Goal: Transaction & Acquisition: Purchase product/service

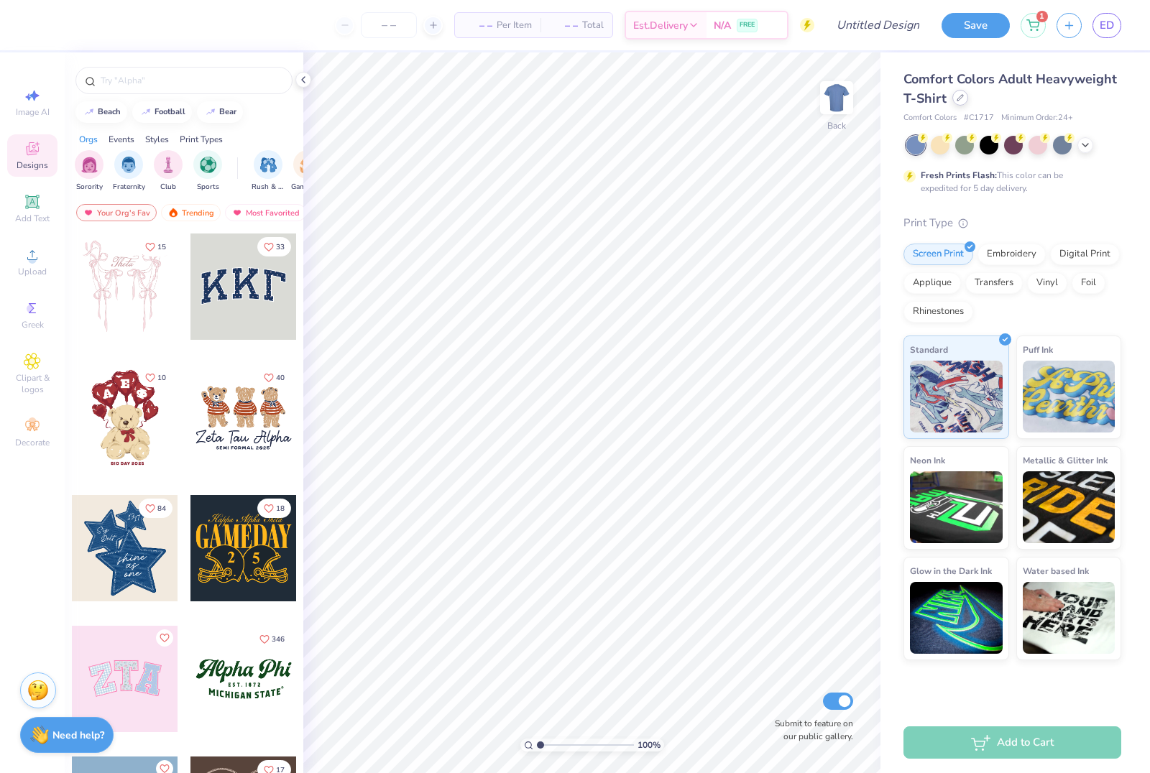
click at [956, 103] on div at bounding box center [960, 98] width 16 height 16
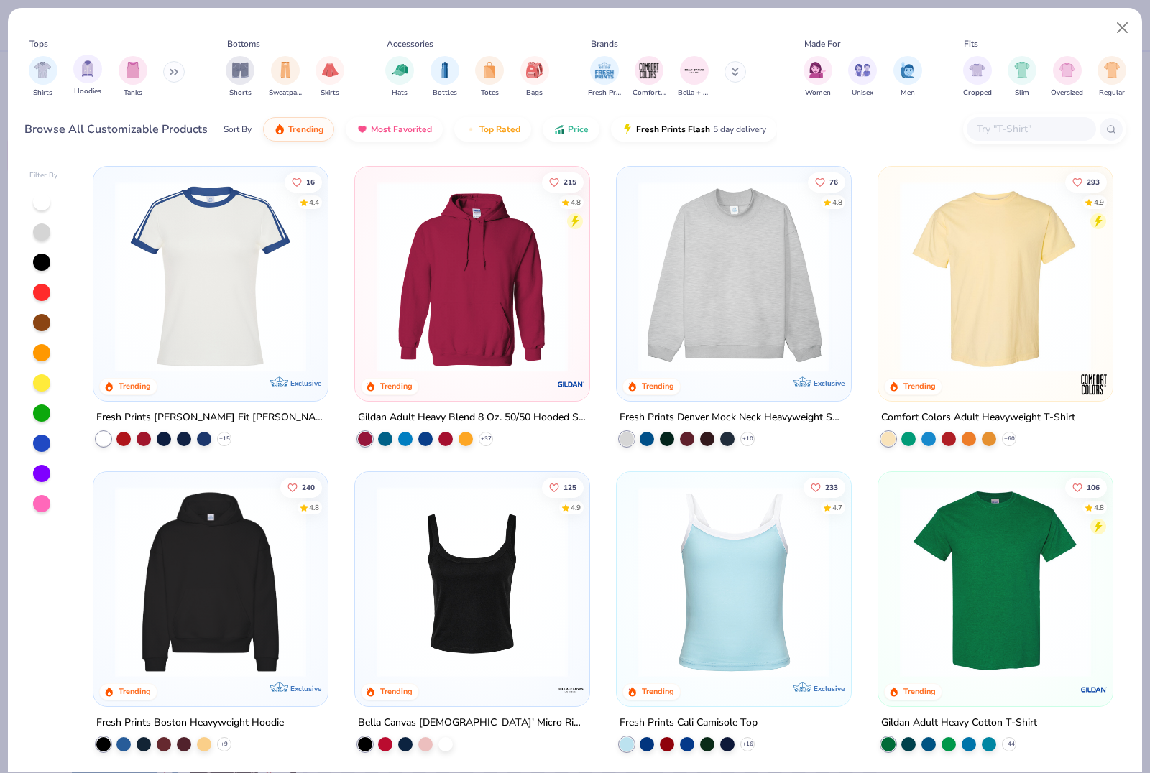
click at [78, 86] on div "Hoodies" at bounding box center [87, 76] width 29 height 42
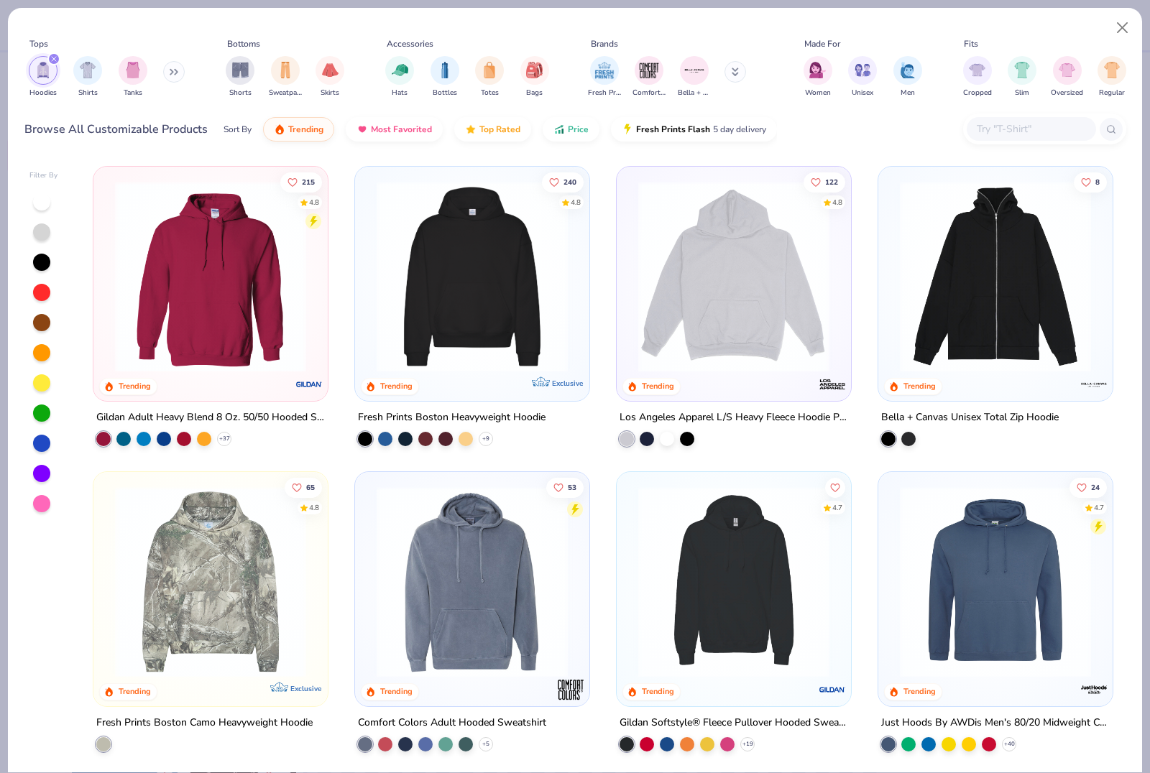
click at [505, 257] on img at bounding box center [471, 276] width 205 height 191
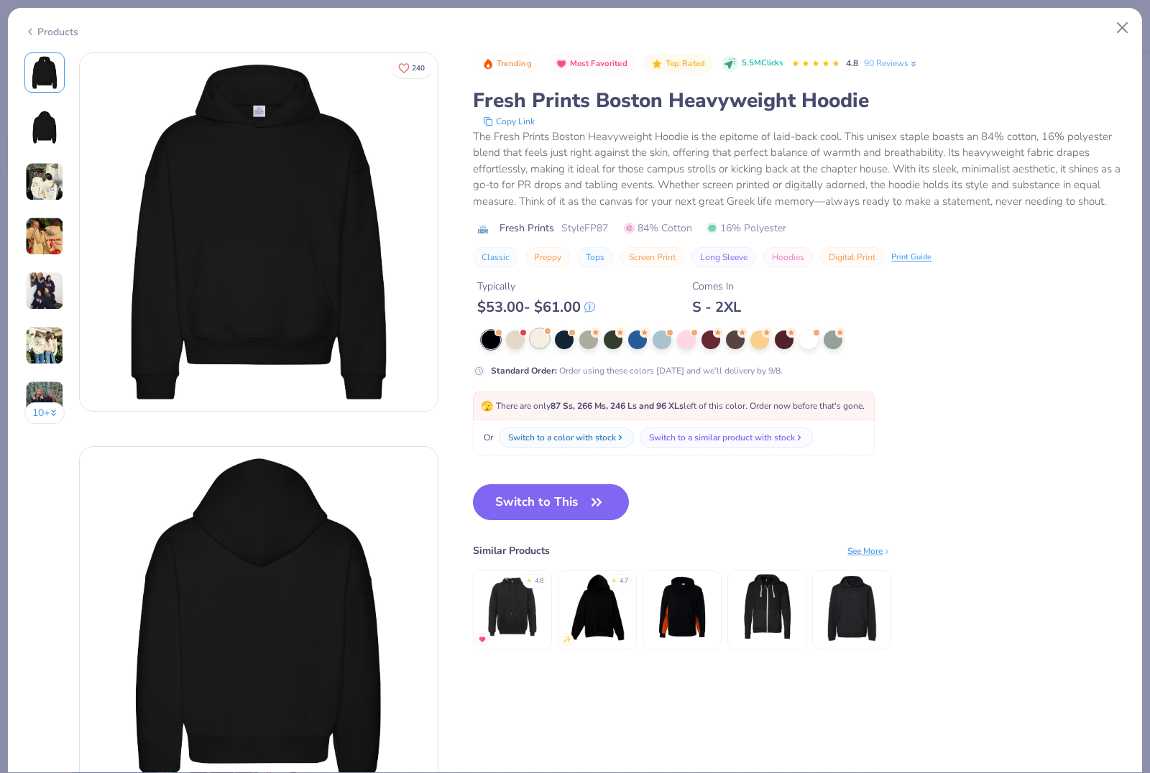
click at [539, 346] on div at bounding box center [539, 338] width 19 height 19
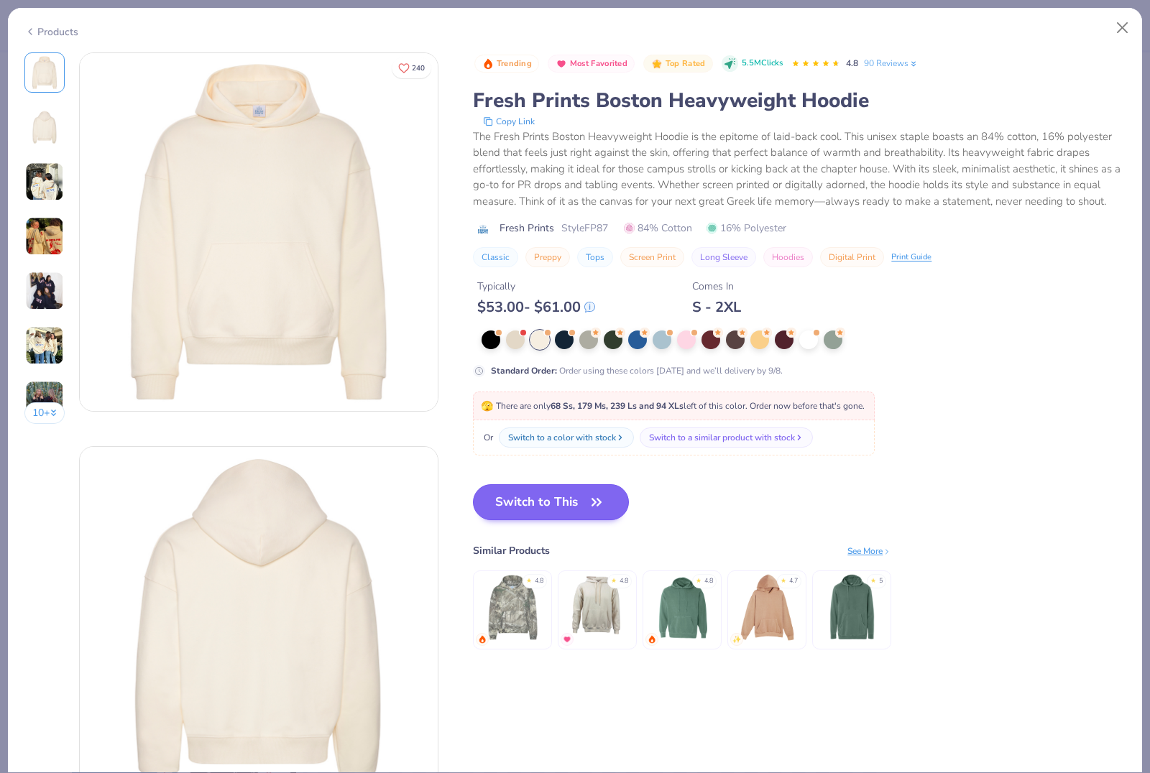
click at [606, 514] on button "Switch to This" at bounding box center [551, 502] width 156 height 36
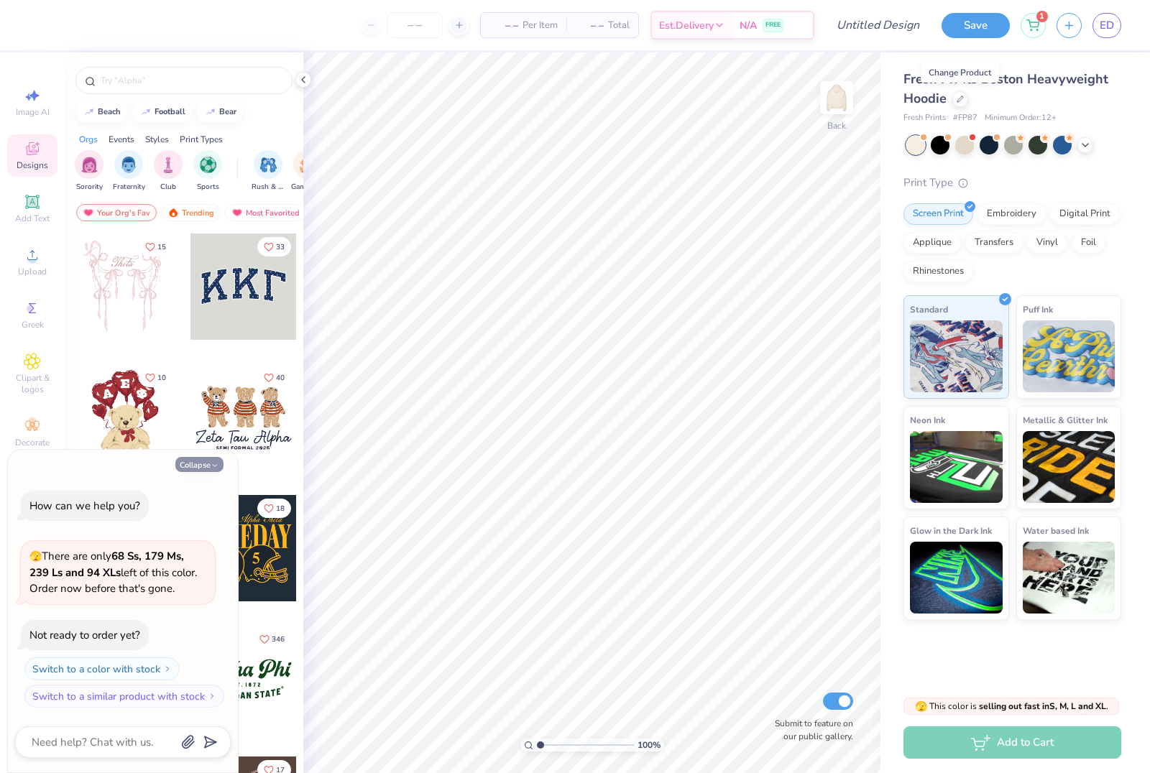
click at [203, 465] on button "Collapse" at bounding box center [199, 464] width 48 height 15
type textarea "x"
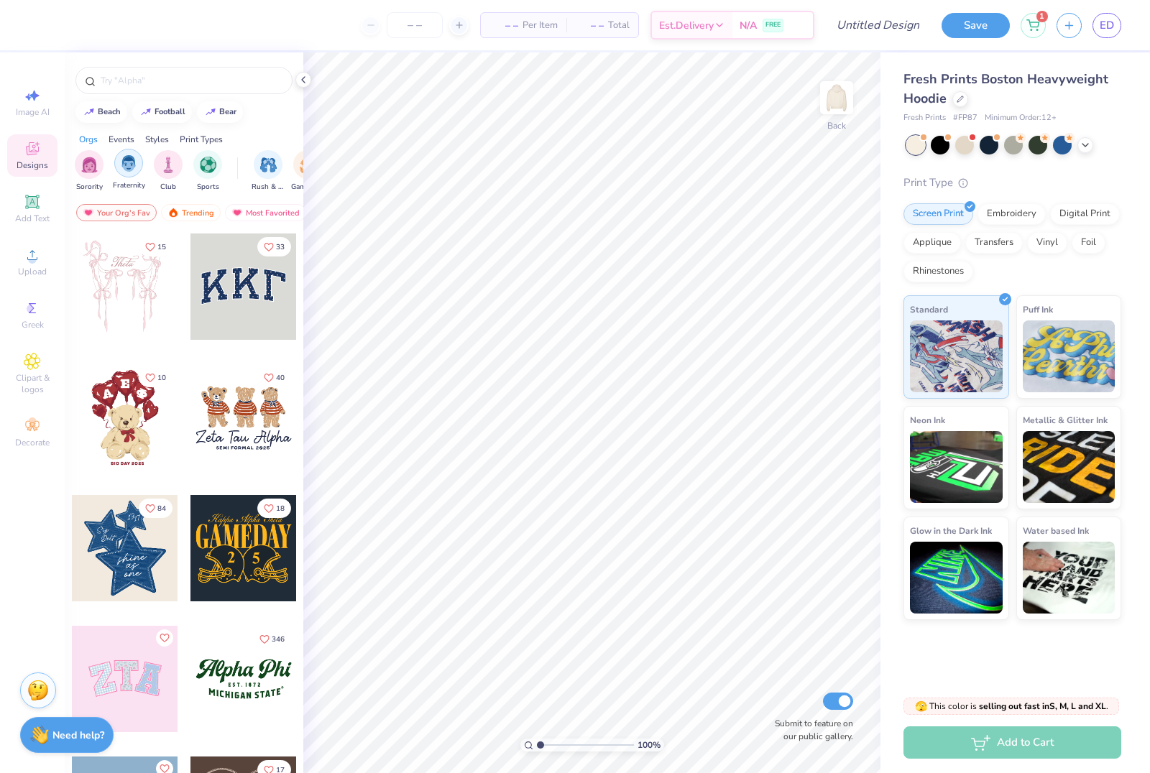
click at [160, 165] on div "filter for Club" at bounding box center [168, 164] width 29 height 29
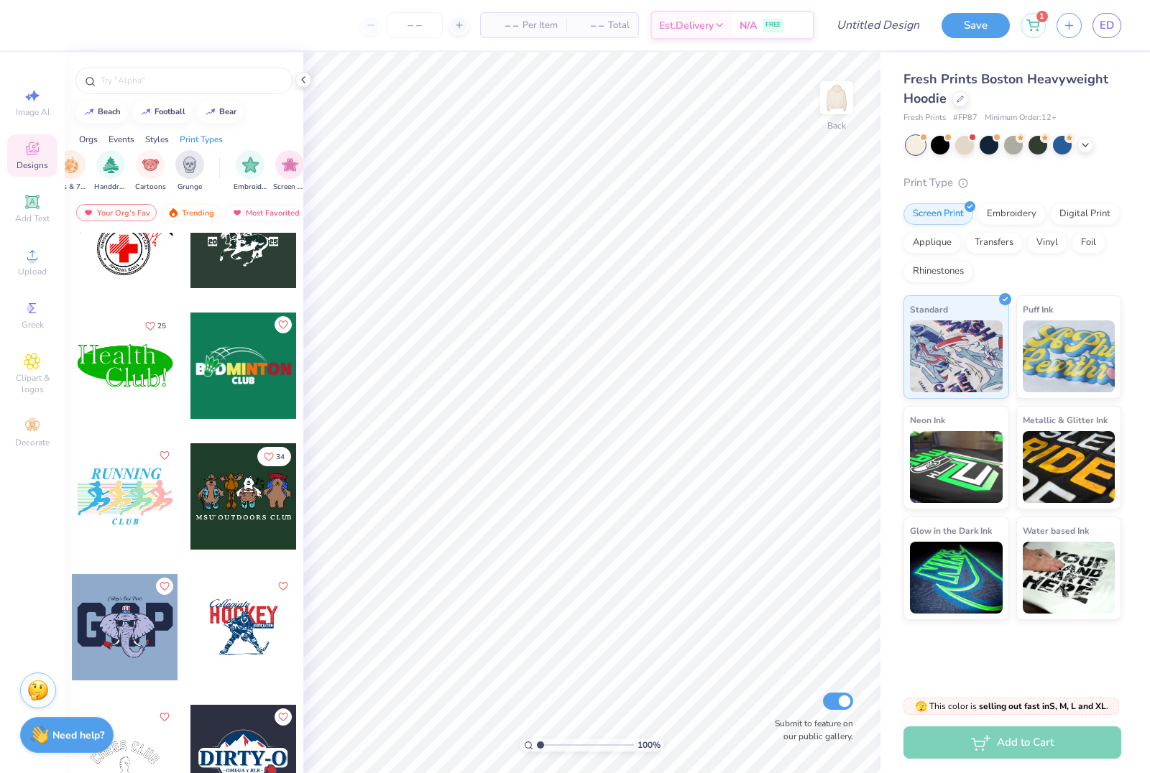
scroll to position [0, 1010]
click at [251, 168] on img "filter for Embroidery" at bounding box center [249, 163] width 17 height 17
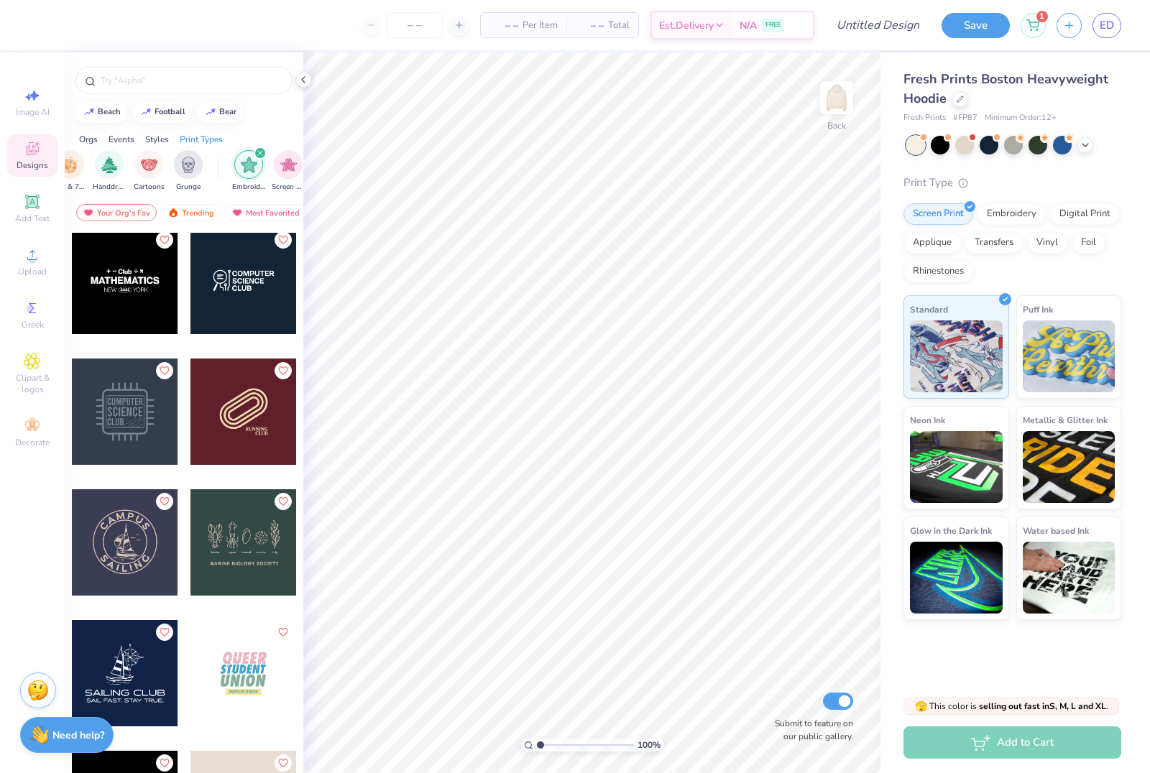
scroll to position [791, 0]
click at [139, 297] on div at bounding box center [125, 280] width 106 height 106
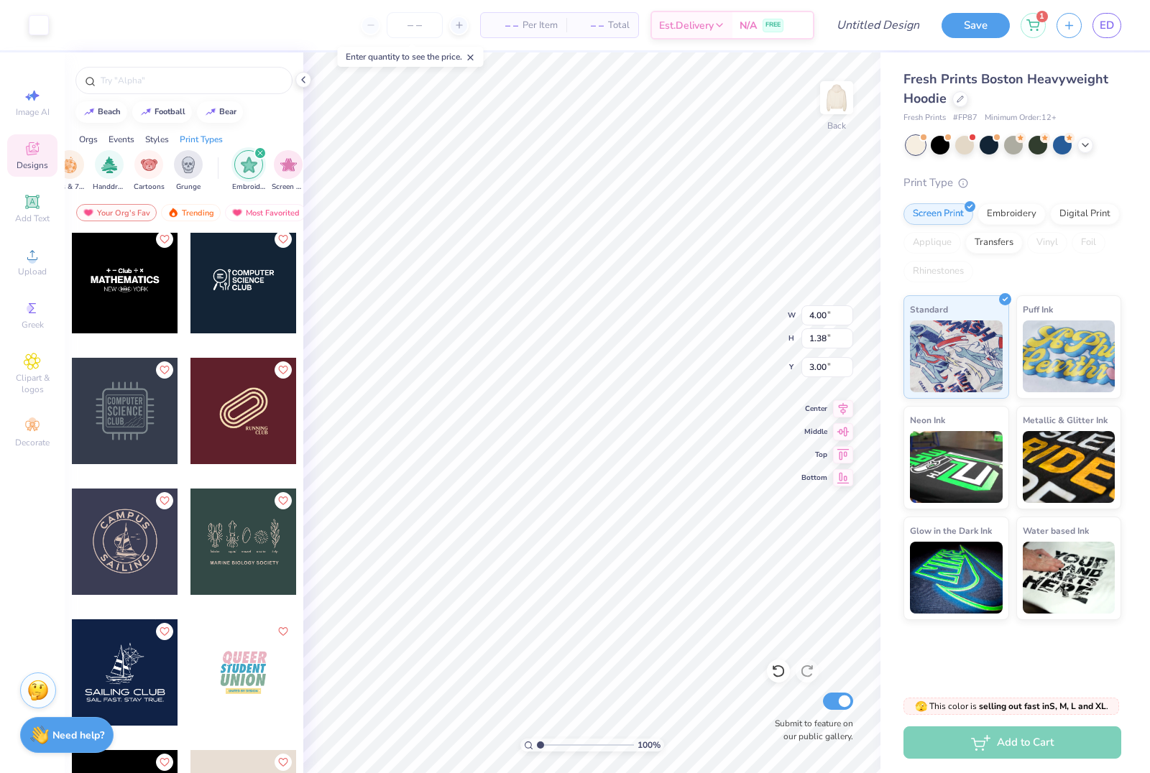
type input "8.61"
type input "2.98"
type input "6.32"
click at [610, 561] on li "Delete" at bounding box center [629, 554] width 113 height 28
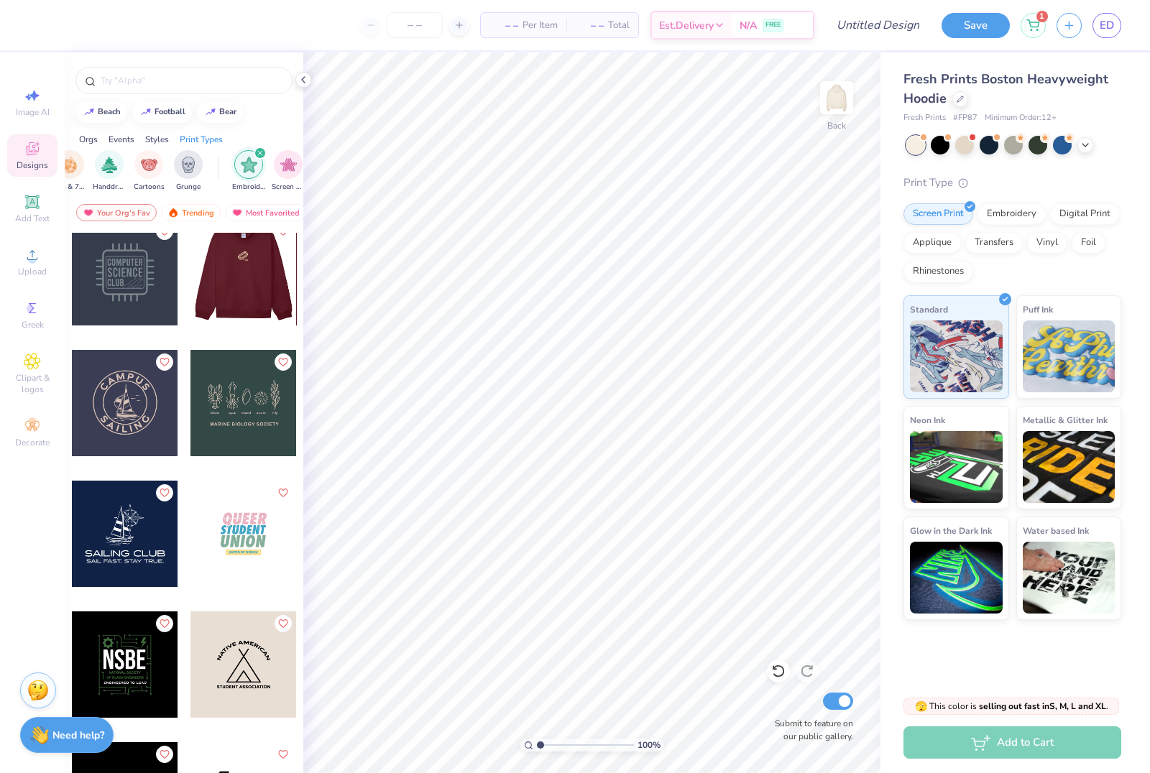
scroll to position [930, 0]
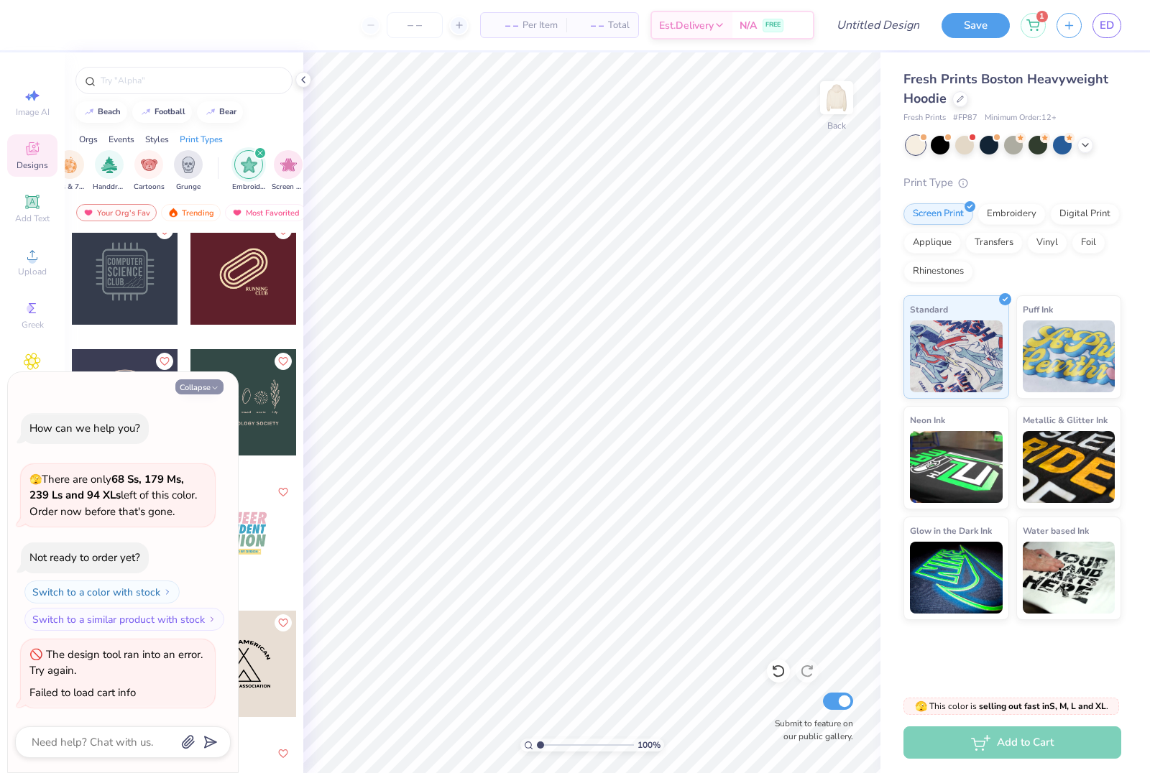
click at [188, 386] on button "Collapse" at bounding box center [199, 386] width 48 height 15
type textarea "x"
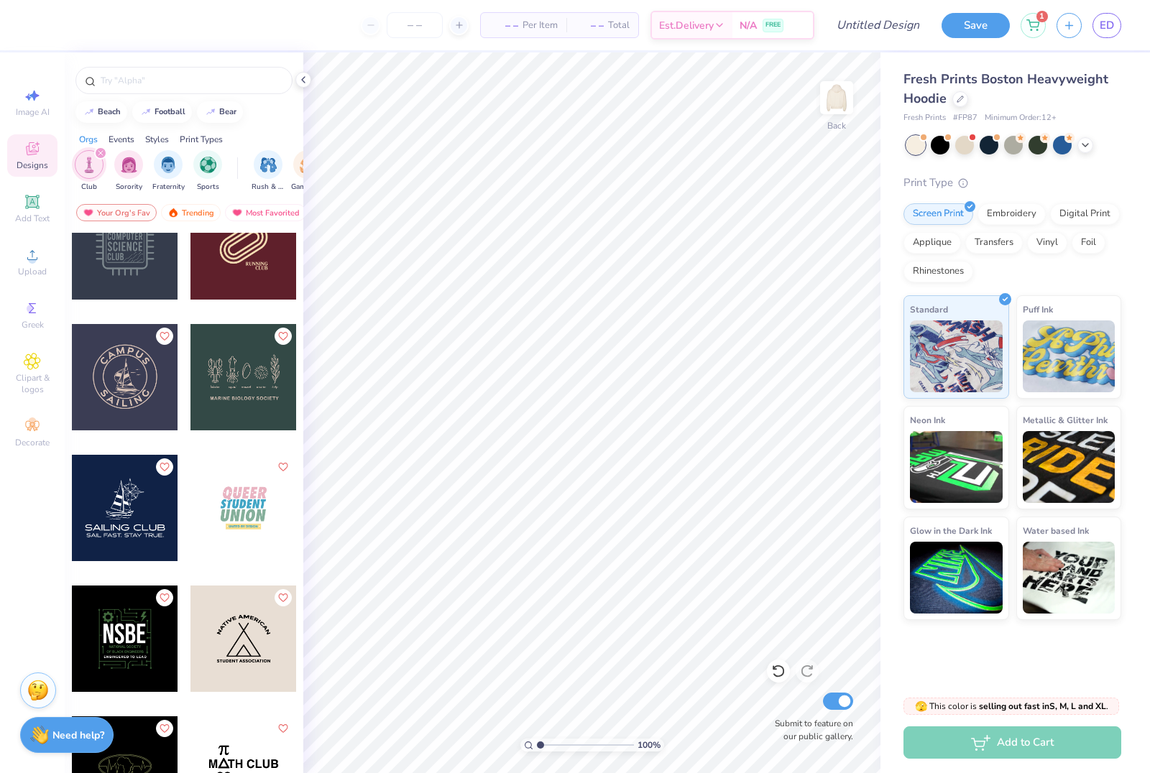
scroll to position [0, 0]
click at [102, 156] on icon "filter for Club" at bounding box center [101, 153] width 6 height 6
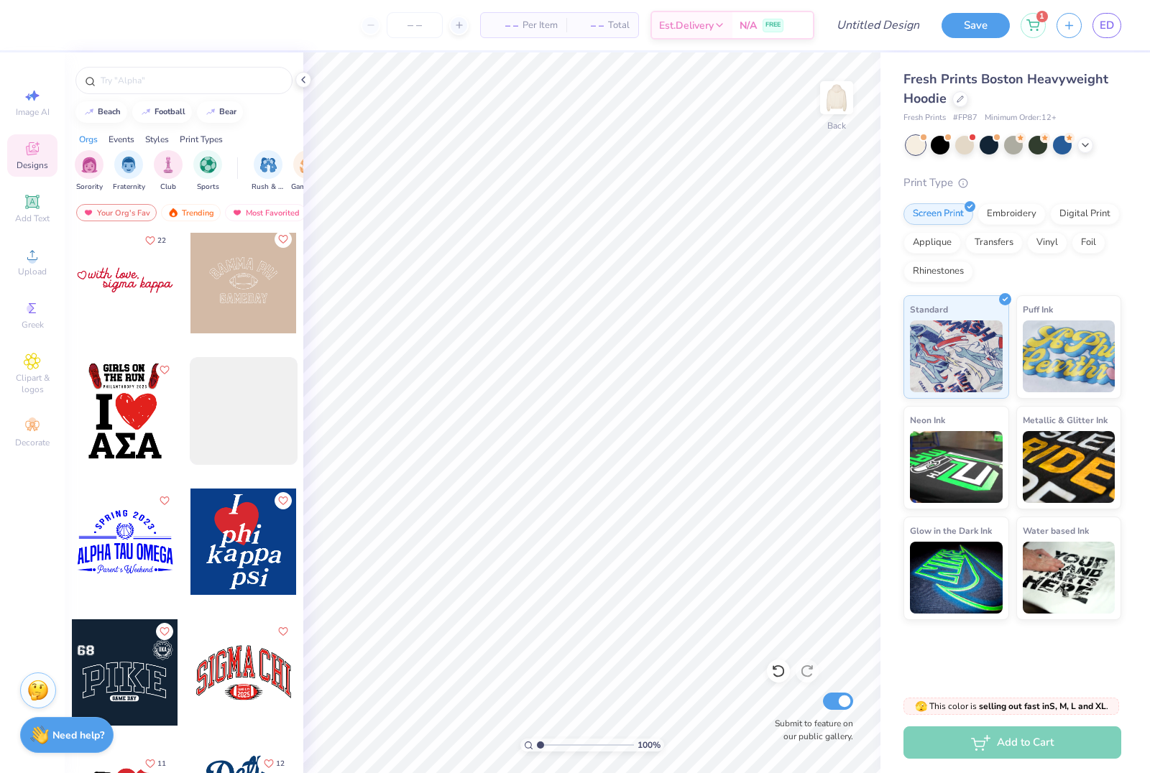
scroll to position [529, 0]
type input "8.69"
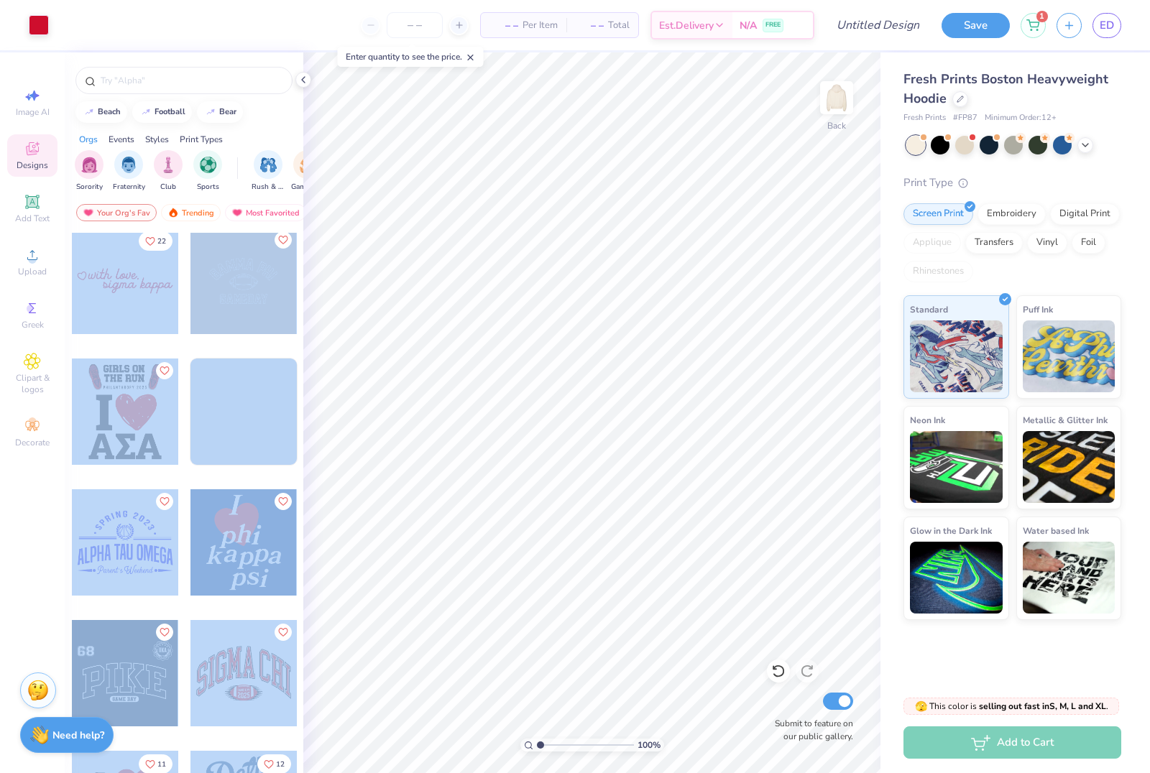
click at [198, 27] on div "– – Per Item – – Total Est. Delivery N/A FREE" at bounding box center [437, 25] width 754 height 50
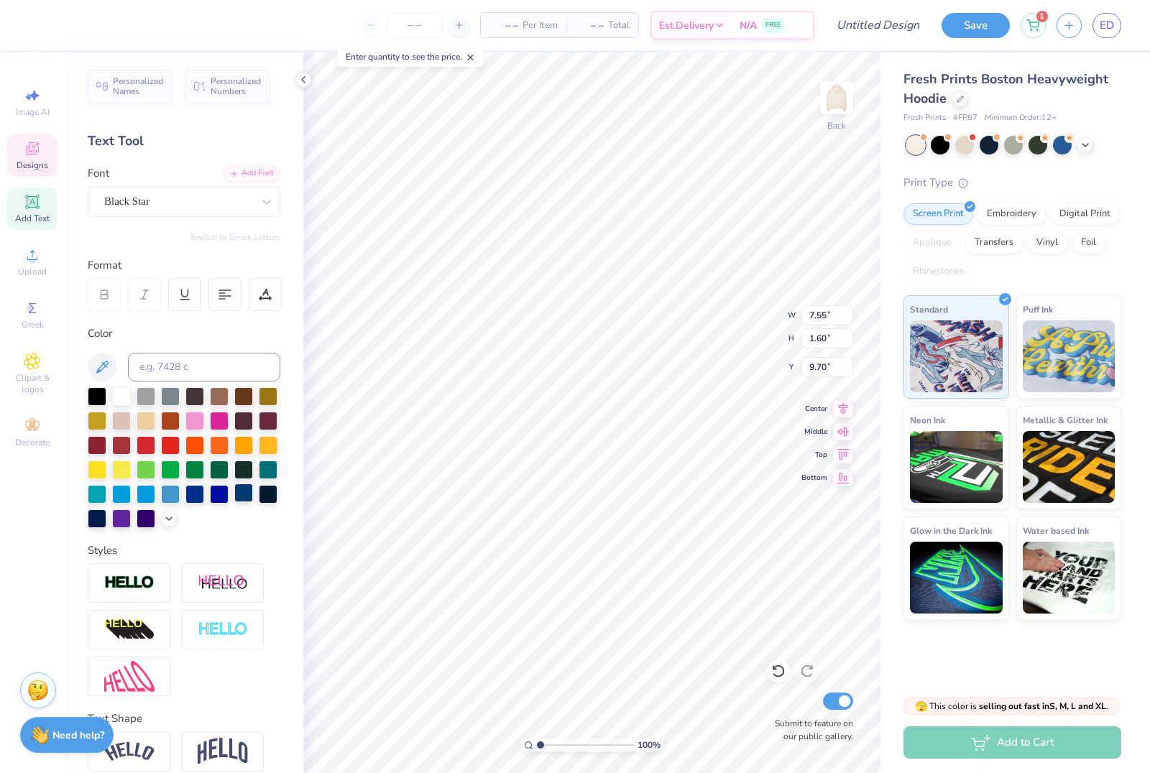
scroll to position [1, 0]
type textarea "s"
type textarea "D"
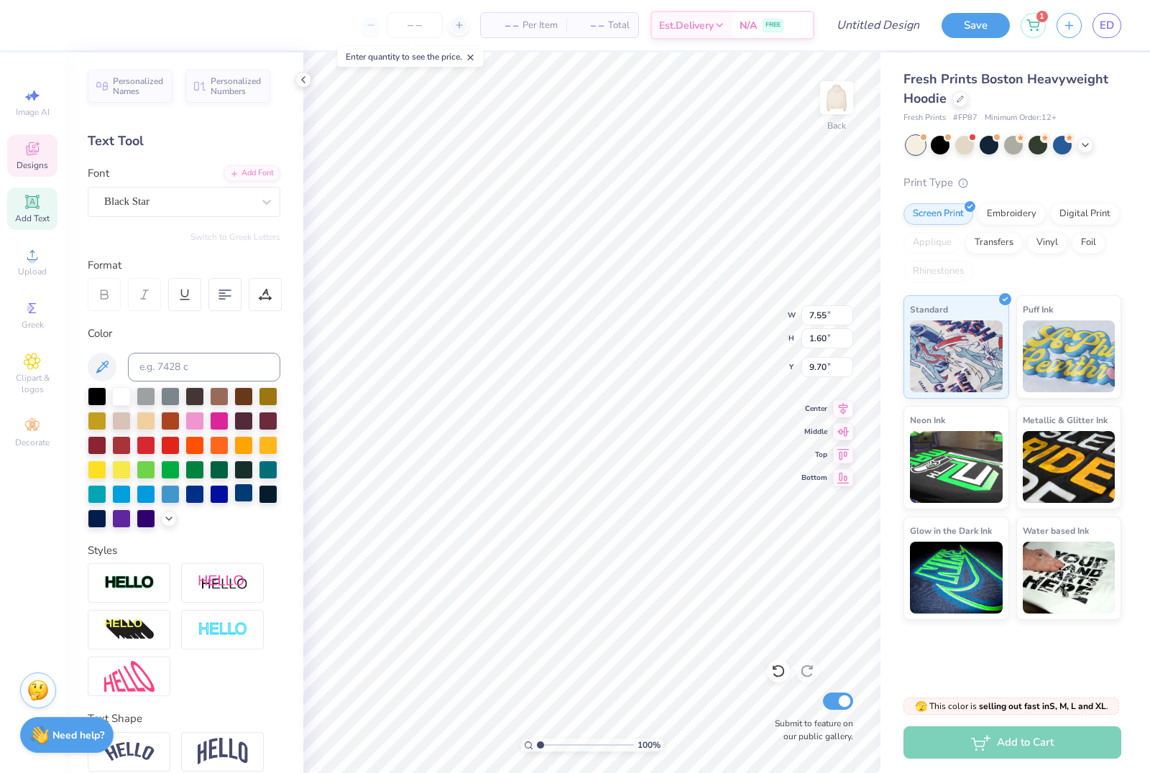
type textarea "dance company at virginia tech"
type input "3.00"
click at [283, 32] on div "– – Per Item – – Total Est. Delivery N/A FREE" at bounding box center [427, 25] width 775 height 50
click at [214, 139] on div "Text Tool" at bounding box center [184, 140] width 193 height 19
type input "9.50"
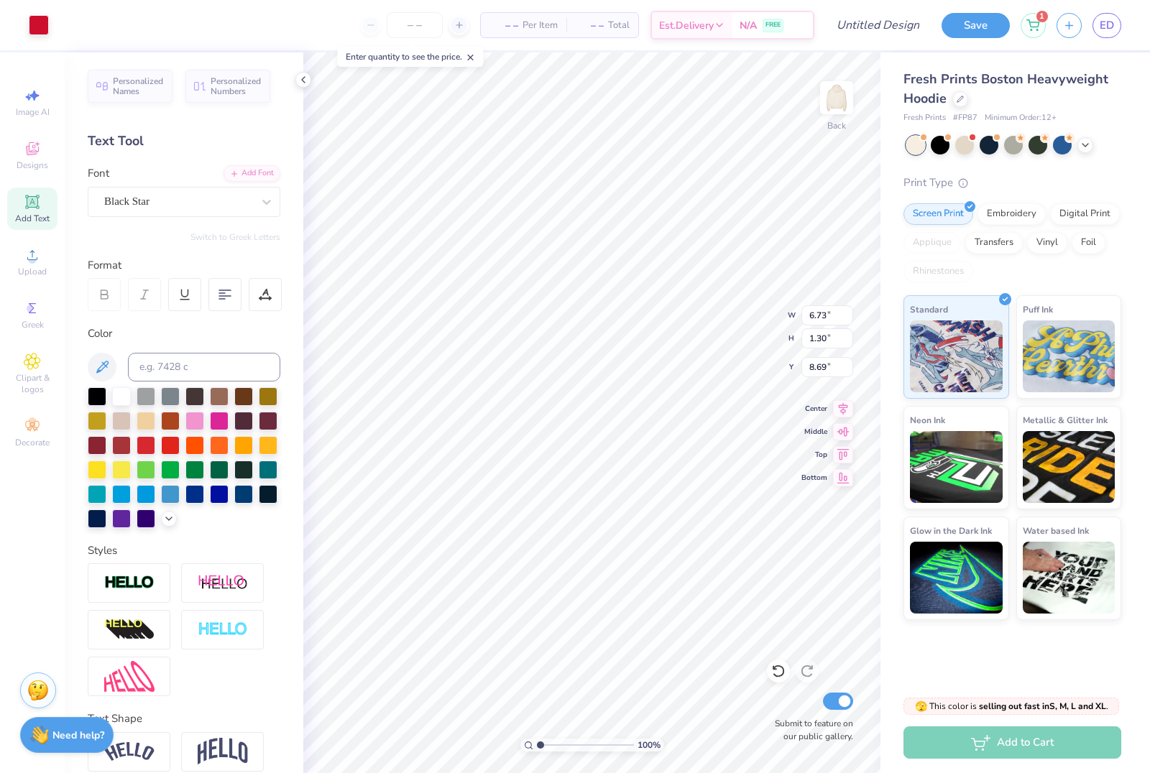
type input "3.94"
type input "3.00"
type textarea "dance company at virginia tech"
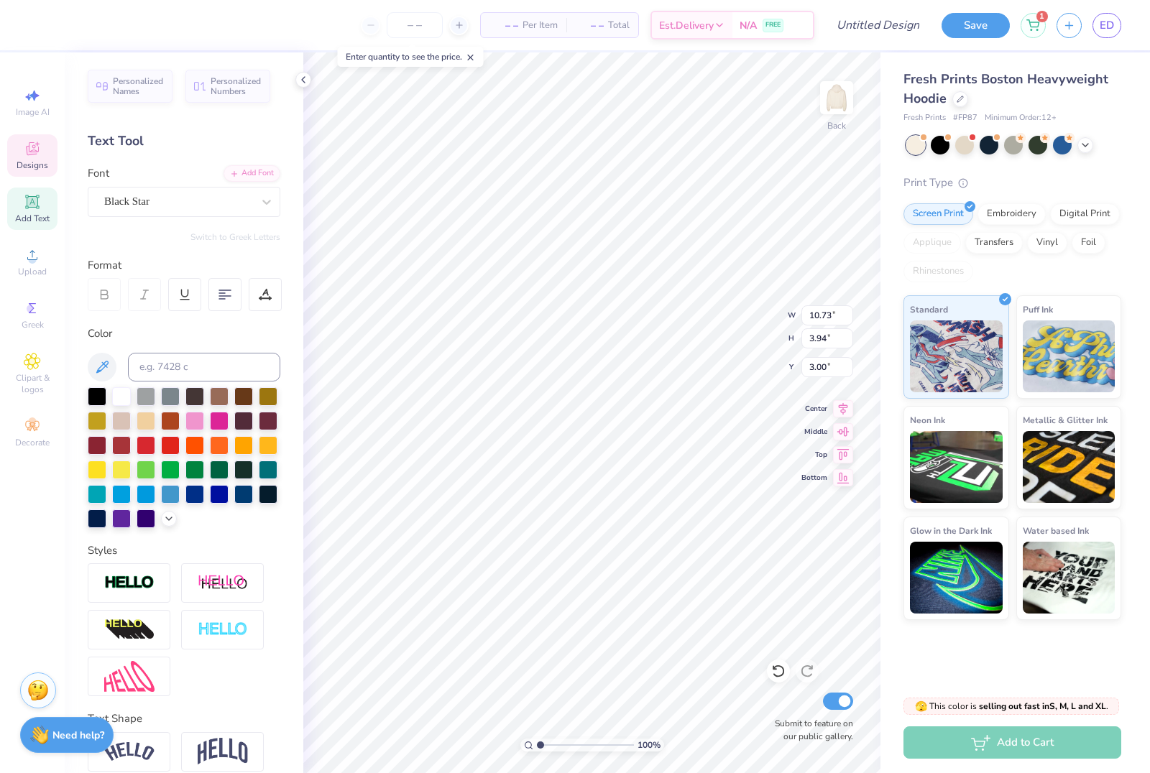
type textarea "dance company at virginia tech"
type input "7.43"
type input "0.99"
type input "0.94"
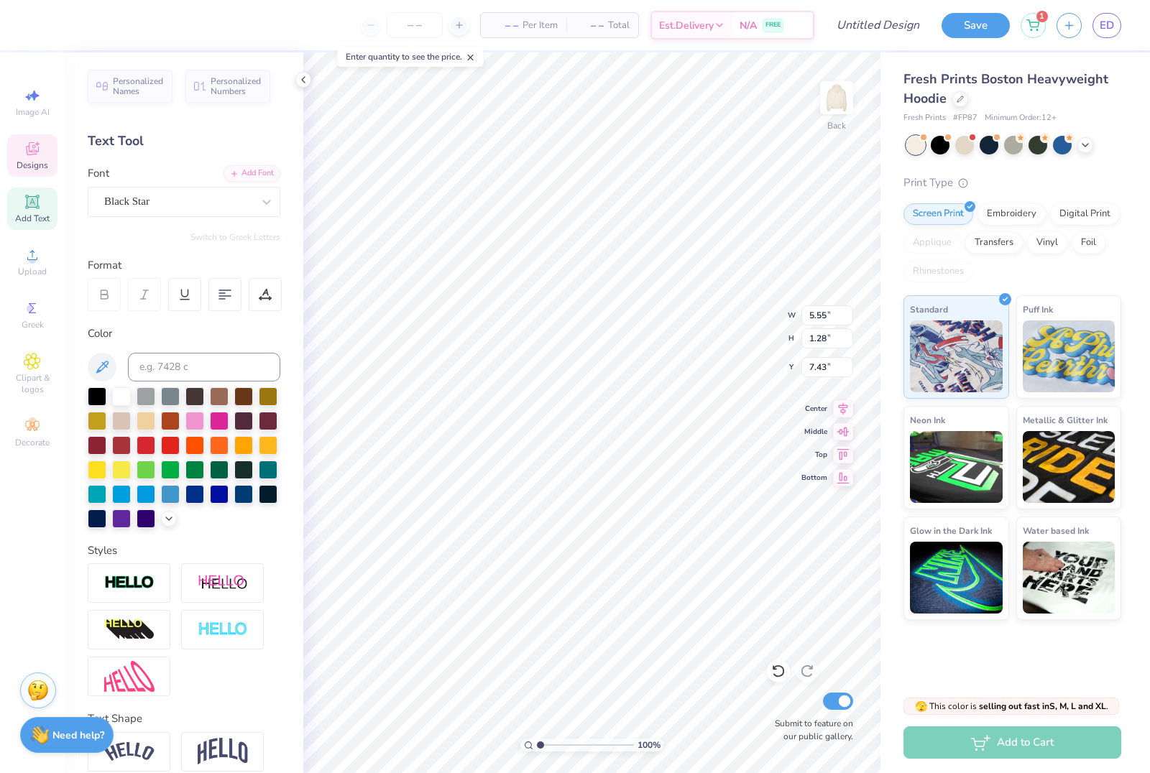
type input "9.05"
type input "7.77"
type input "9.50"
type input "3.94"
type input "8.71"
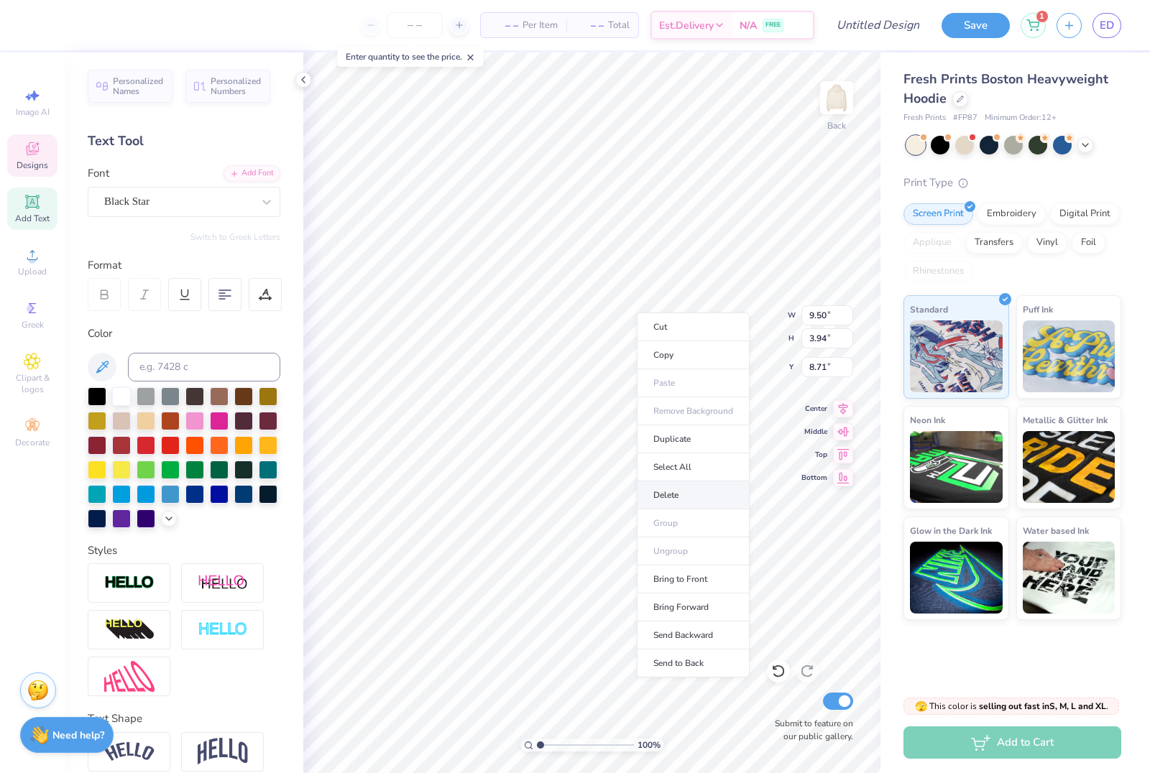
click at [677, 501] on li "Delete" at bounding box center [693, 495] width 113 height 28
click at [634, 540] on li "Delete" at bounding box center [653, 543] width 113 height 28
click at [604, 553] on li "Delete" at bounding box center [609, 545] width 113 height 28
click at [42, 157] on div "Designs" at bounding box center [32, 155] width 50 height 42
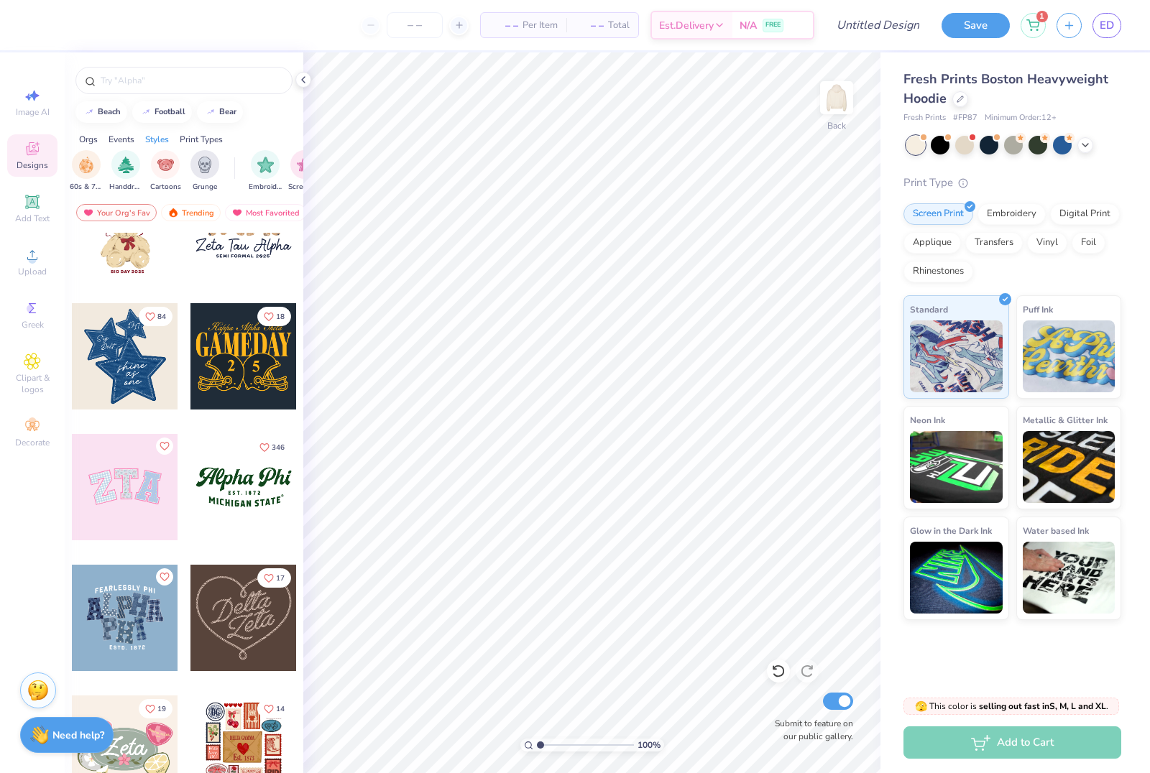
scroll to position [0, 994]
click at [264, 176] on div "filter for Embroidery" at bounding box center [263, 163] width 29 height 29
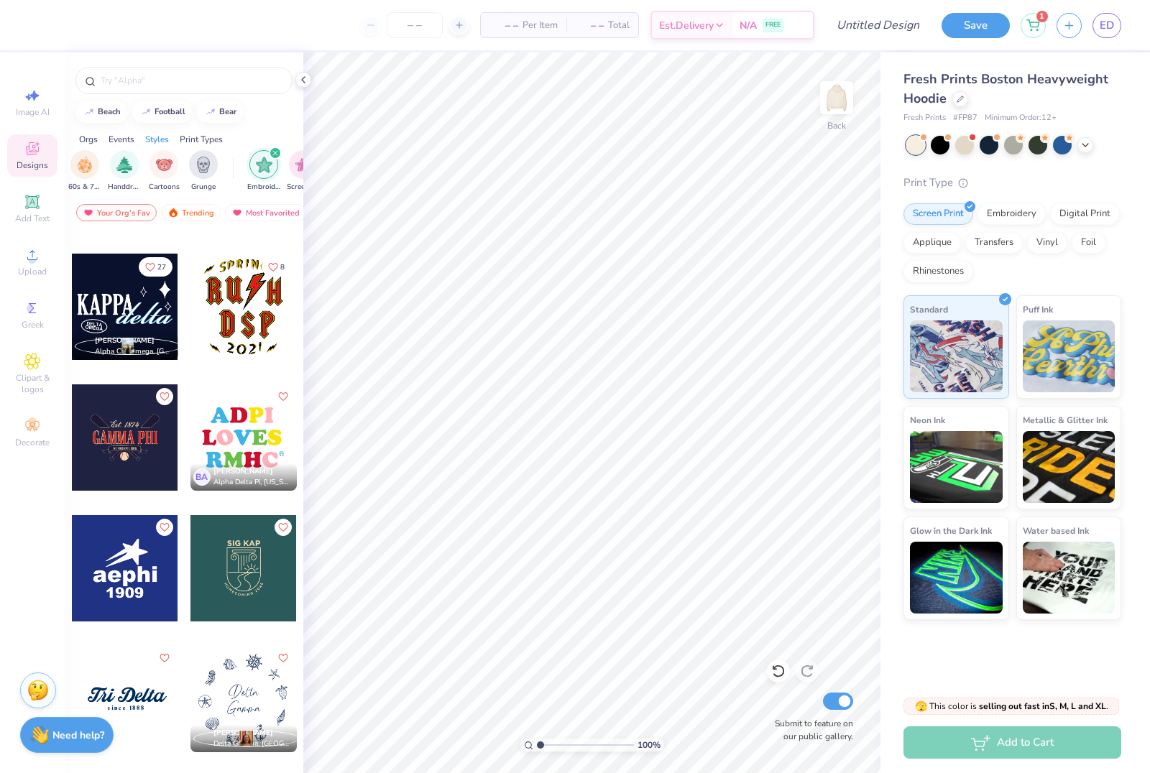
scroll to position [2597, 0]
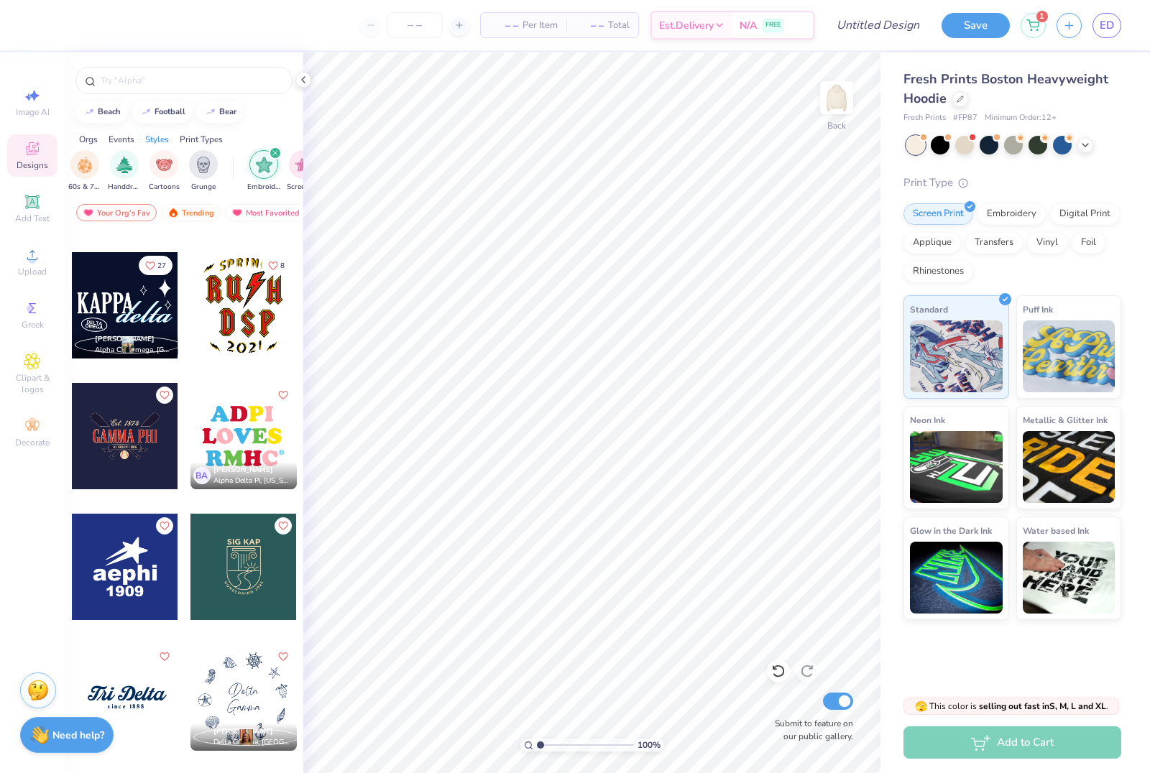
click at [147, 325] on div at bounding box center [125, 305] width 106 height 106
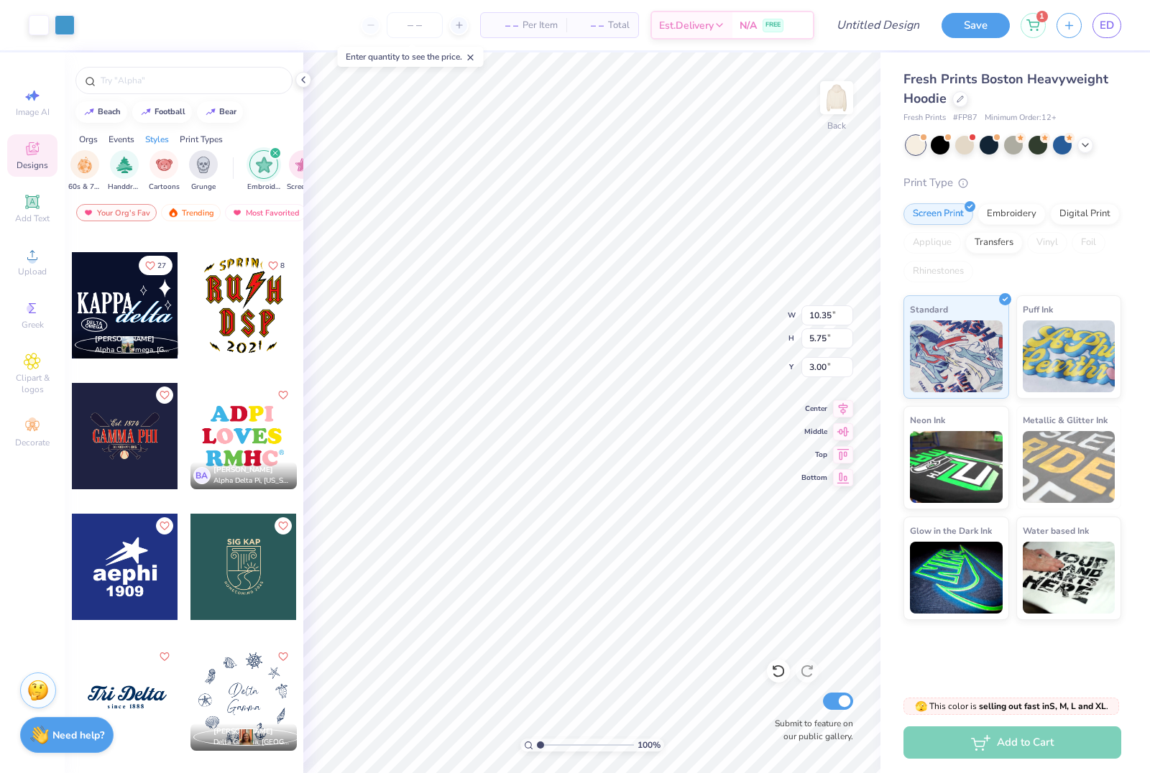
type input "3.34"
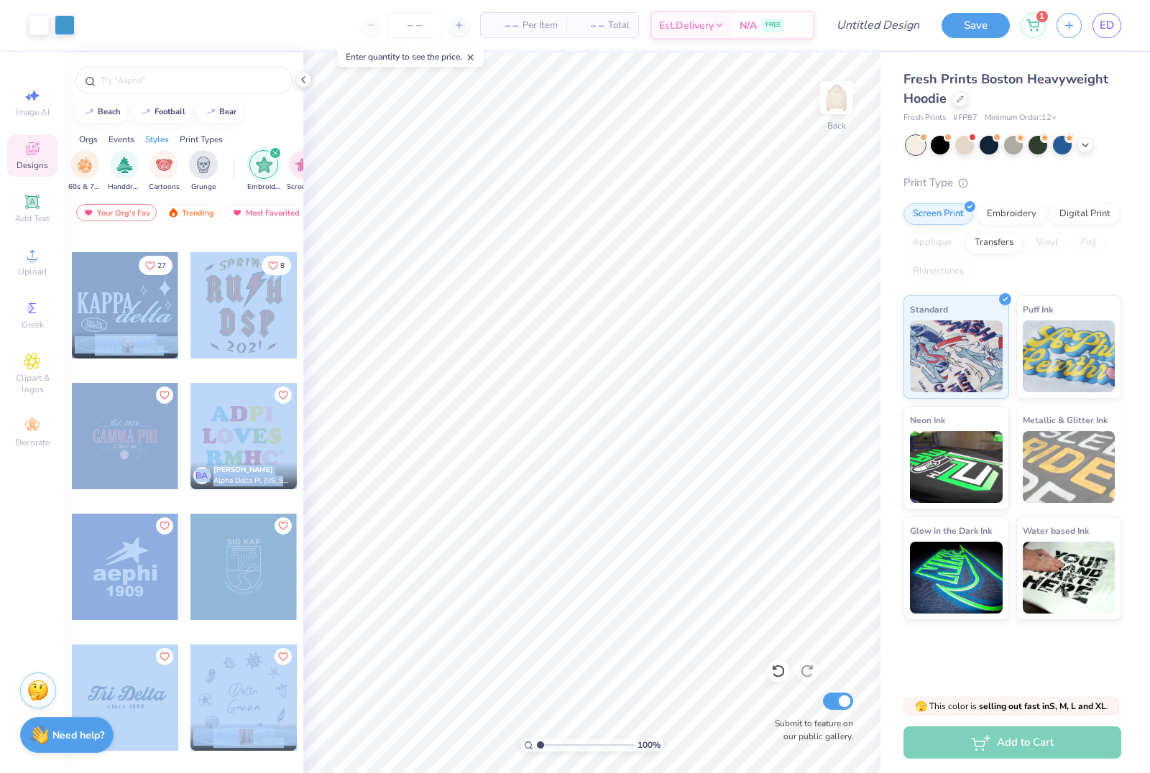
click at [295, 19] on div "– – Per Item – – Total Est. Delivery N/A FREE" at bounding box center [450, 25] width 729 height 50
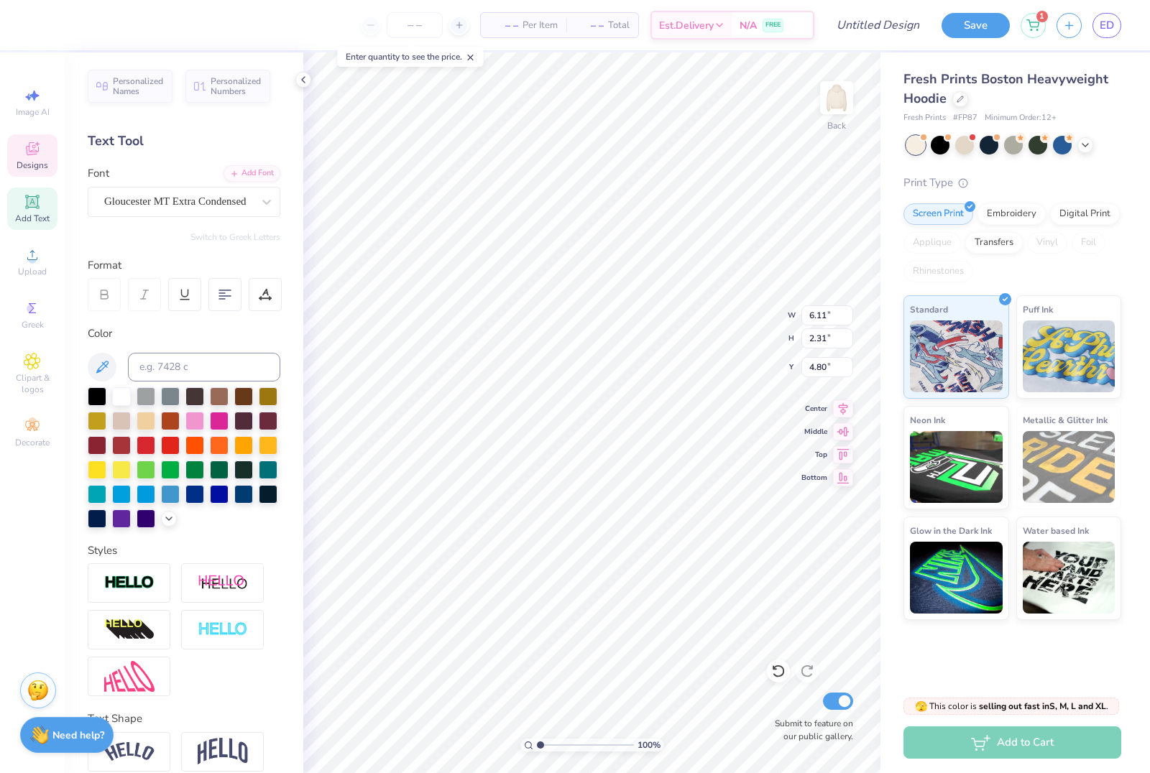
scroll to position [1, 0]
type textarea "Dance Company"
type input "6.19"
type input "2.35"
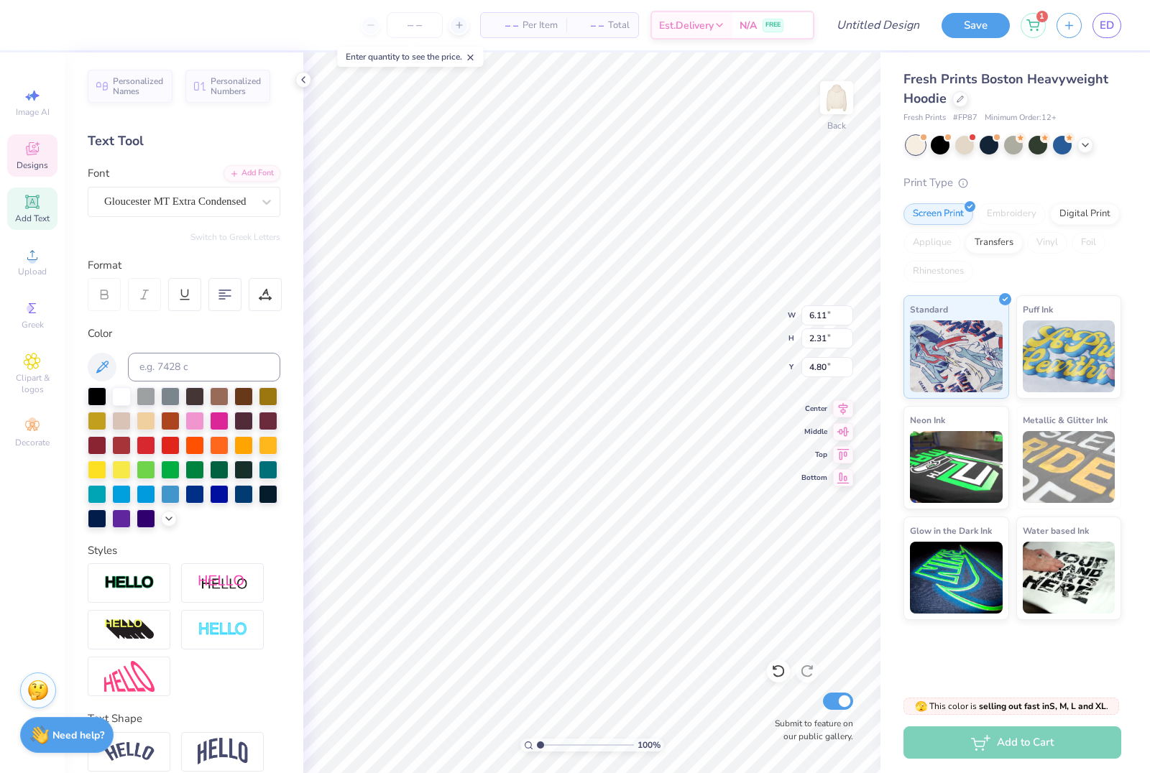
type input "5.73"
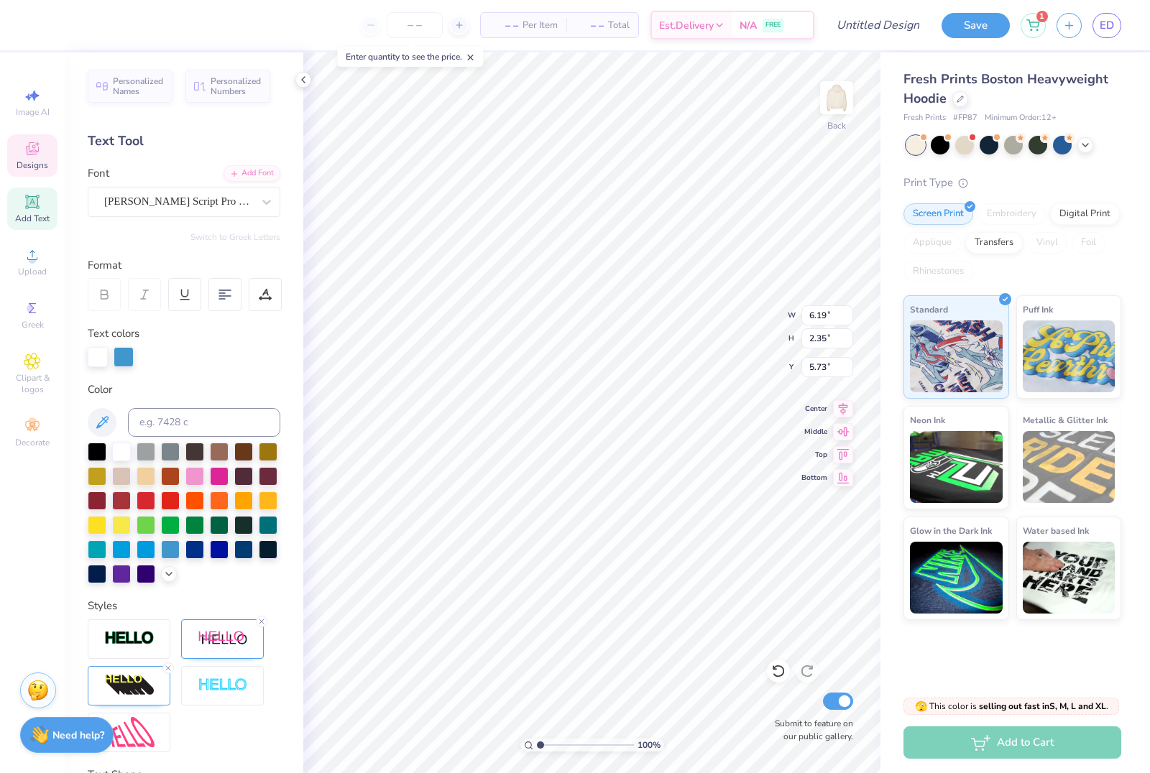
scroll to position [1, 4]
type textarea "At Virginia Tech"
type input "13.43"
type input "2.66"
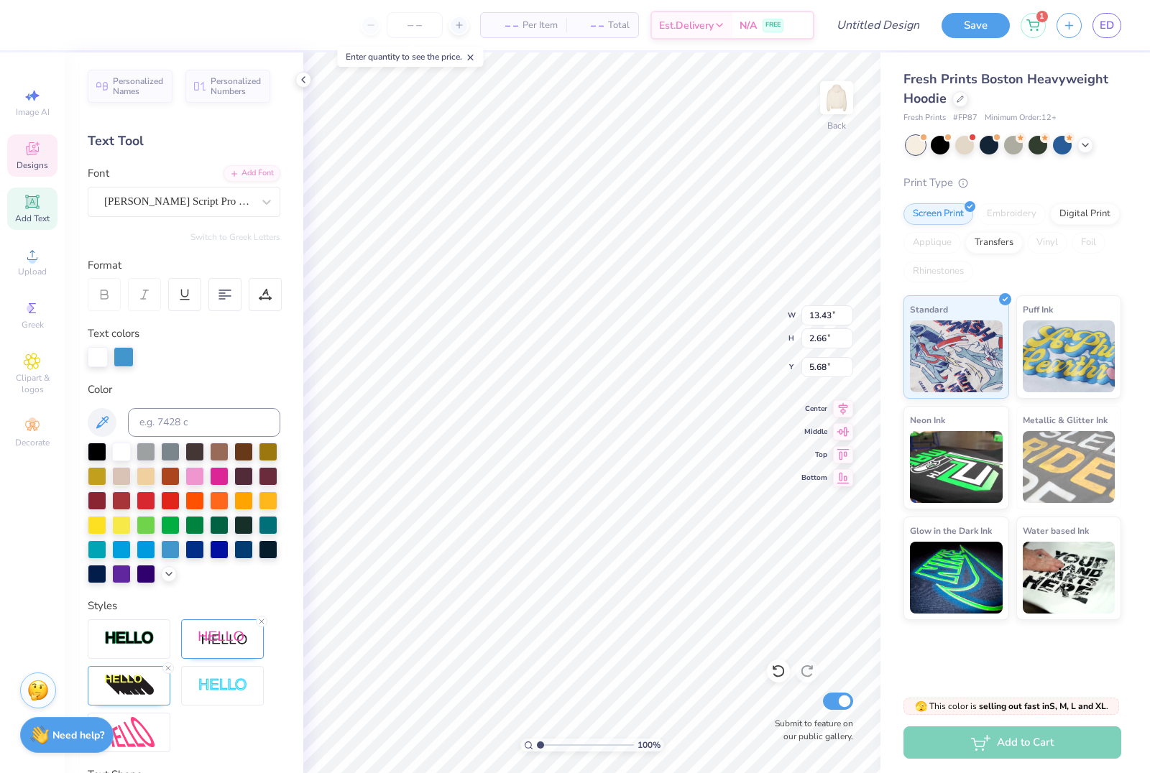
type input "6.75"
type input "13.42"
type input "2.82"
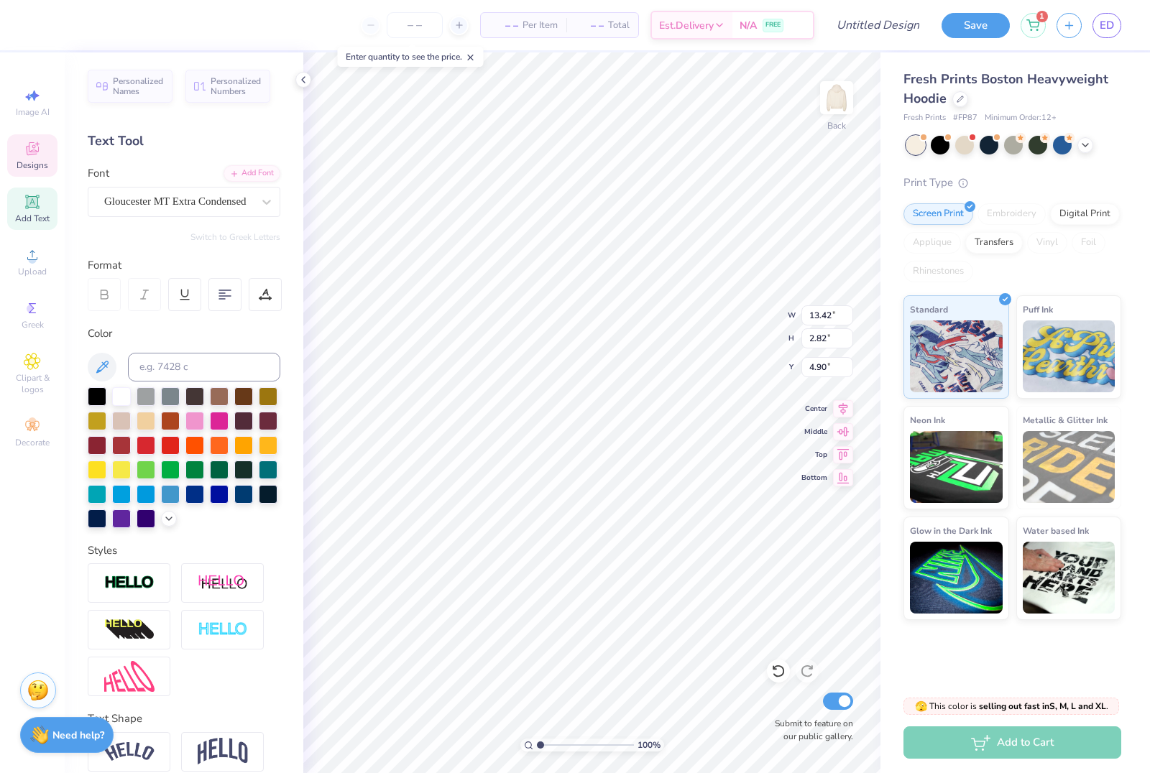
type input "4.74"
type input "3.00"
type input "3.38"
type input "2.67"
type input "4.08"
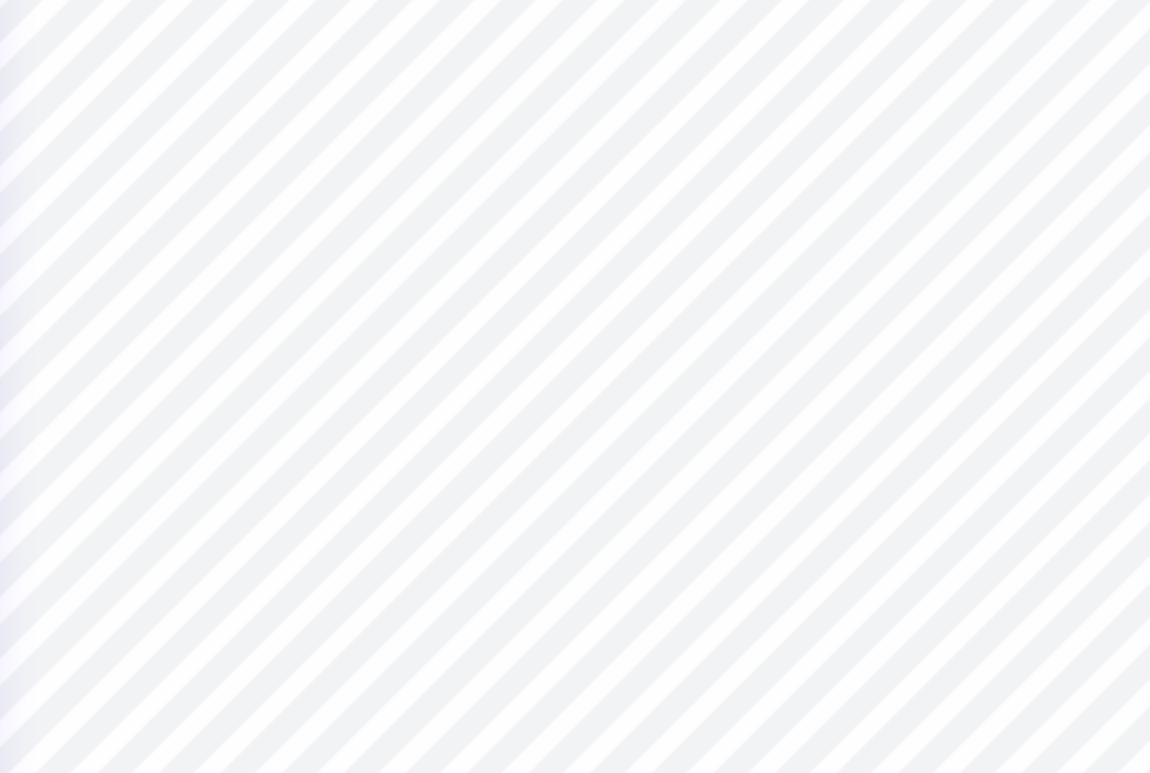
type input "8.39"
type input "1.65"
type input "0.56"
type input "7.83"
type input "13.43"
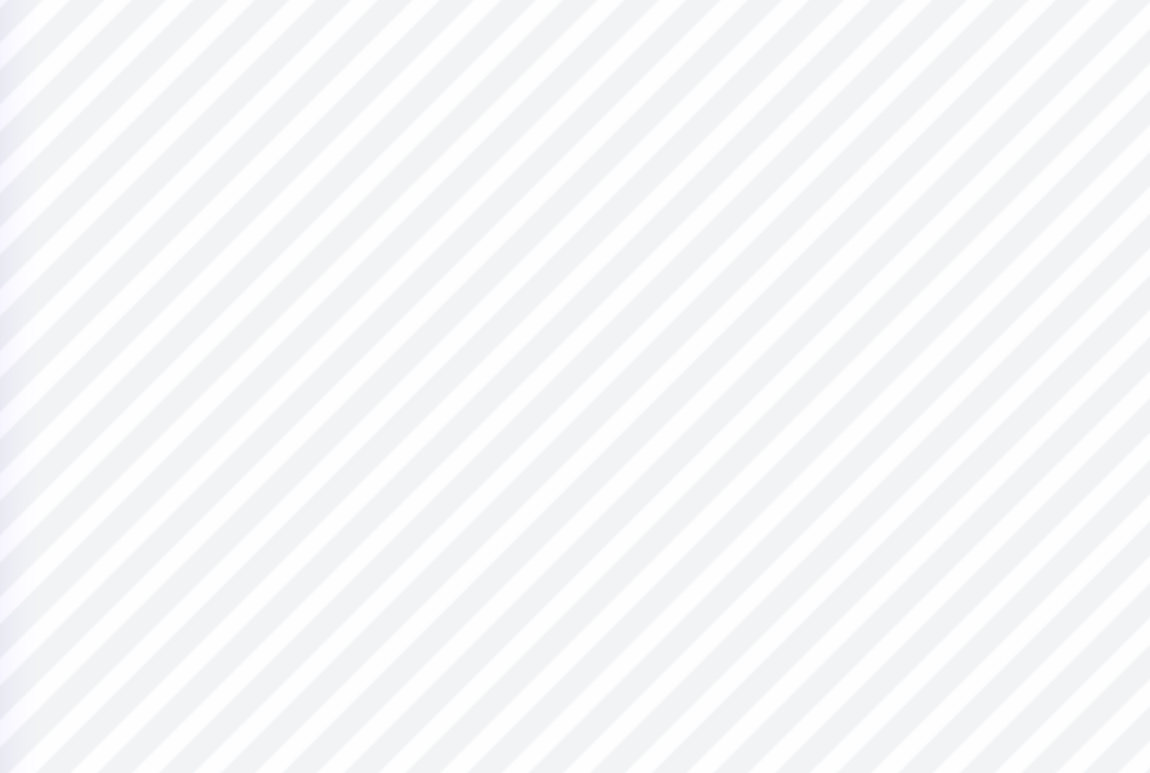
type input "2.66"
type input "6.75"
type input "2.84"
type input "1.53"
type input "7.62"
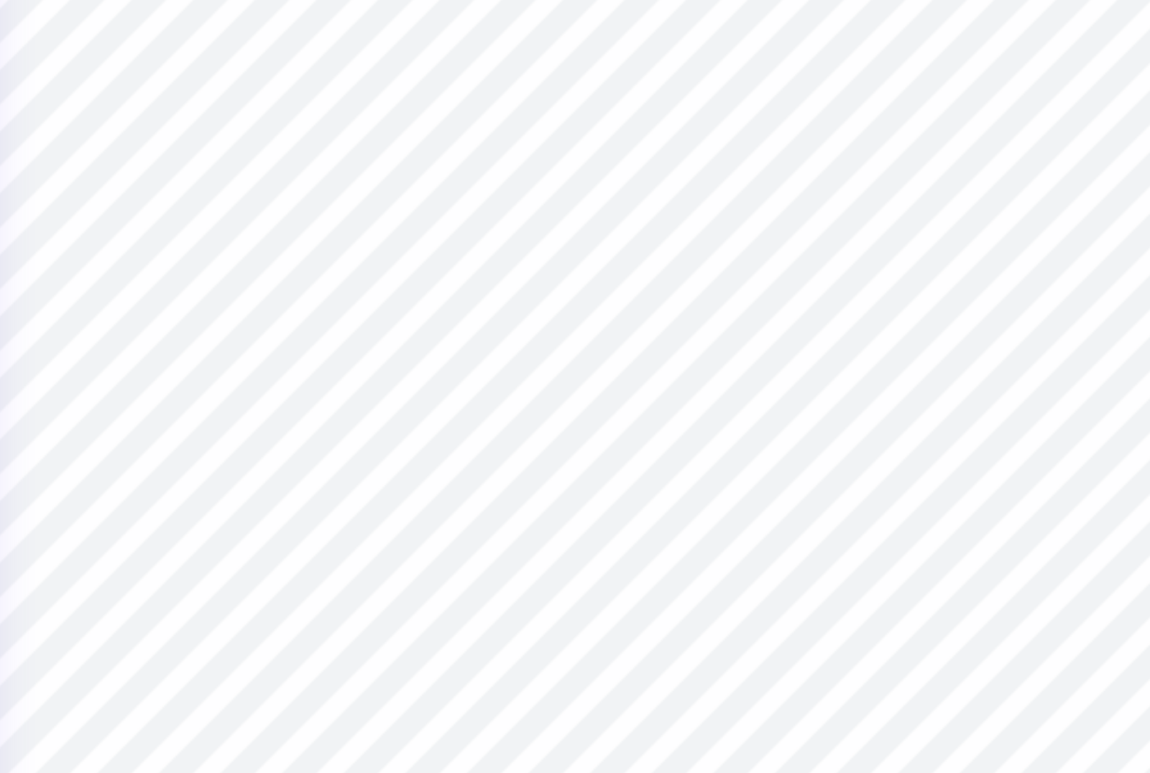
type input "13.42"
type input "2.82"
type input "4.74"
type input "13.42"
type input "2.82"
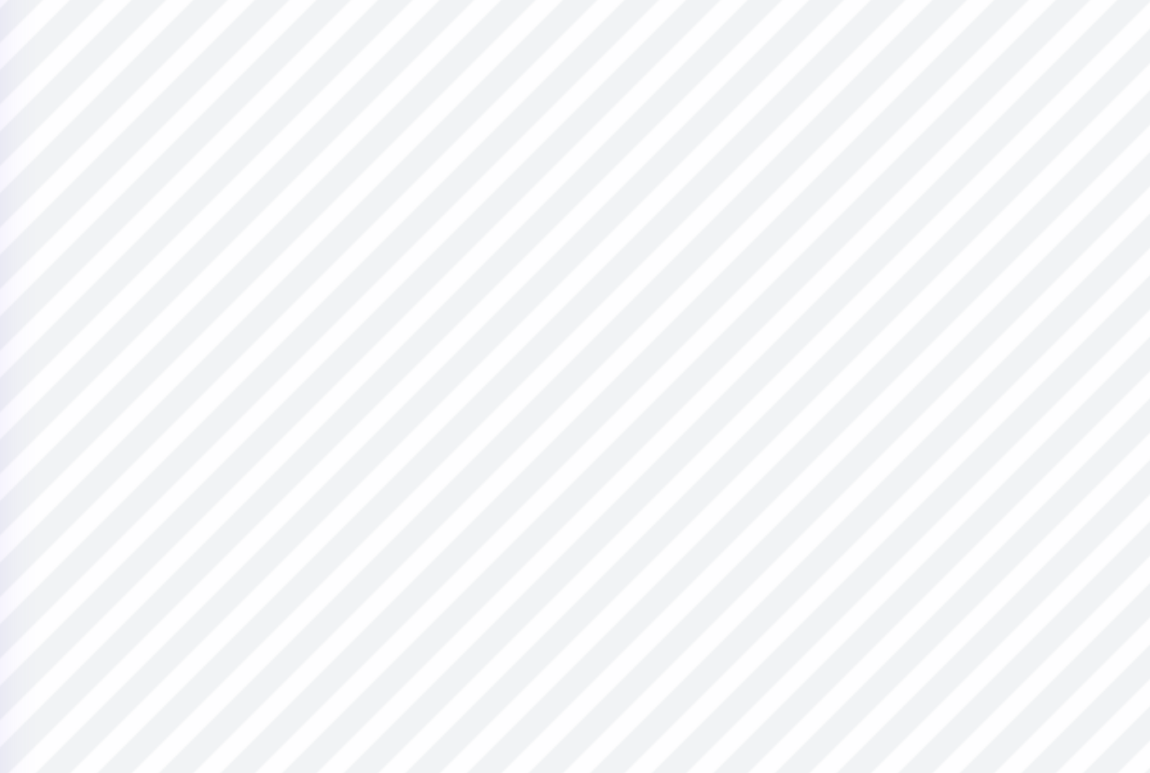
type input "4.74"
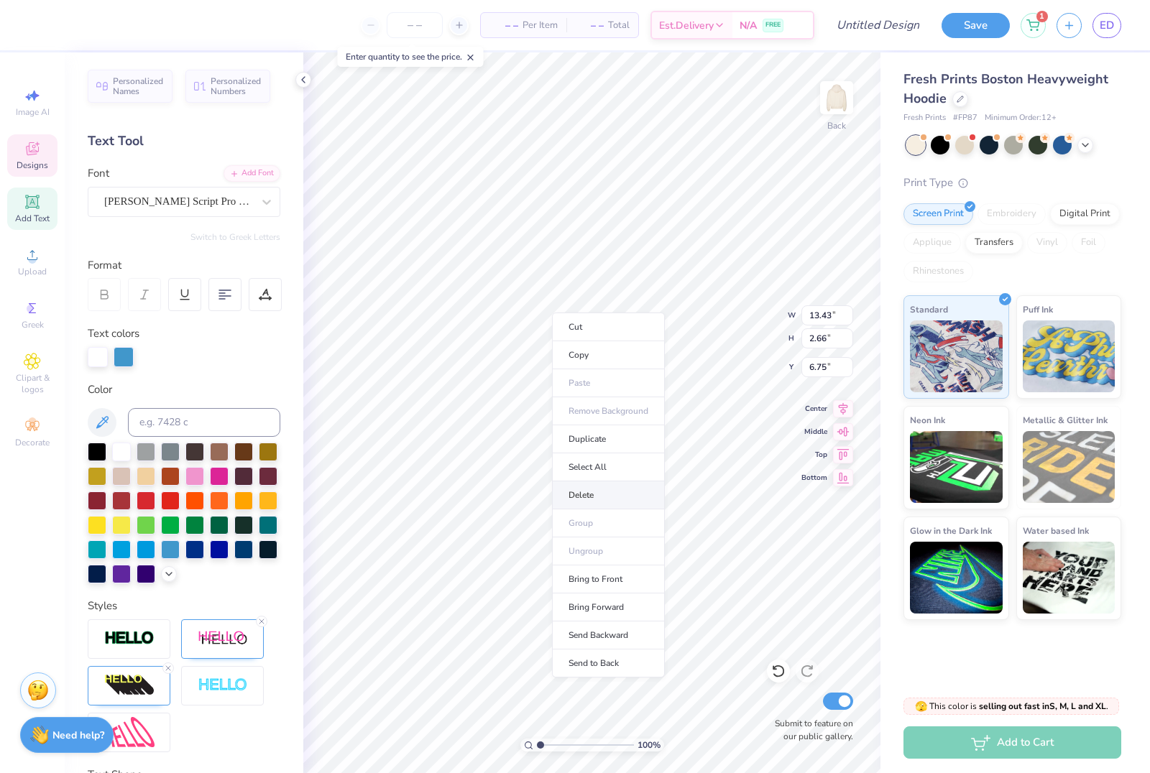
click at [604, 495] on li "Delete" at bounding box center [608, 495] width 113 height 28
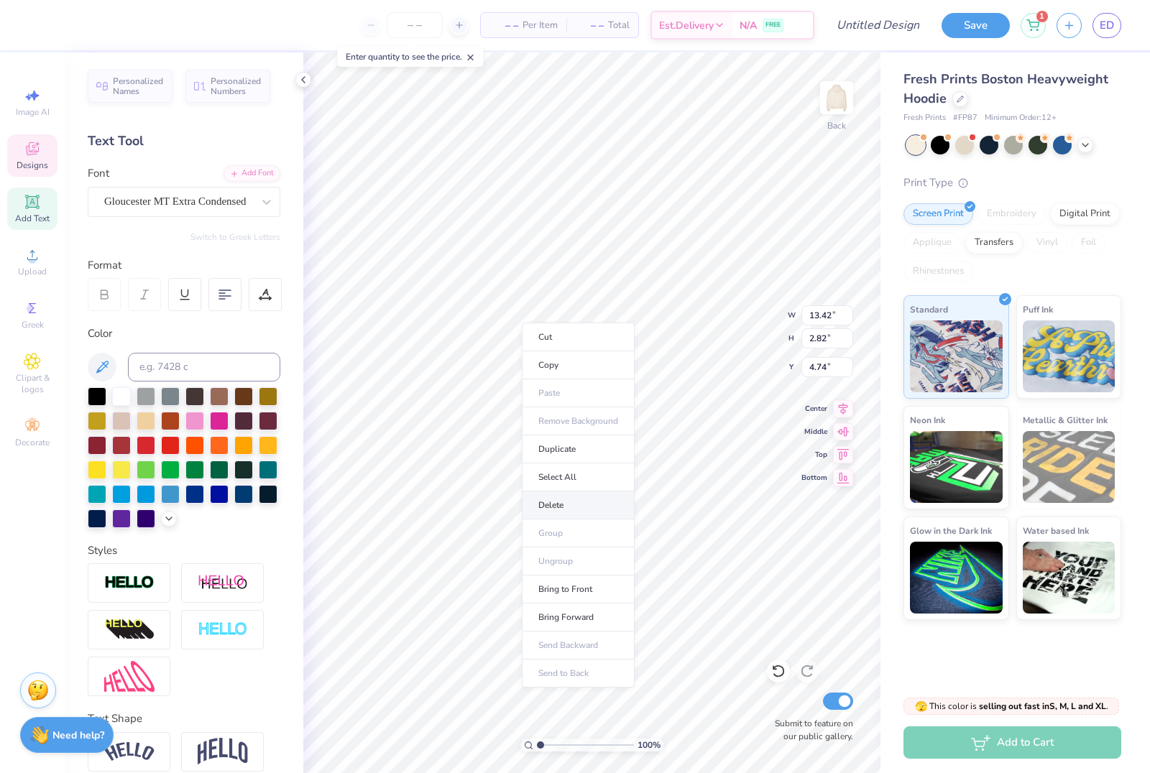
click at [560, 507] on li "Delete" at bounding box center [578, 505] width 113 height 28
click at [722, 463] on li "Delete" at bounding box center [727, 453] width 113 height 28
click at [686, 479] on li "Delete" at bounding box center [686, 473] width 113 height 28
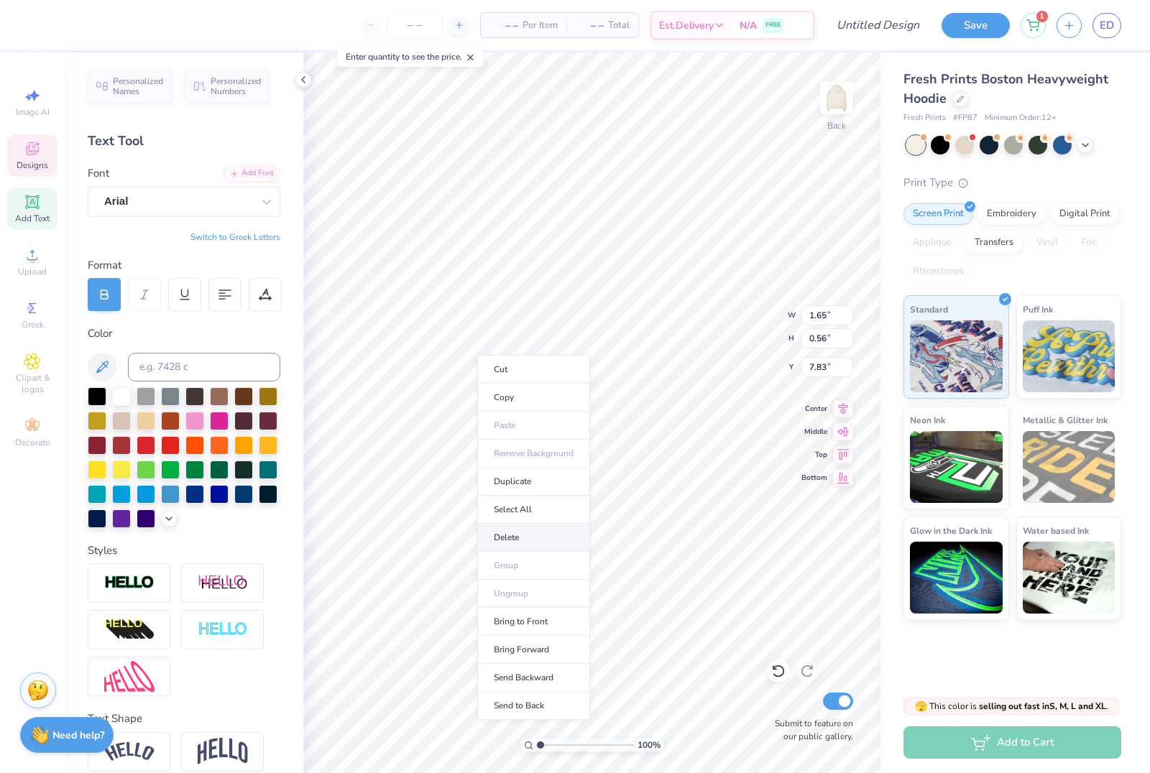
click at [519, 539] on li "Delete" at bounding box center [533, 538] width 113 height 28
click at [527, 547] on li "Delete" at bounding box center [533, 546] width 113 height 28
click at [533, 528] on li "Delete" at bounding box center [536, 528] width 113 height 28
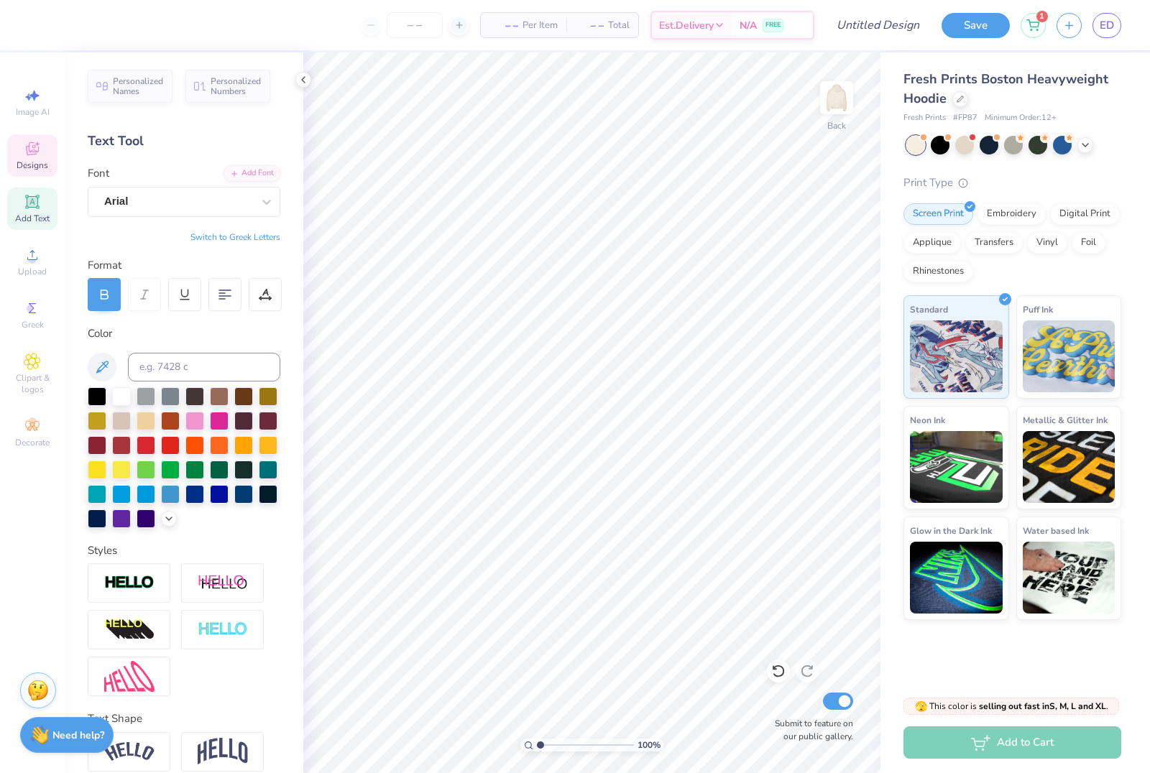
click at [43, 145] on div "Designs" at bounding box center [32, 155] width 50 height 42
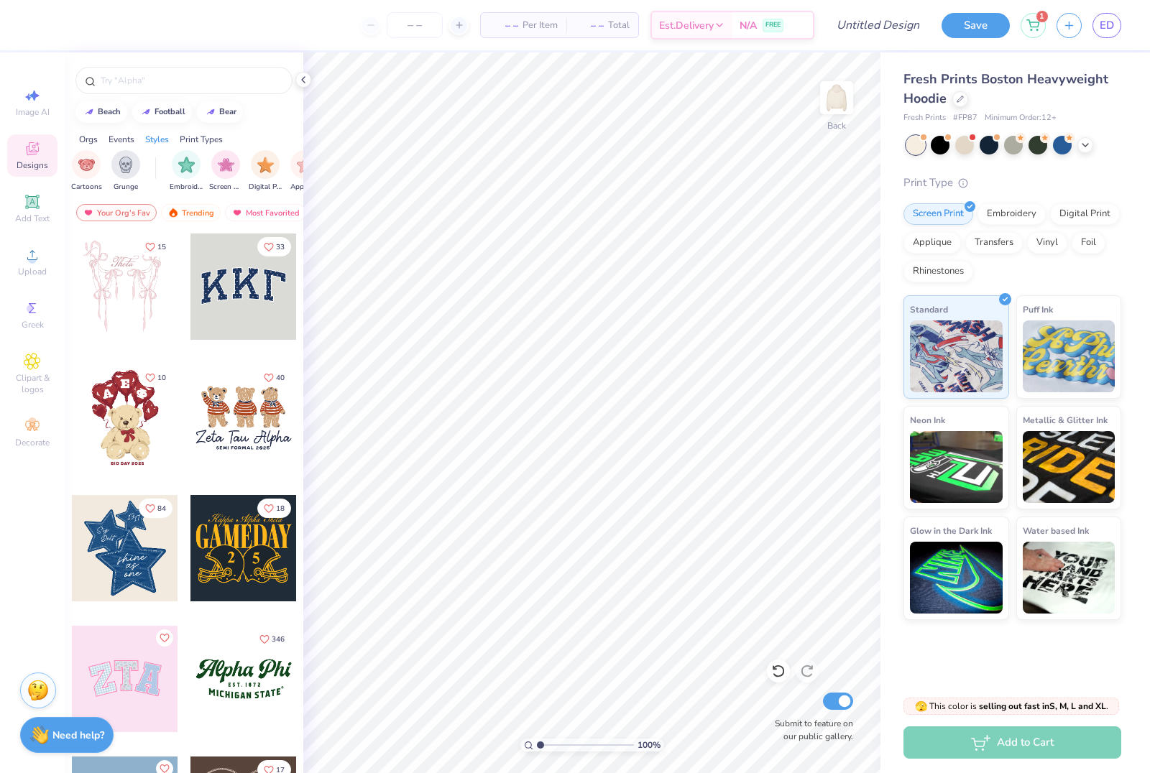
scroll to position [0, 1071]
click at [180, 170] on img "filter for Embroidery" at bounding box center [187, 163] width 17 height 17
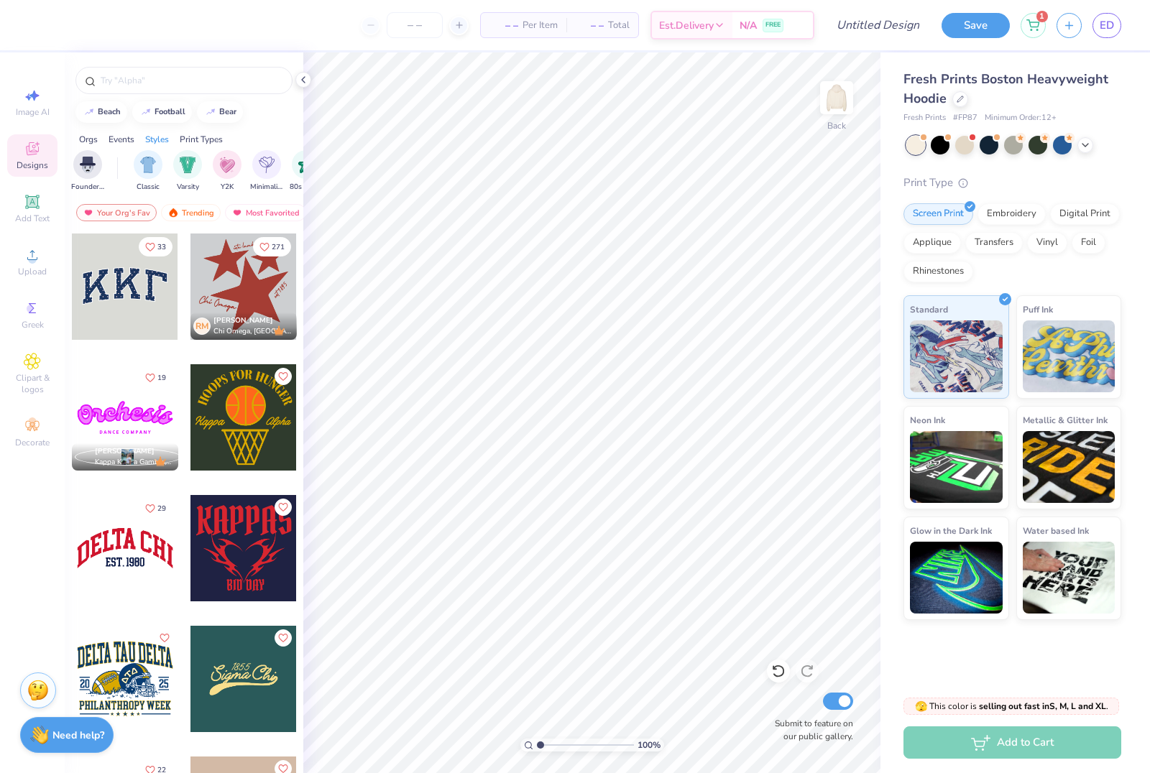
scroll to position [0, 715]
click at [249, 172] on img "filter for Minimalist" at bounding box center [246, 165] width 16 height 17
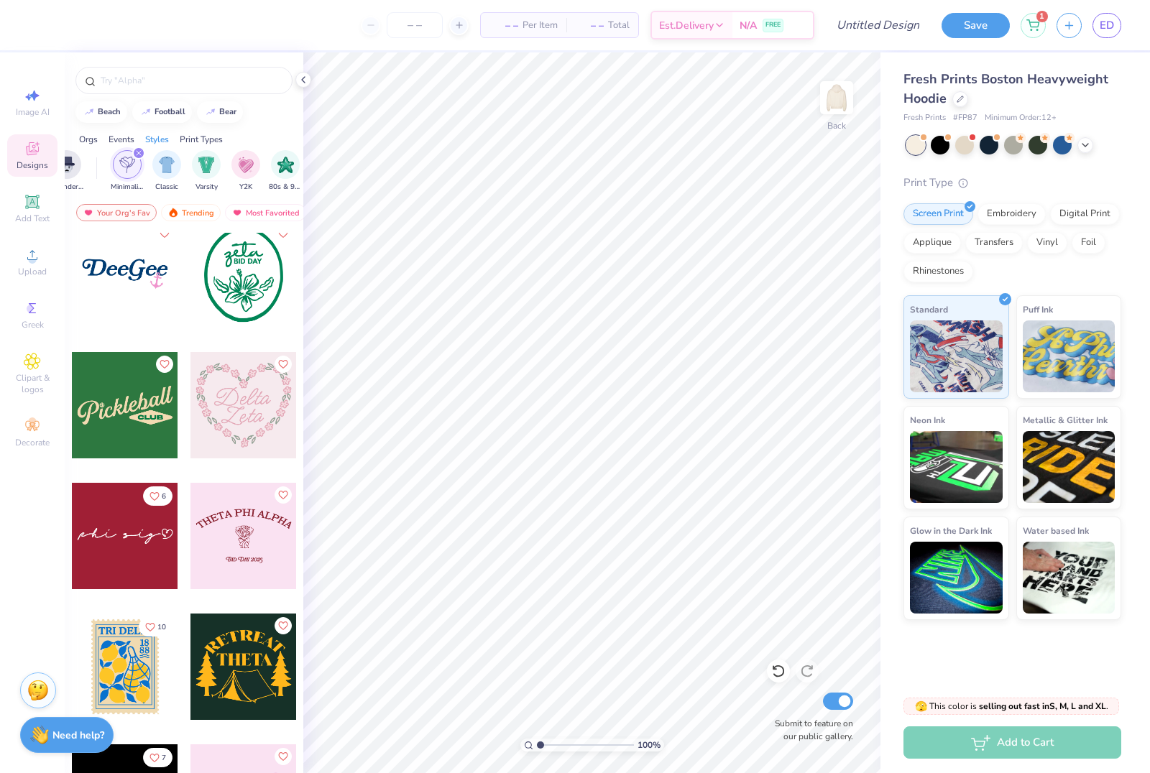
scroll to position [928, 0]
click at [237, 426] on div at bounding box center [243, 404] width 106 height 106
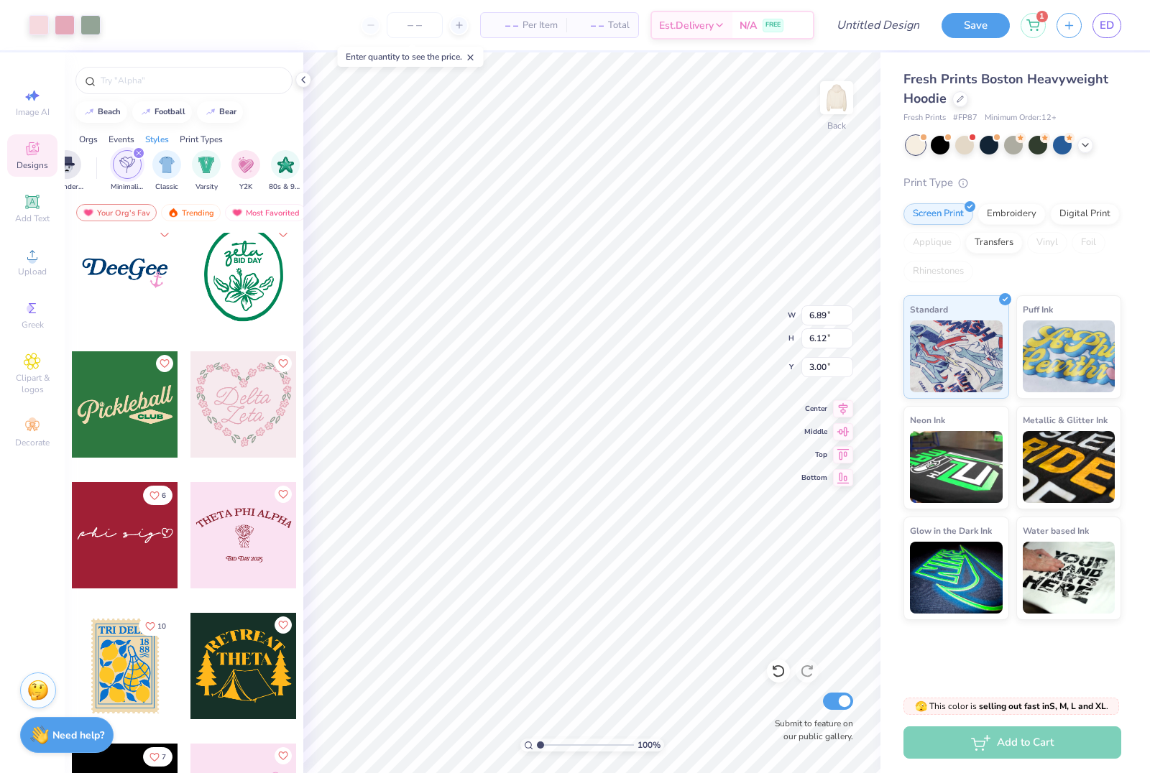
type input "8.18"
type input "7.26"
type input "5.25"
click at [675, 546] on li "Delete" at bounding box center [684, 544] width 113 height 28
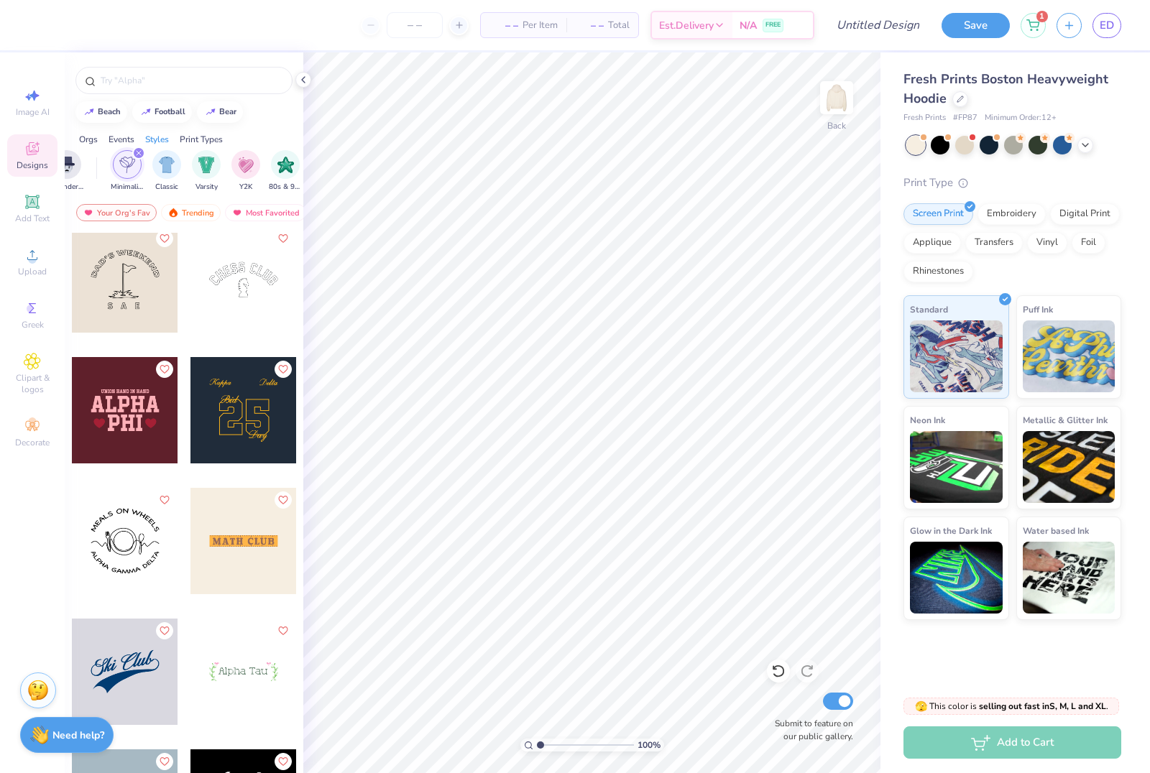
scroll to position [2408, 0]
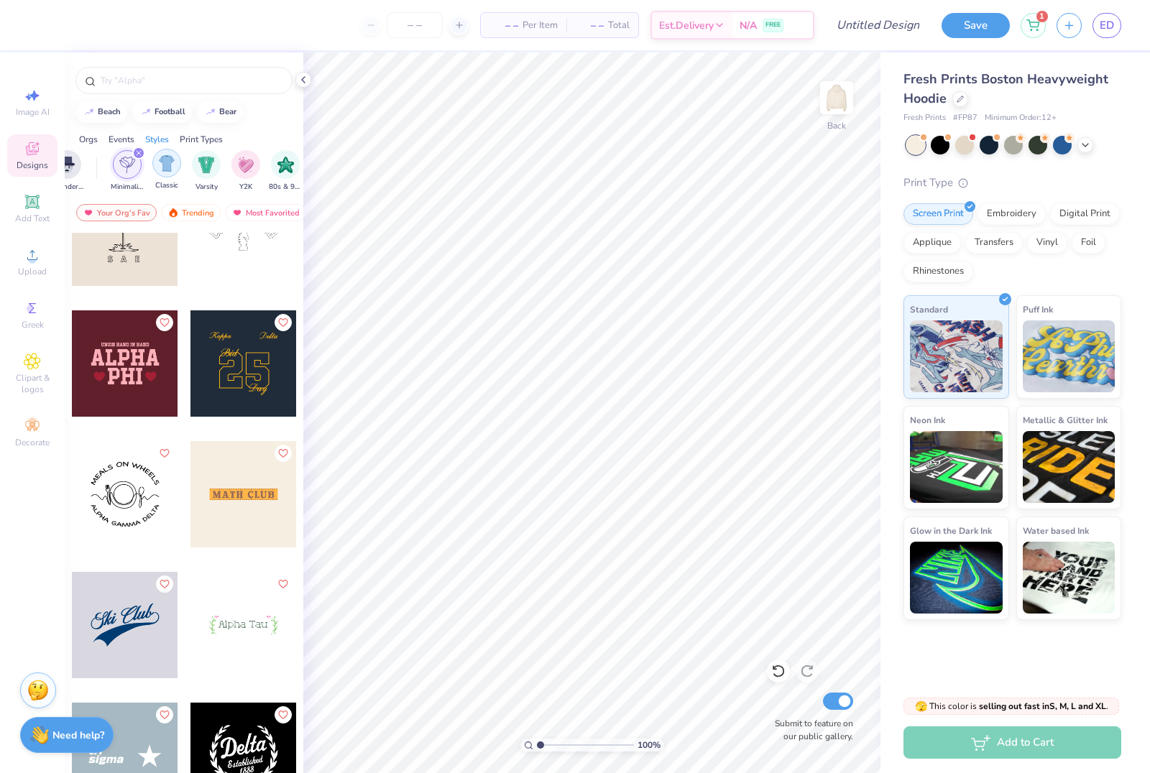
click at [137, 156] on icon "filter for Minimalist" at bounding box center [139, 153] width 6 height 6
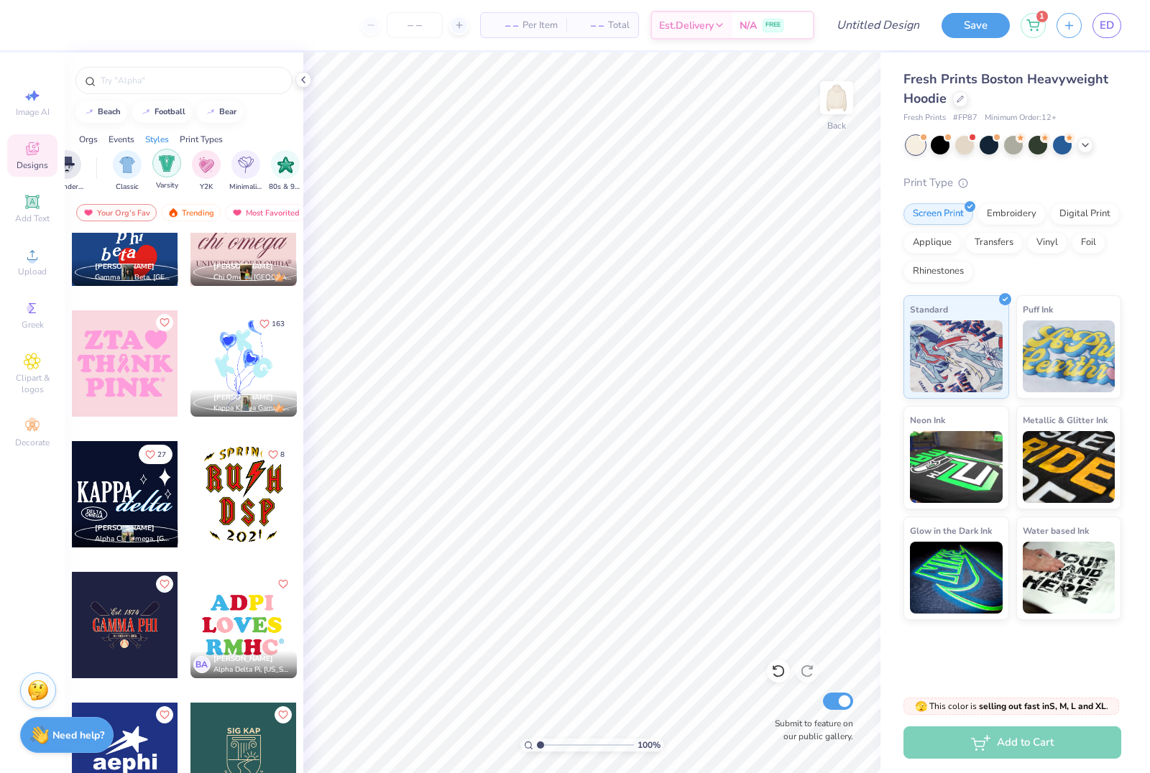
click at [200, 170] on img "filter for Y2K" at bounding box center [206, 165] width 16 height 17
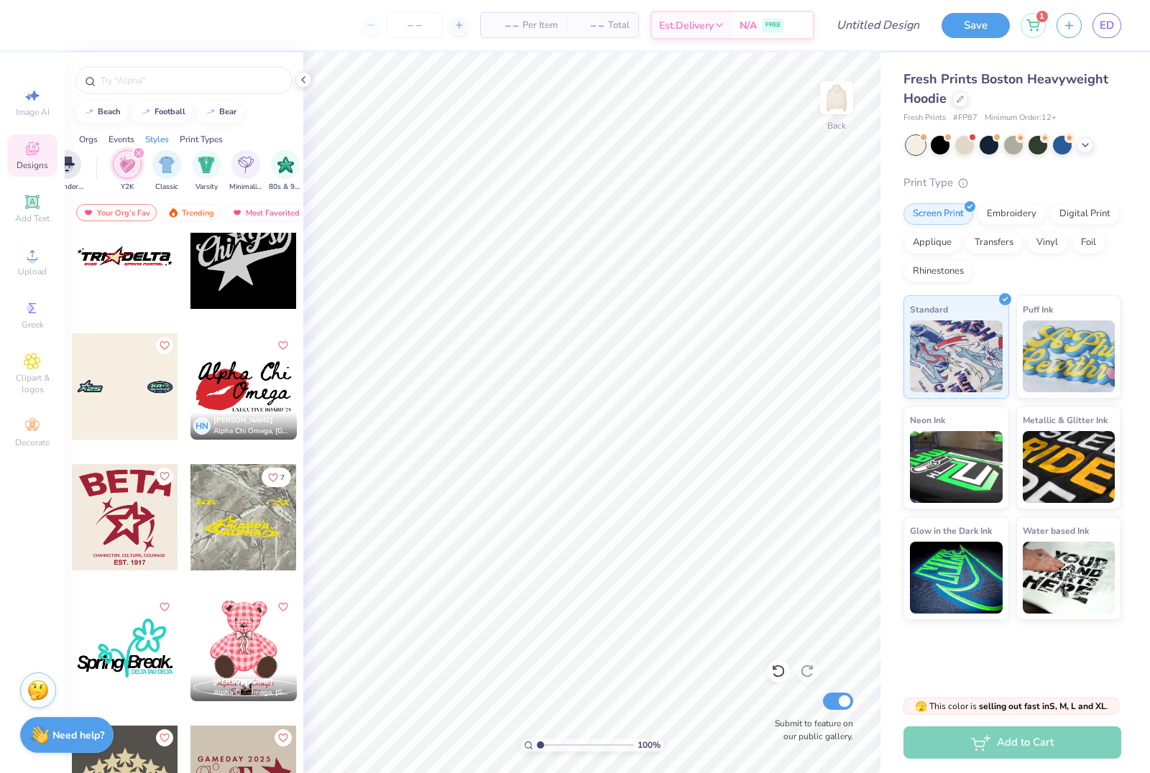
scroll to position [948, 0]
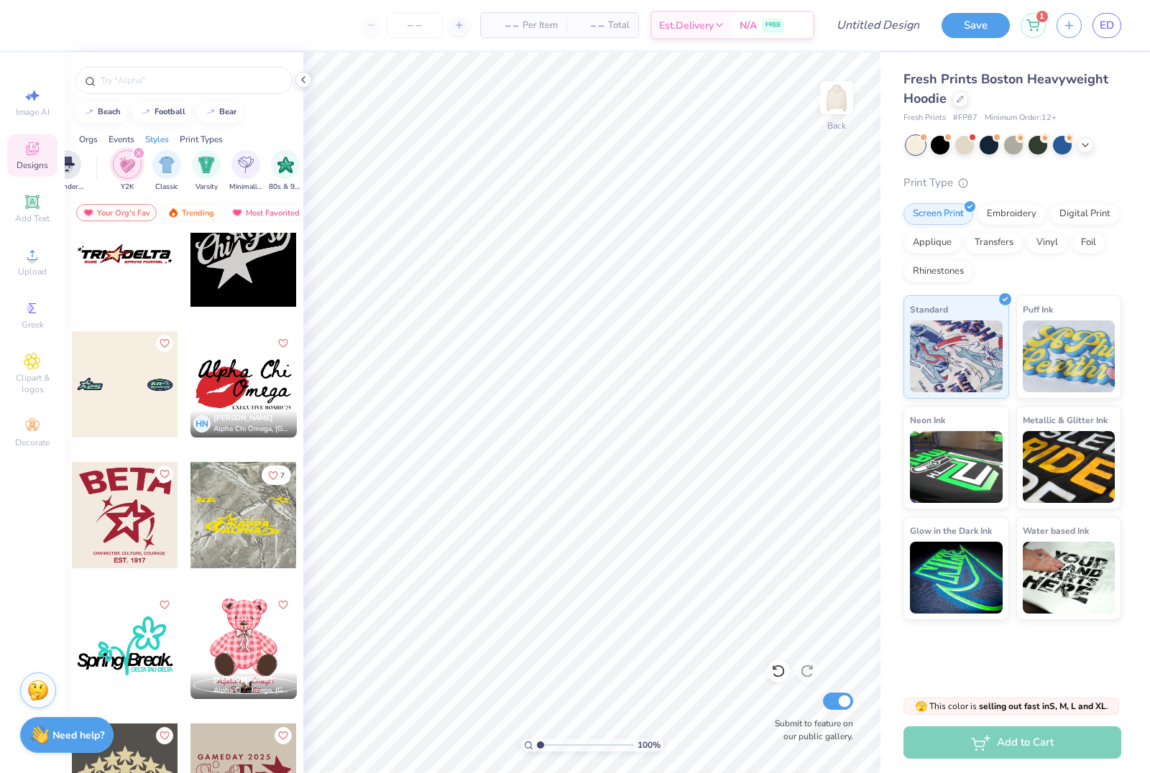
click at [237, 379] on div at bounding box center [243, 384] width 106 height 106
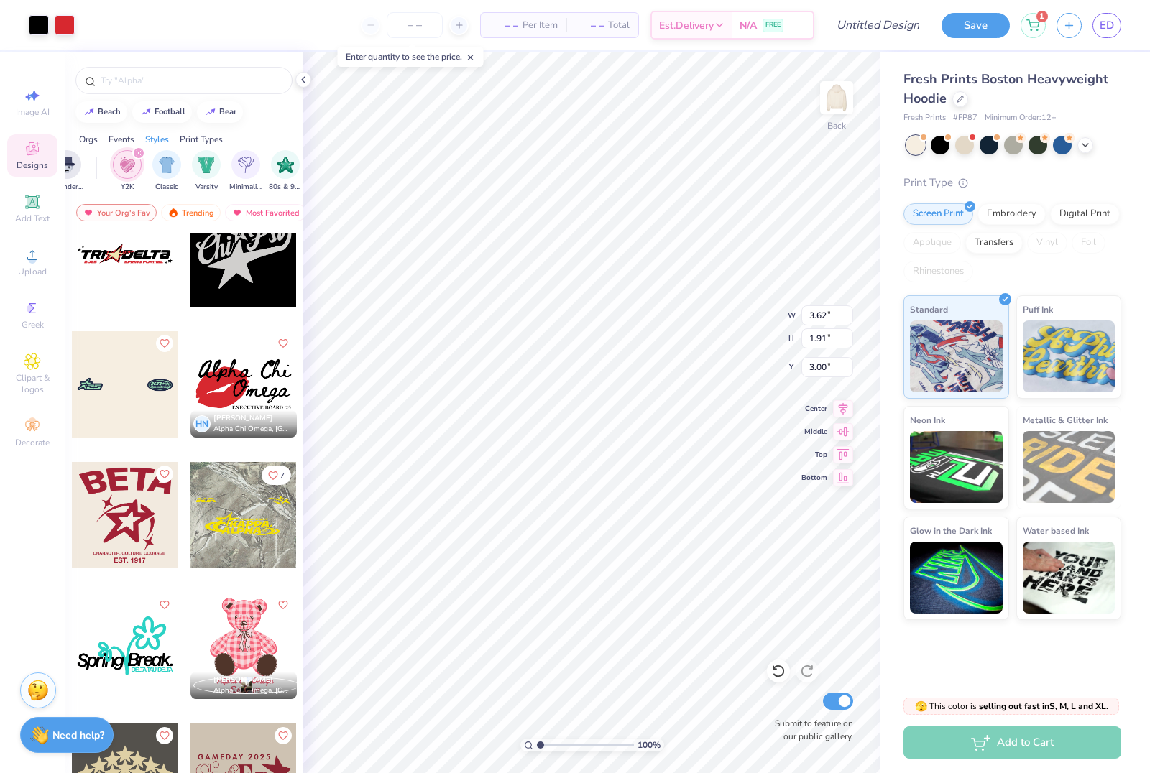
type input "8.61"
type input "4.55"
type input "6.13"
click at [308, 32] on div "– – Per Item – – Total Est. Delivery N/A FREE" at bounding box center [450, 25] width 729 height 50
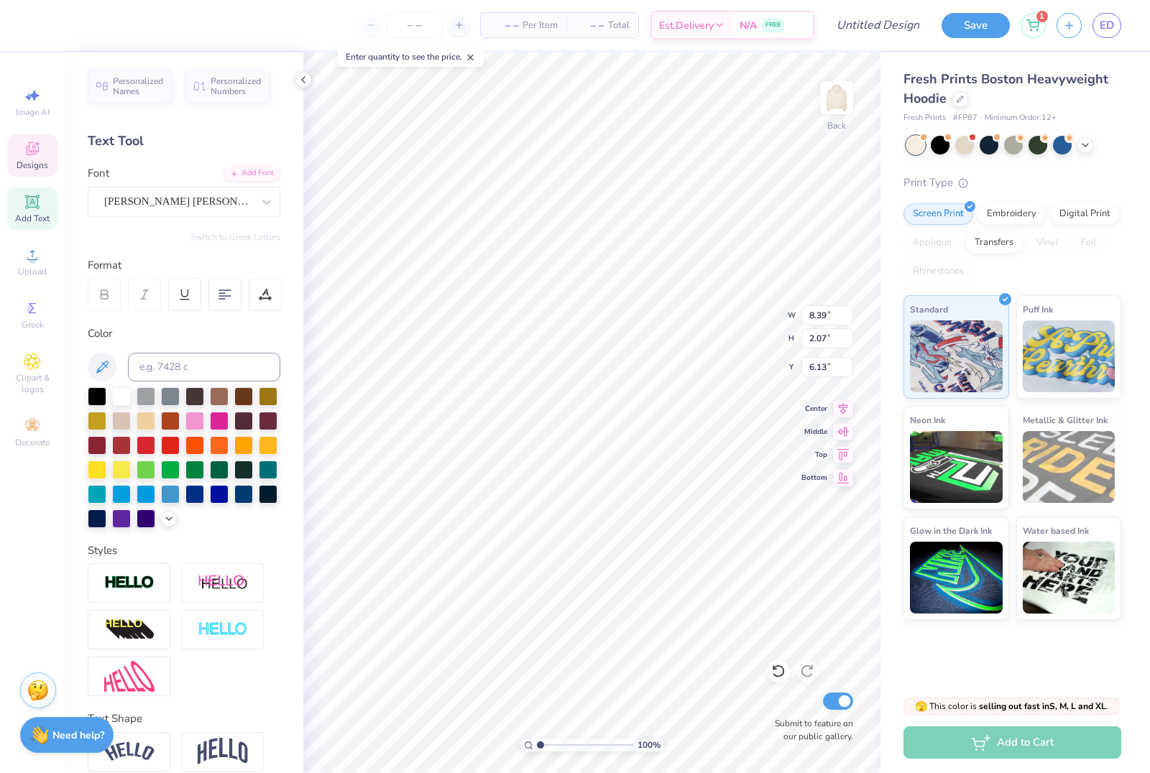
scroll to position [0, 1]
type textarea "Dance Company"
type input "5.20"
type input "2.20"
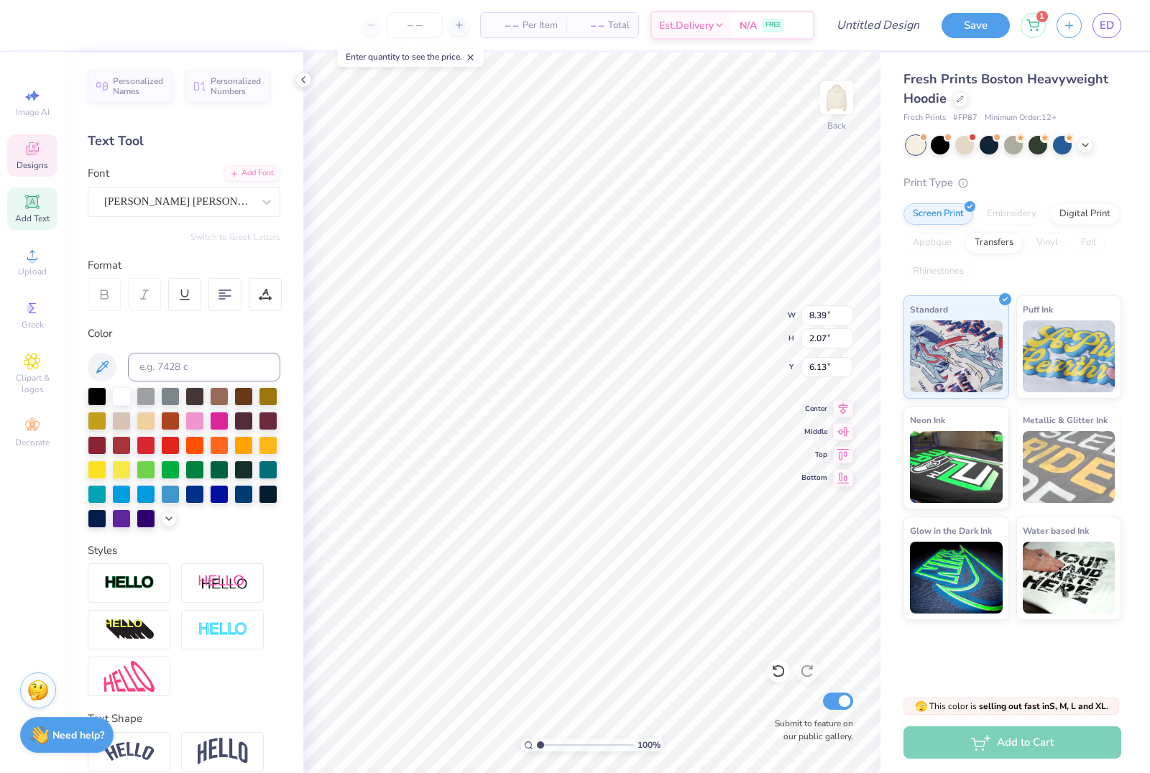
type input "7.92"
type input "13.42"
type input "2.19"
type input "6.00"
type input "5.20"
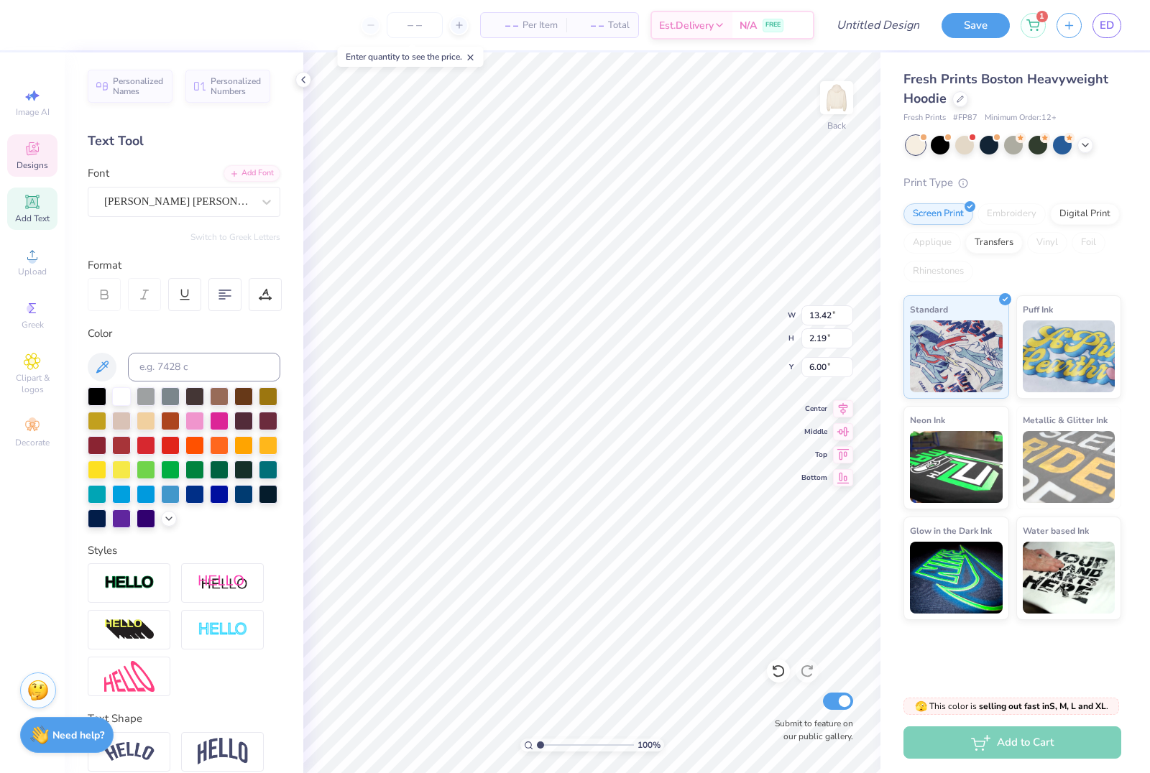
type input "2.20"
type input "7.92"
type textarea "A"
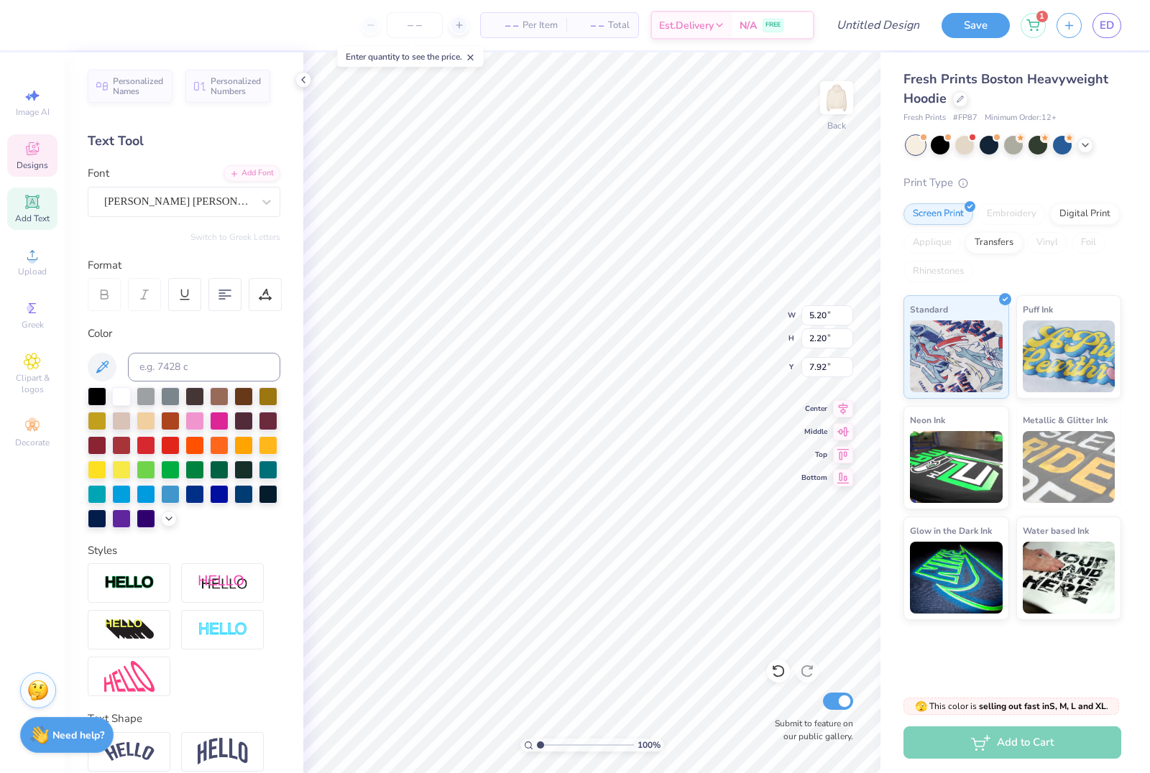
type textarea "at Virginia Tech"
click at [218, 33] on div "– – Per Item – – Total Est. Delivery N/A FREE" at bounding box center [450, 25] width 729 height 50
type input "8.68"
type input "11.57"
type input "1.80"
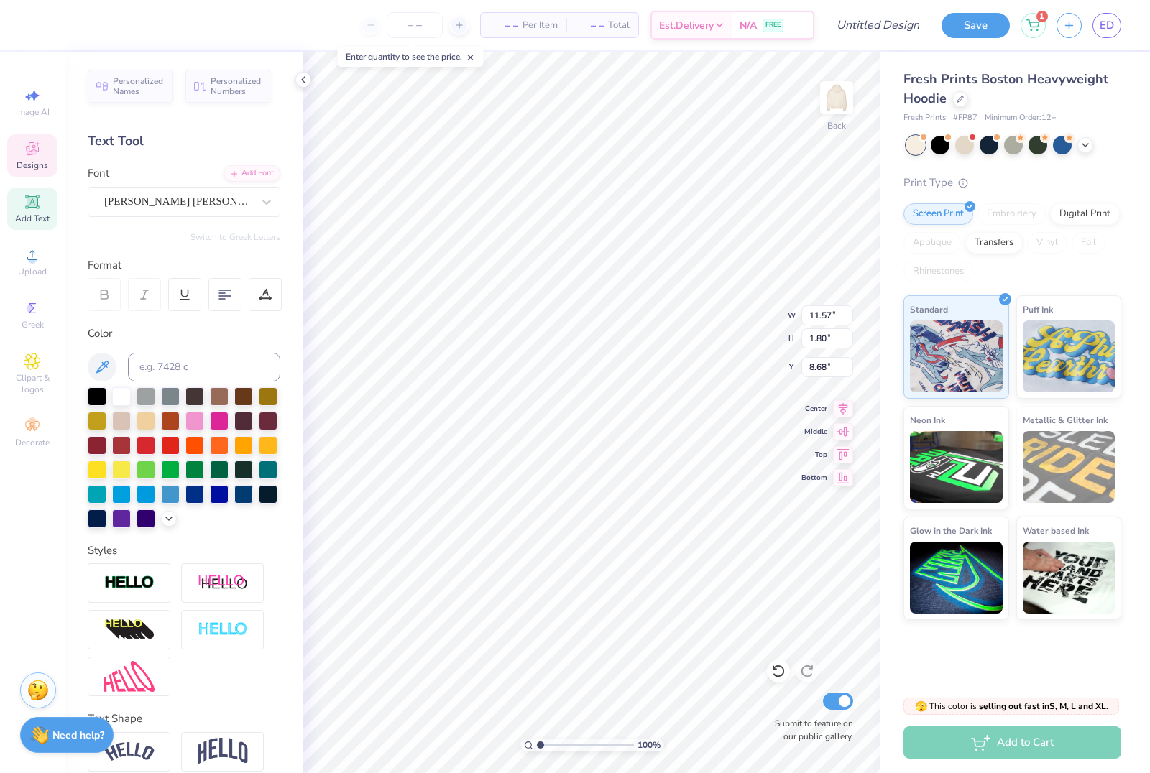
type input "7.78"
type input "9.93"
type textarea "2025-2026"
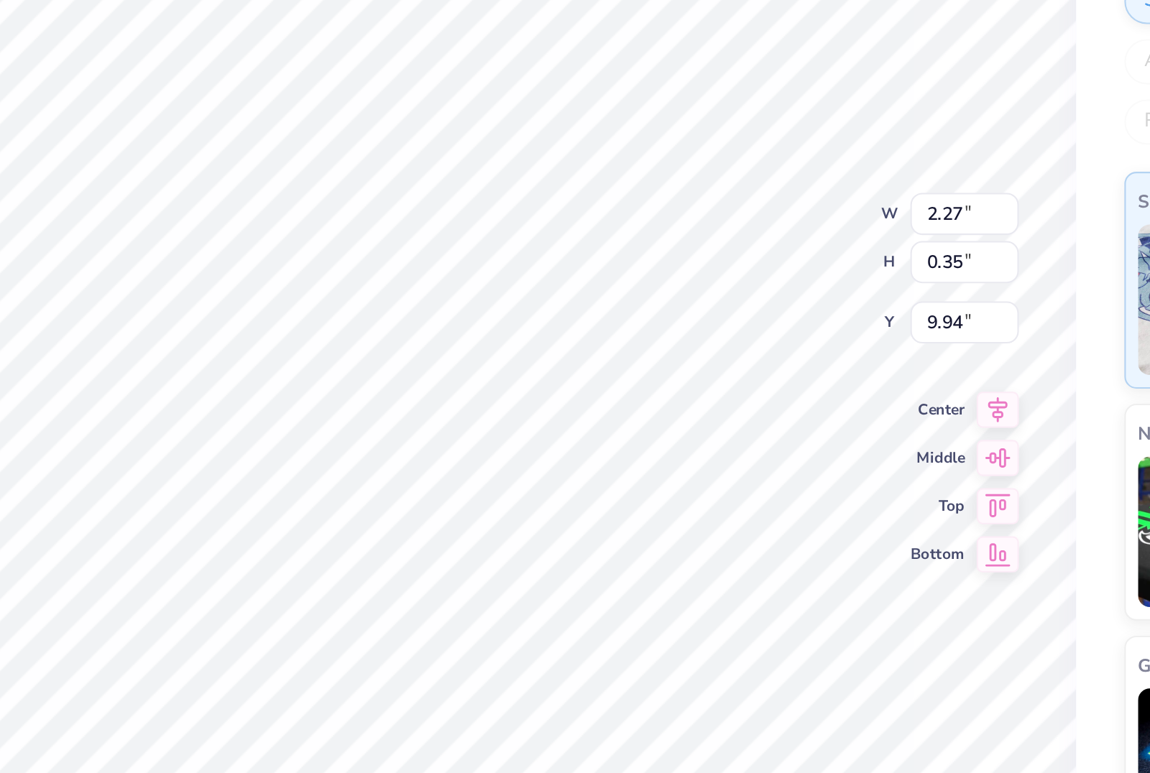
type input "9.40"
type input "3.43"
type input "0.53"
type input "9.31"
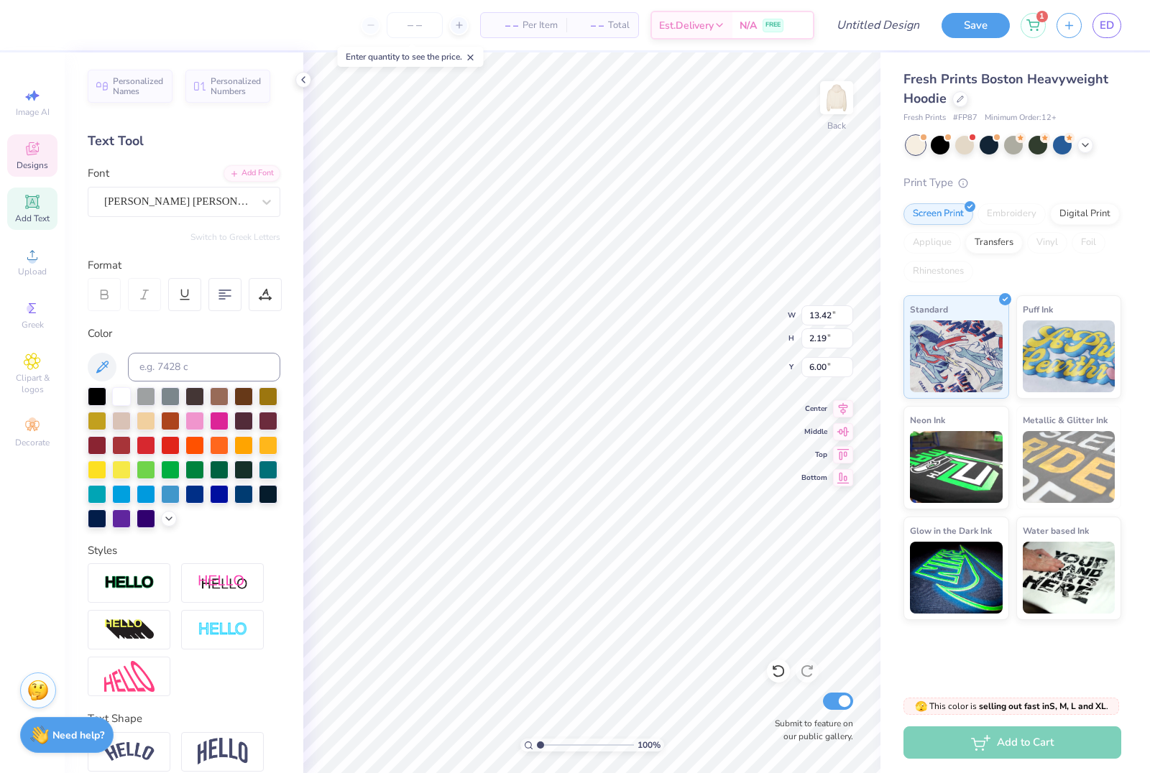
type input "4.78"
type input "3.73"
type input "6.75"
type input "11.57"
type input "1.80"
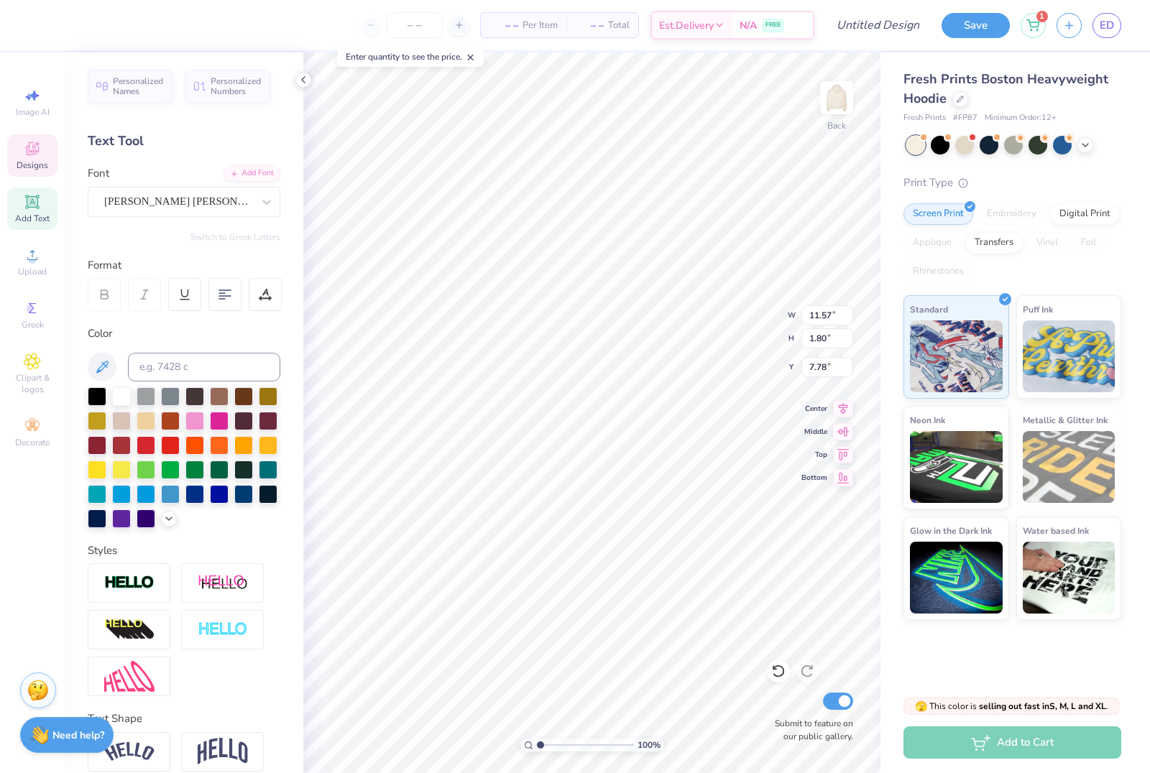
type input "7.71"
type input "9.52"
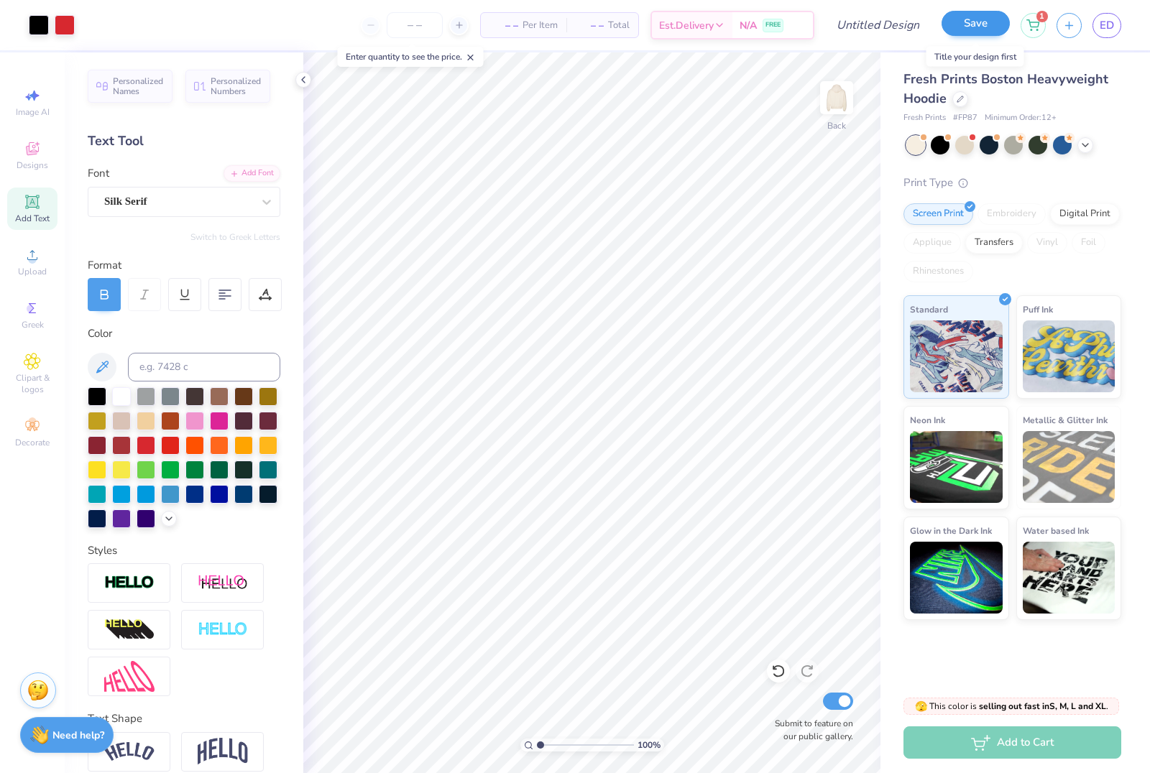
click at [970, 27] on button "Save" at bounding box center [975, 23] width 68 height 25
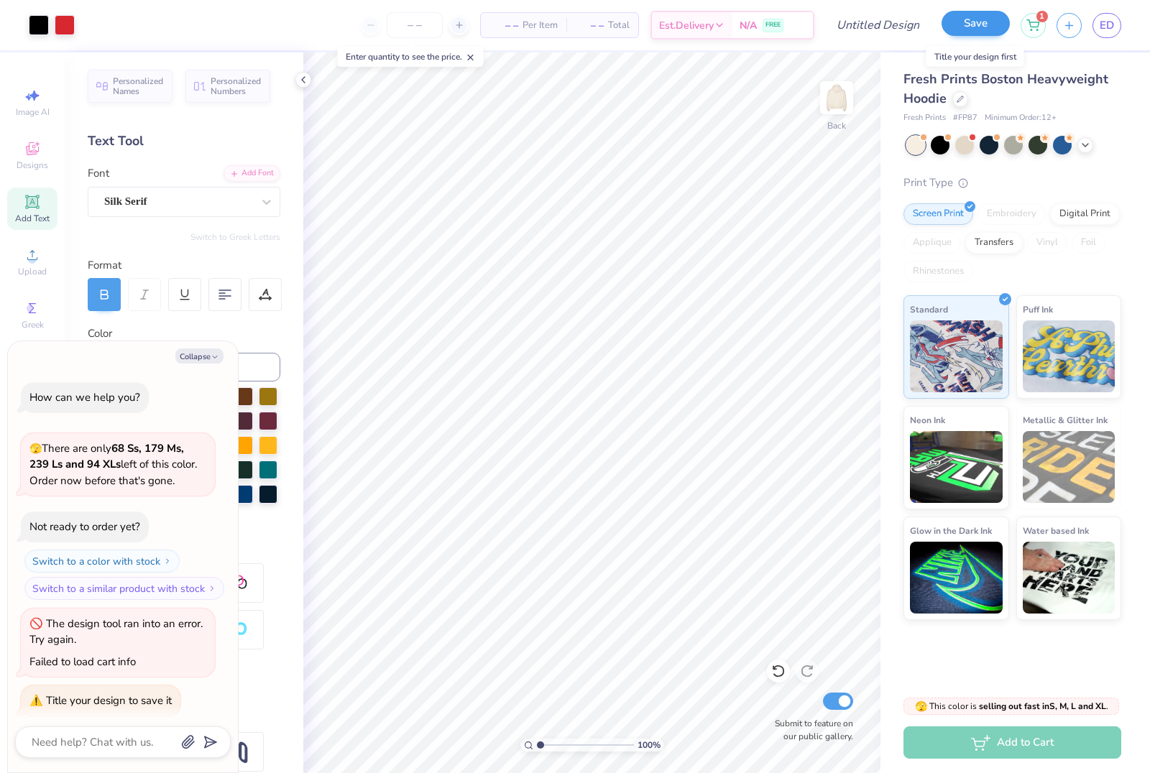
scroll to position [5, 0]
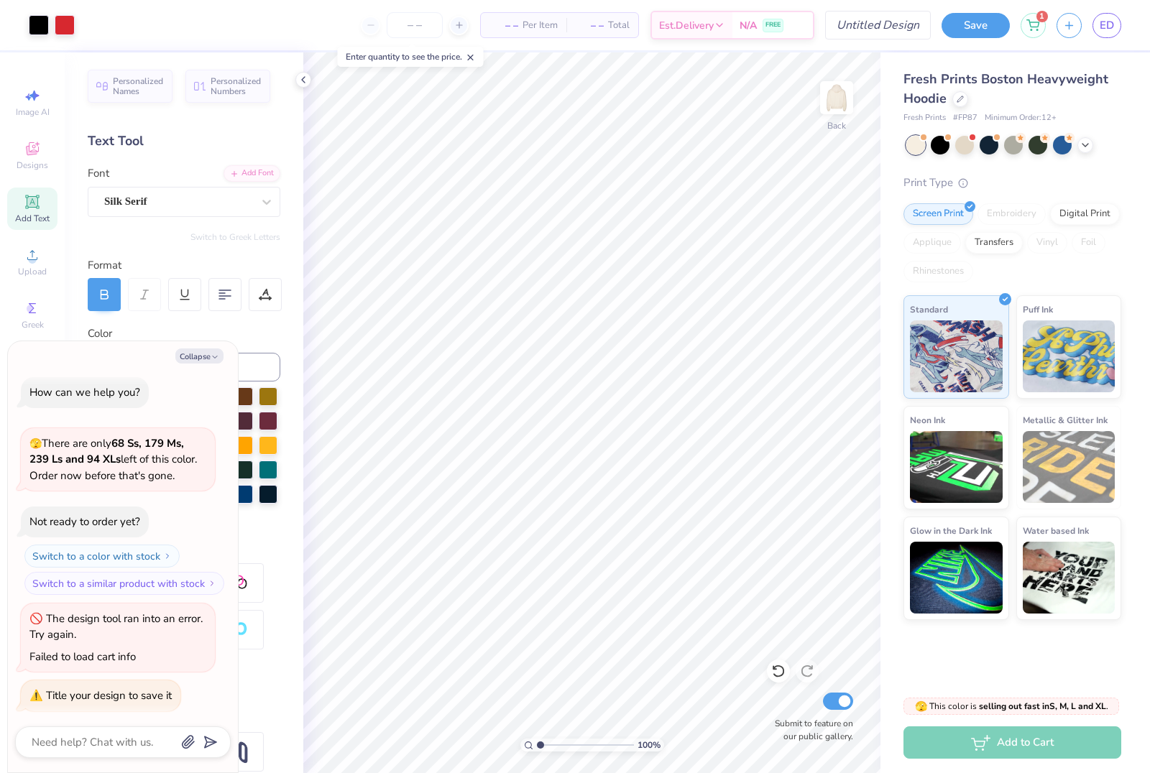
type textarea "x"
click at [884, 31] on input "Design Title" at bounding box center [860, 25] width 141 height 29
type input "D"
type textarea "x"
type input "Da"
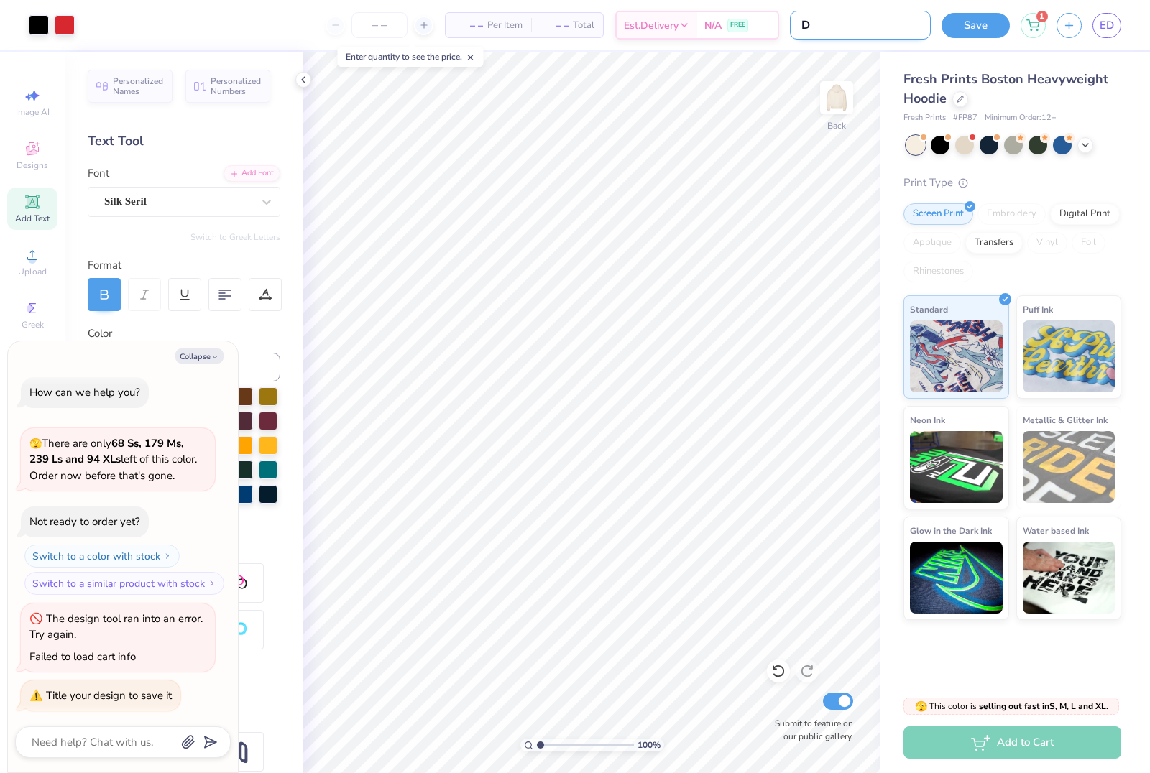
type textarea "x"
type input "Dan"
type textarea "x"
type input "Danc"
type textarea "x"
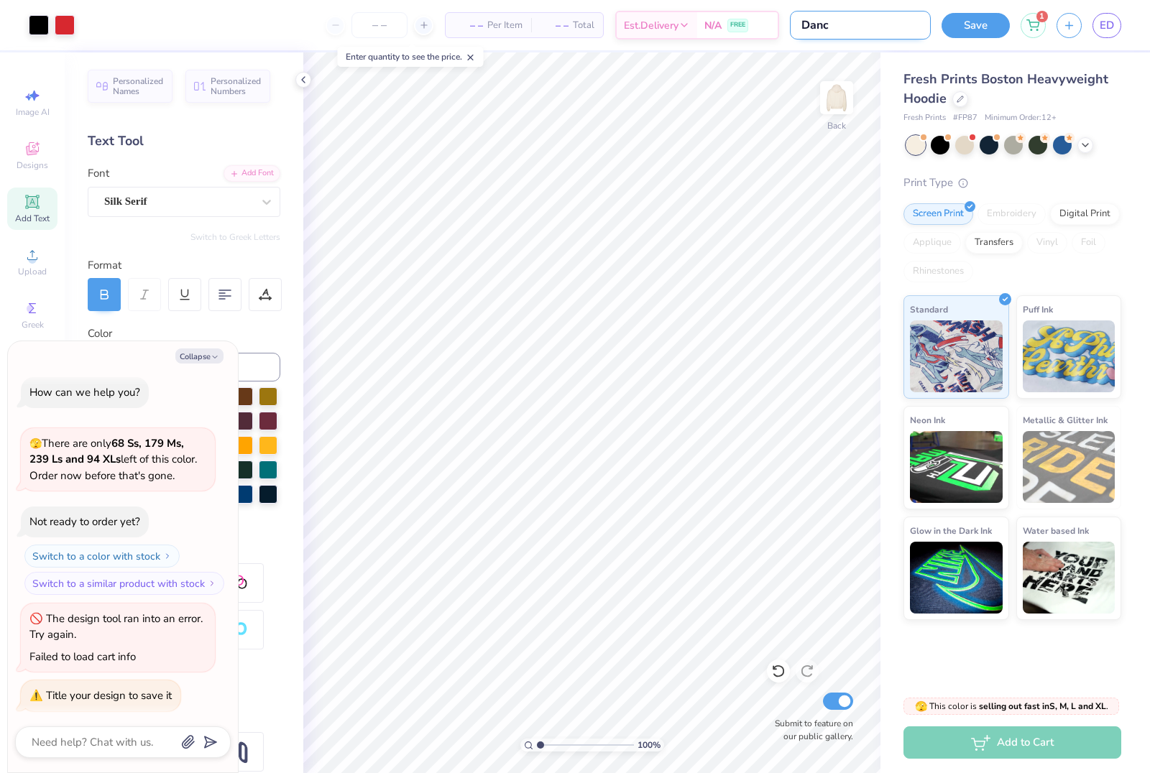
type input "Dance"
type textarea "x"
type input "Dance"
type textarea "x"
type input "Dance c"
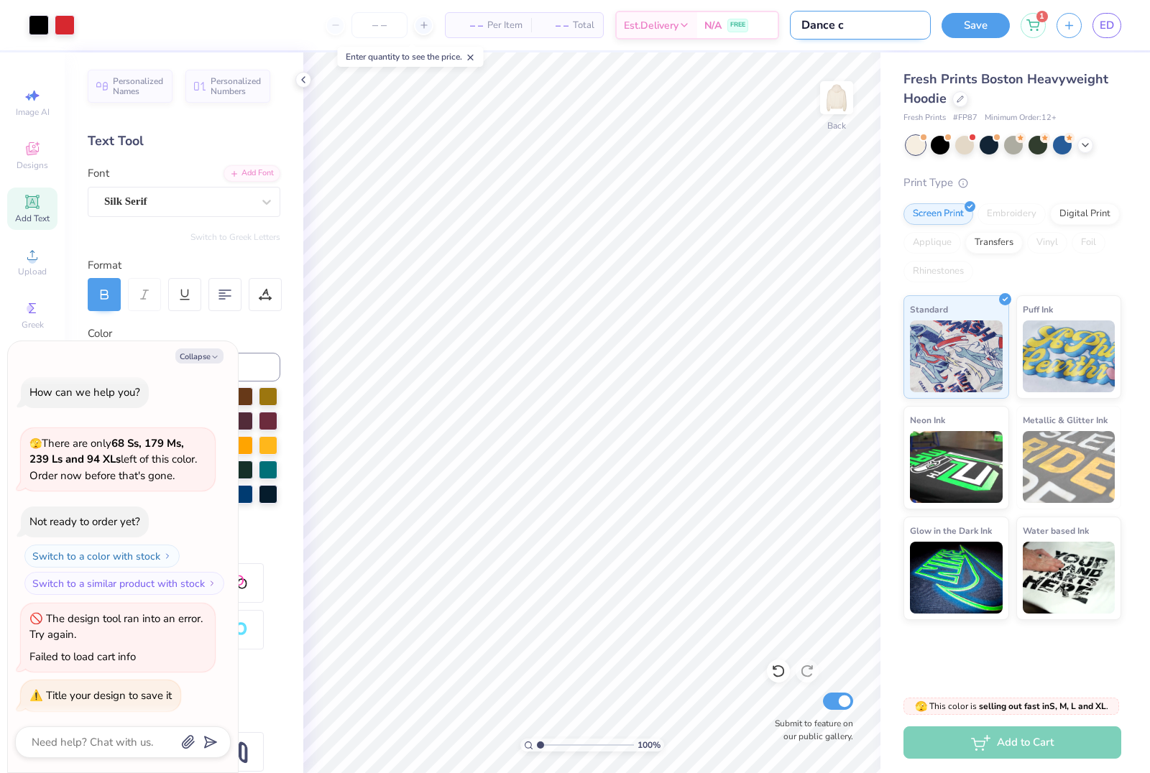
type textarea "x"
type input "Dance co"
type textarea "x"
type input "Dance com"
type textarea "x"
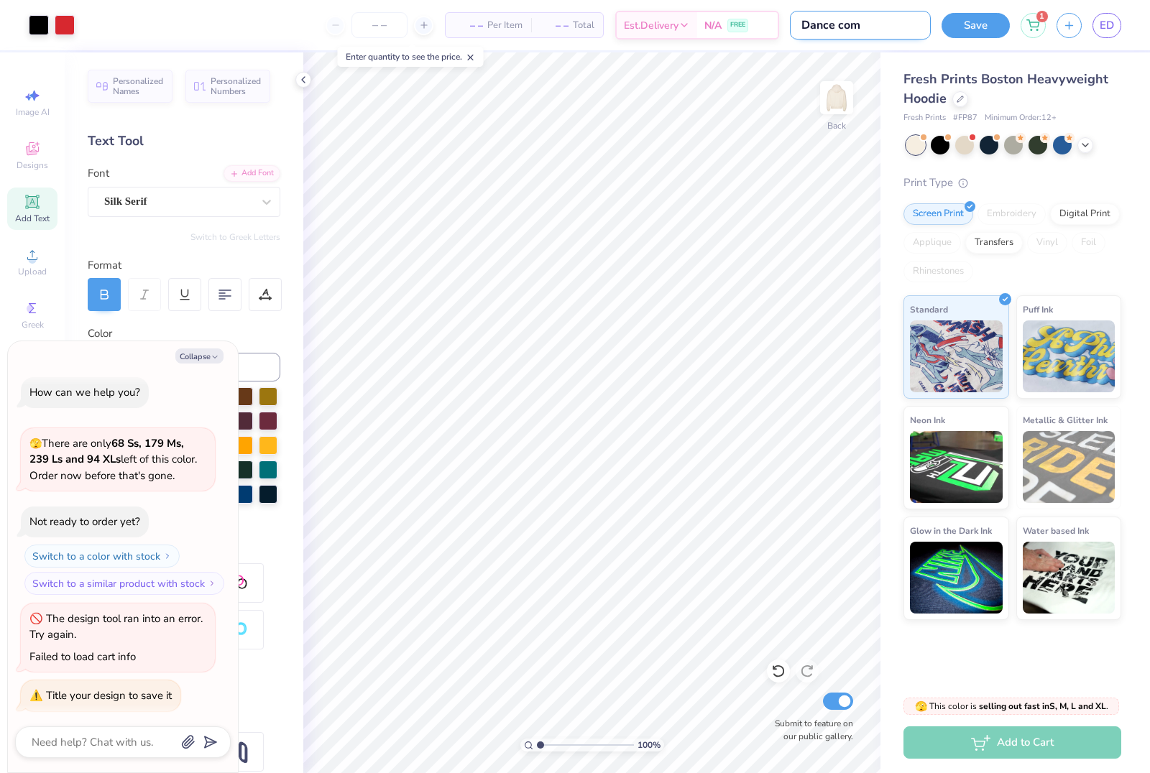
type input "Dance comp"
type textarea "x"
type input "Dance compa"
type textarea "x"
type input "Dance compan"
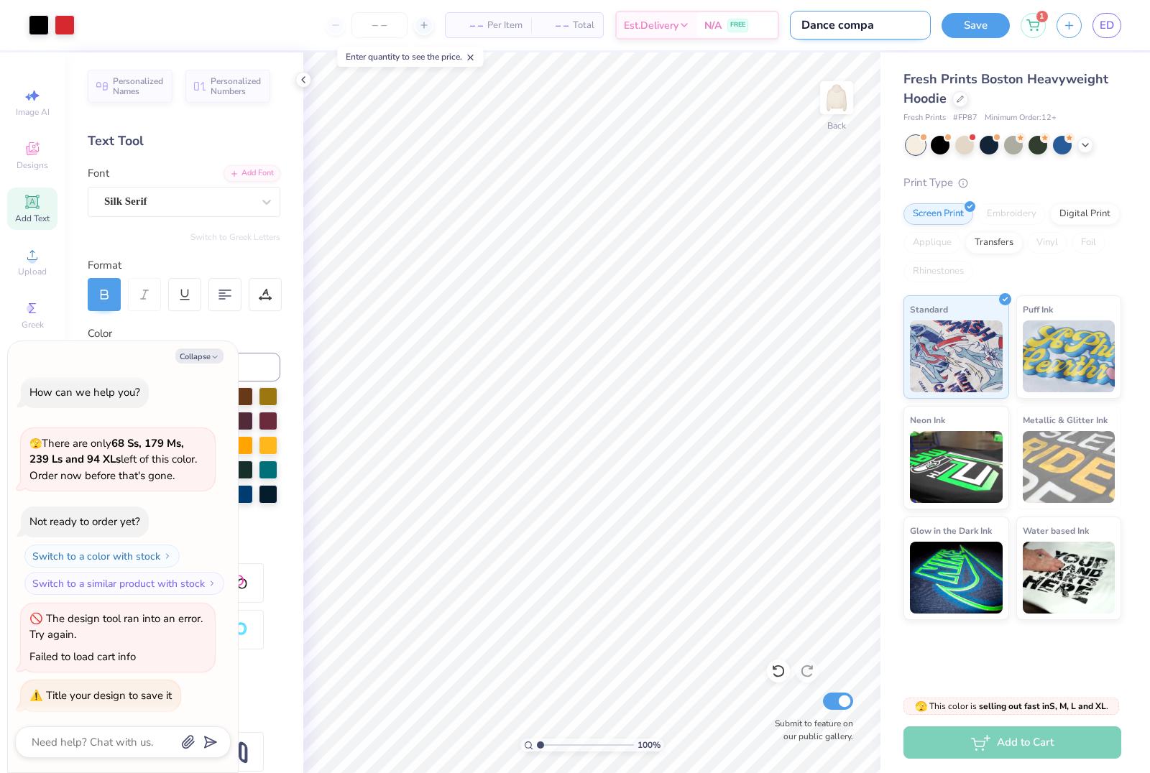
type textarea "x"
type input "Dance company"
type textarea "x"
type input "Dance company"
type textarea "x"
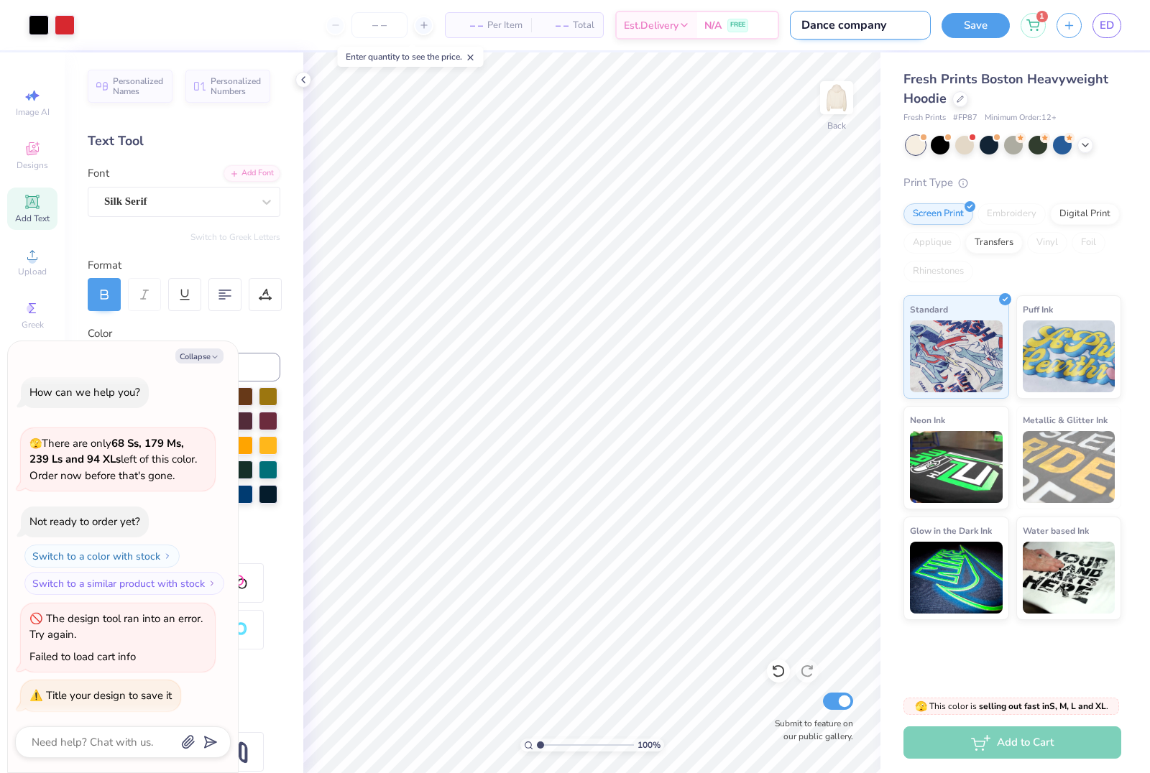
type input "Dance company m"
type textarea "x"
type input "Dance company me"
type textarea "x"
type input "Dance company mer"
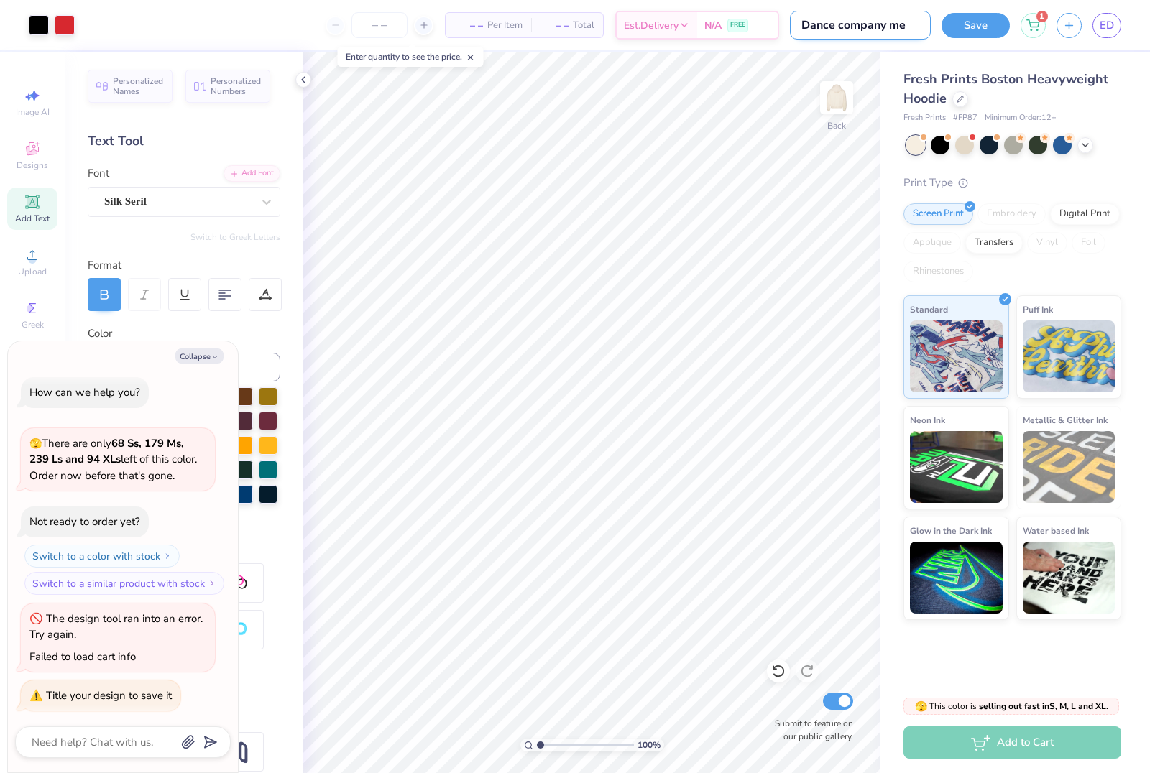
type textarea "x"
type input "Dance company merc"
type textarea "x"
type input "Dance company merch"
type textarea "x"
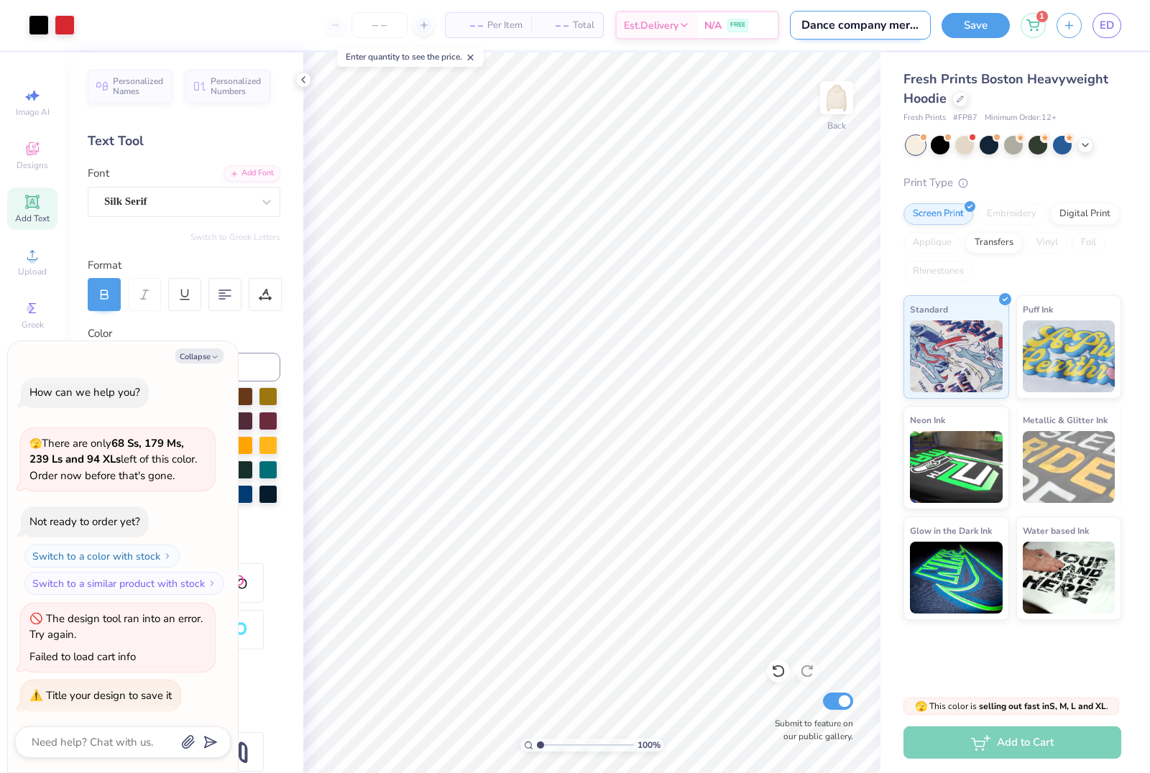
type input "Dance company merch"
type textarea "x"
type input "Dance company merch 2"
type textarea "x"
type input "Dance company merch 2"
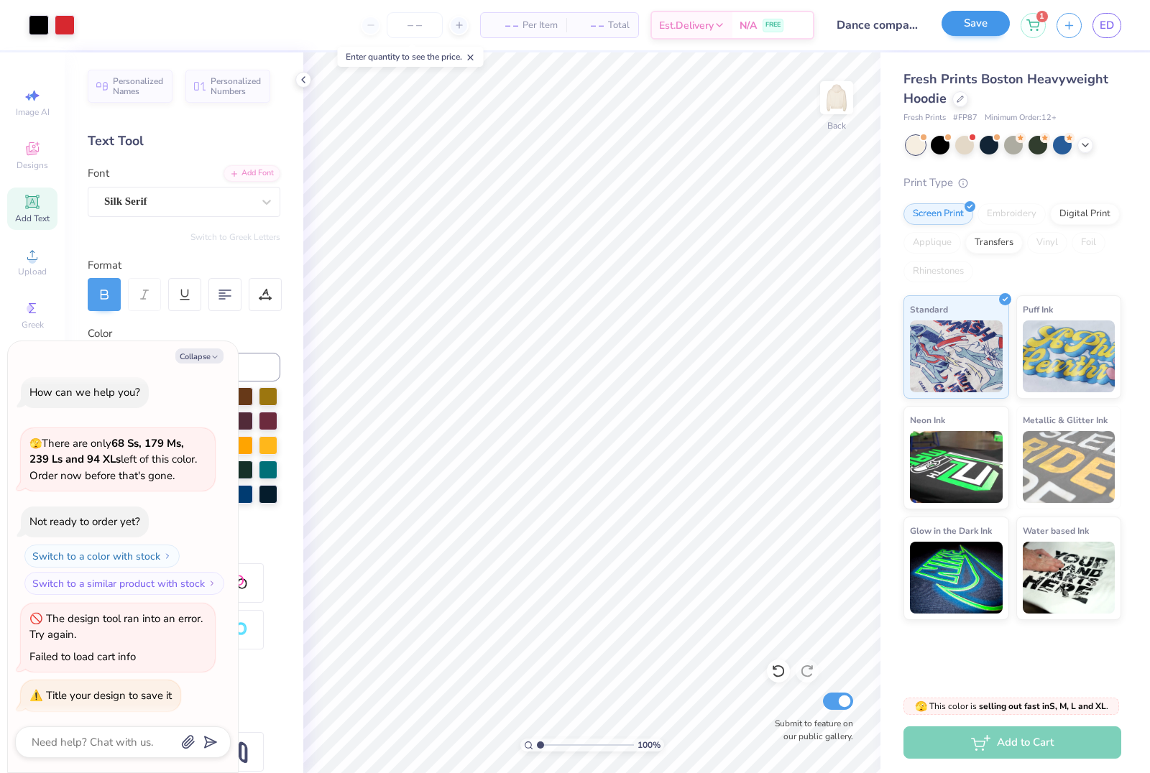
click at [974, 32] on button "Save" at bounding box center [975, 23] width 68 height 25
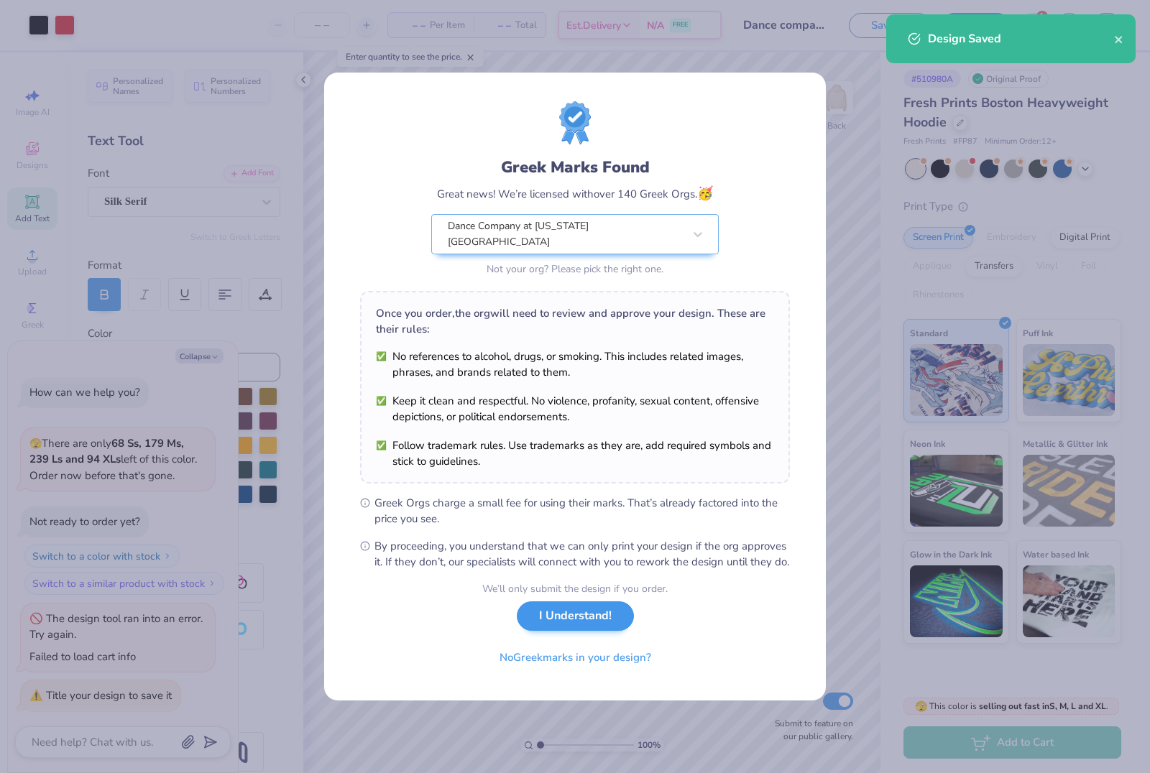
click at [602, 613] on button "I Understand!" at bounding box center [575, 615] width 117 height 29
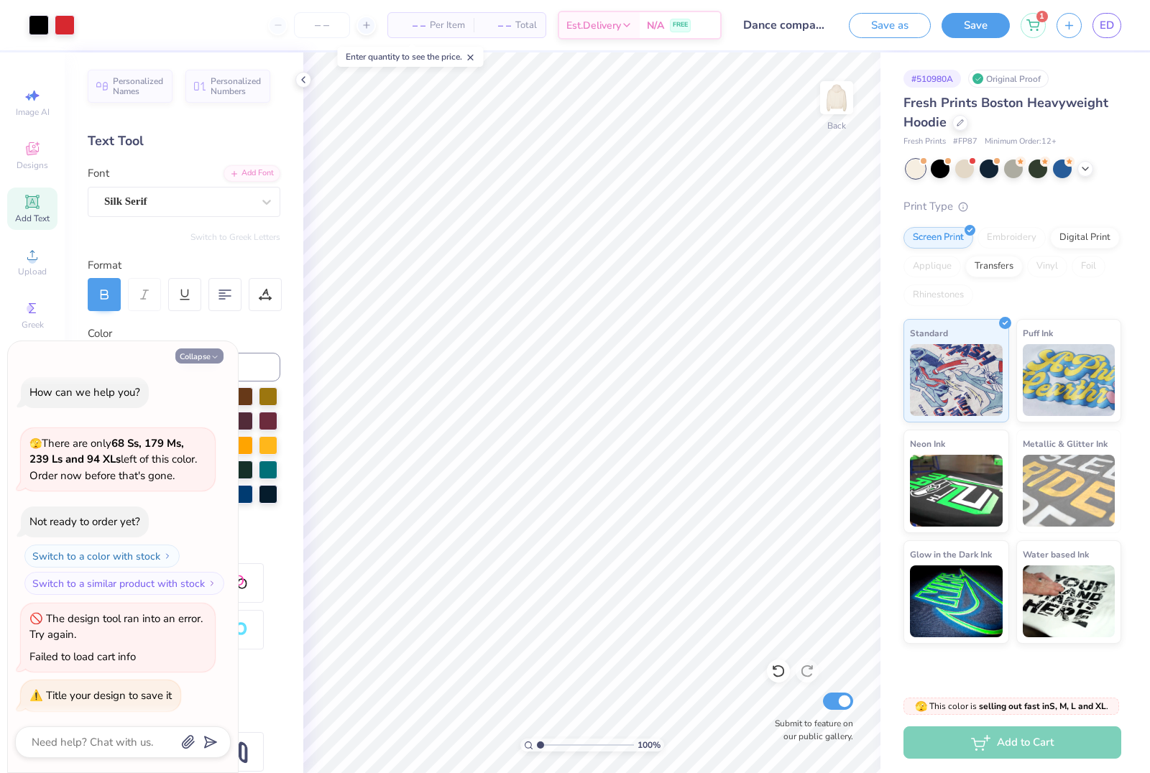
click at [192, 363] on button "Collapse" at bounding box center [199, 355] width 48 height 15
type textarea "x"
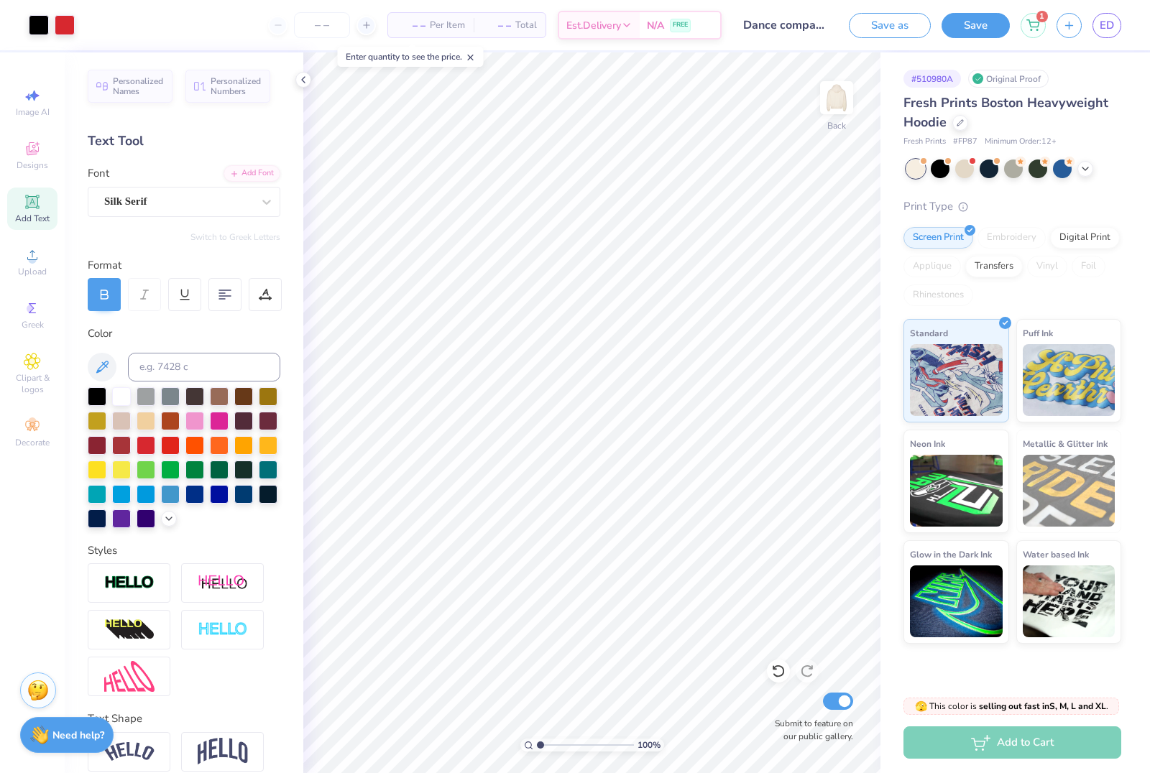
click at [402, 27] on span "– –" at bounding box center [411, 25] width 29 height 15
click at [416, 27] on span "– –" at bounding box center [411, 25] width 29 height 15
click at [414, 27] on span "– –" at bounding box center [411, 25] width 29 height 15
click at [415, 29] on span "– –" at bounding box center [411, 25] width 29 height 15
click at [325, 27] on input "number" at bounding box center [322, 25] width 56 height 26
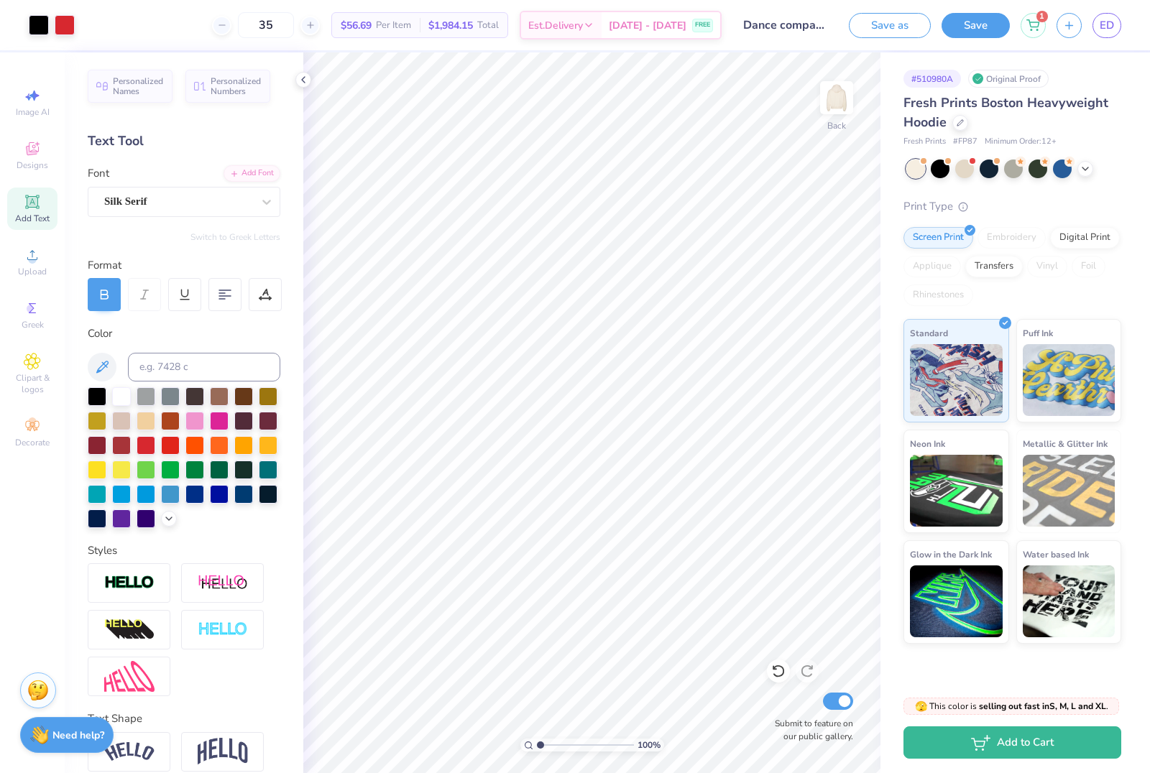
type input "35"
click at [1071, 22] on icon "button" at bounding box center [1069, 23] width 12 height 12
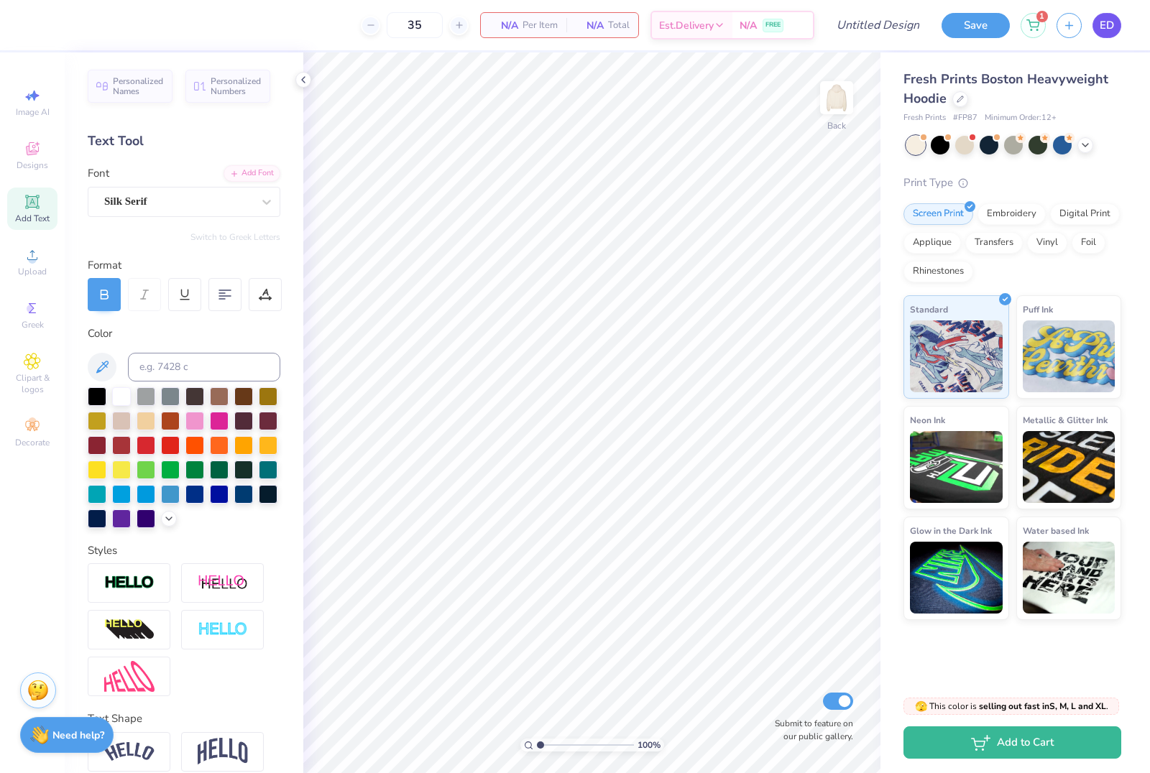
click at [1104, 36] on link "ED" at bounding box center [1106, 25] width 29 height 25
click at [1108, 19] on span "ED" at bounding box center [1106, 25] width 14 height 17
click at [1108, 31] on span "ED" at bounding box center [1106, 25] width 14 height 17
click at [1115, 29] on link "ED" at bounding box center [1106, 25] width 29 height 25
click at [1100, 30] on span "ED" at bounding box center [1106, 25] width 14 height 17
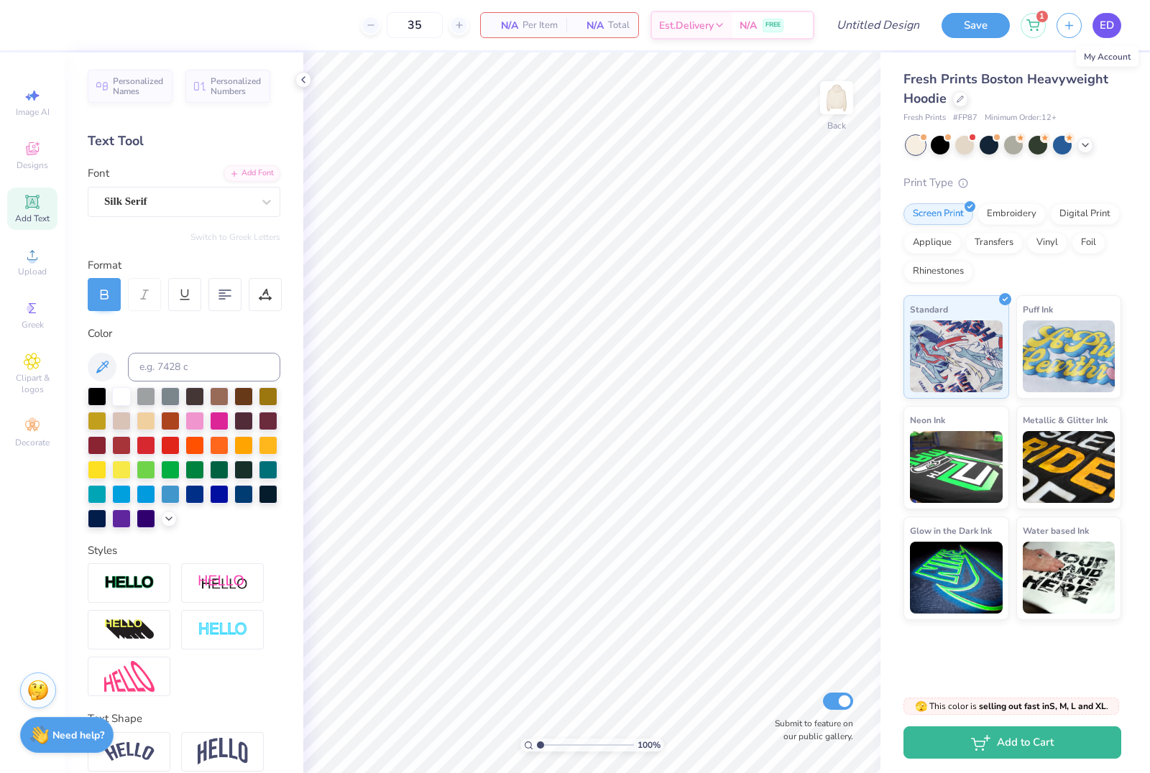
click at [1108, 29] on span "ED" at bounding box center [1106, 25] width 14 height 17
click at [1100, 25] on span "ED" at bounding box center [1106, 25] width 14 height 17
click at [1109, 25] on span "ED" at bounding box center [1106, 25] width 14 height 17
click at [29, 167] on span "Designs" at bounding box center [33, 165] width 32 height 11
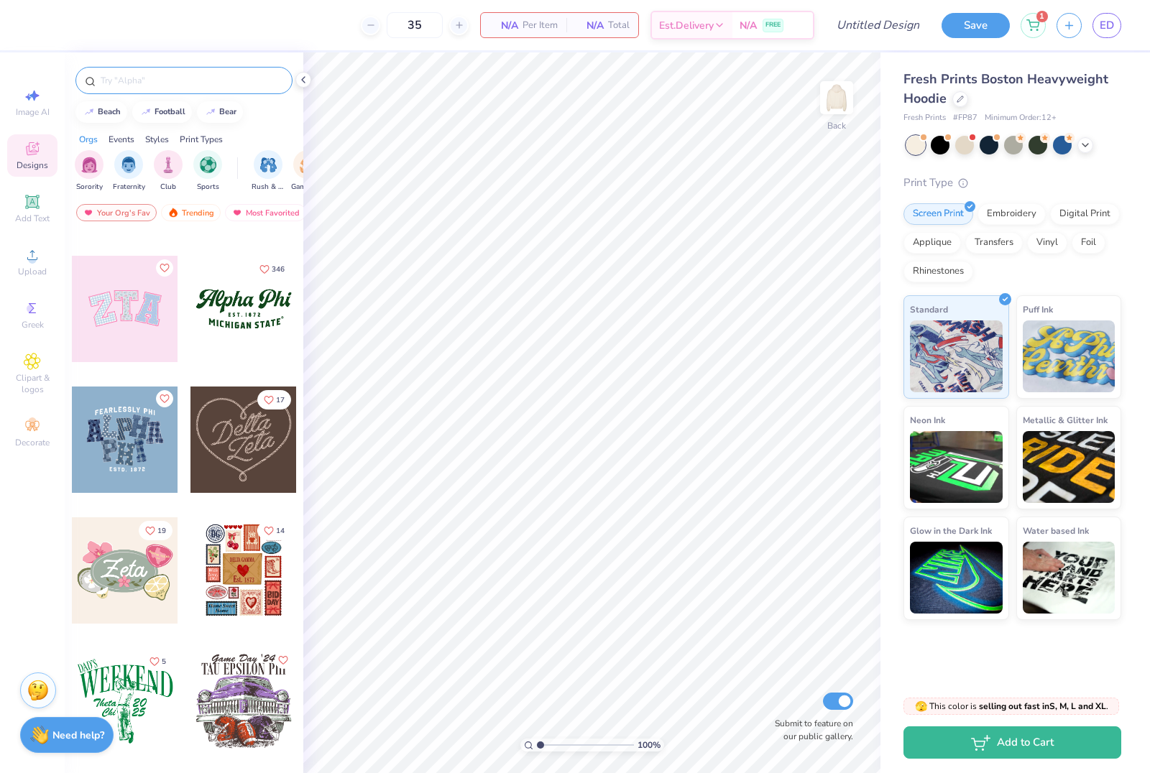
scroll to position [374, 0]
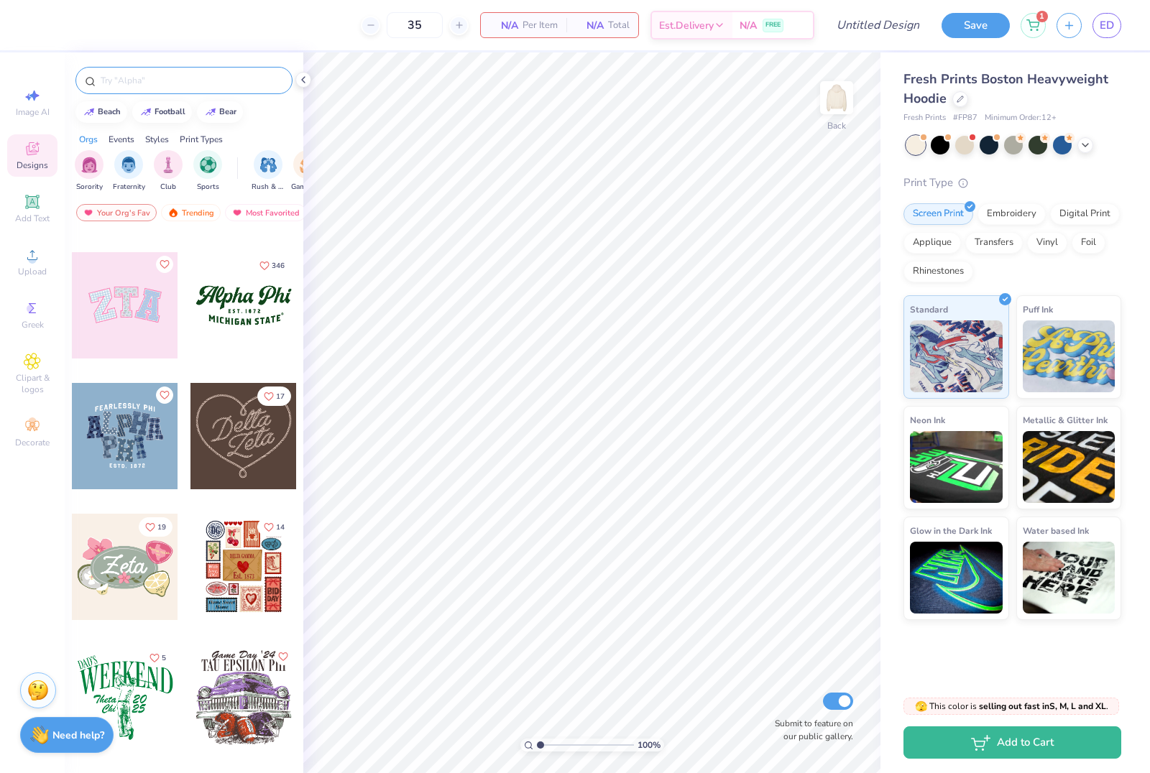
click at [155, 82] on input "text" at bounding box center [191, 80] width 184 height 14
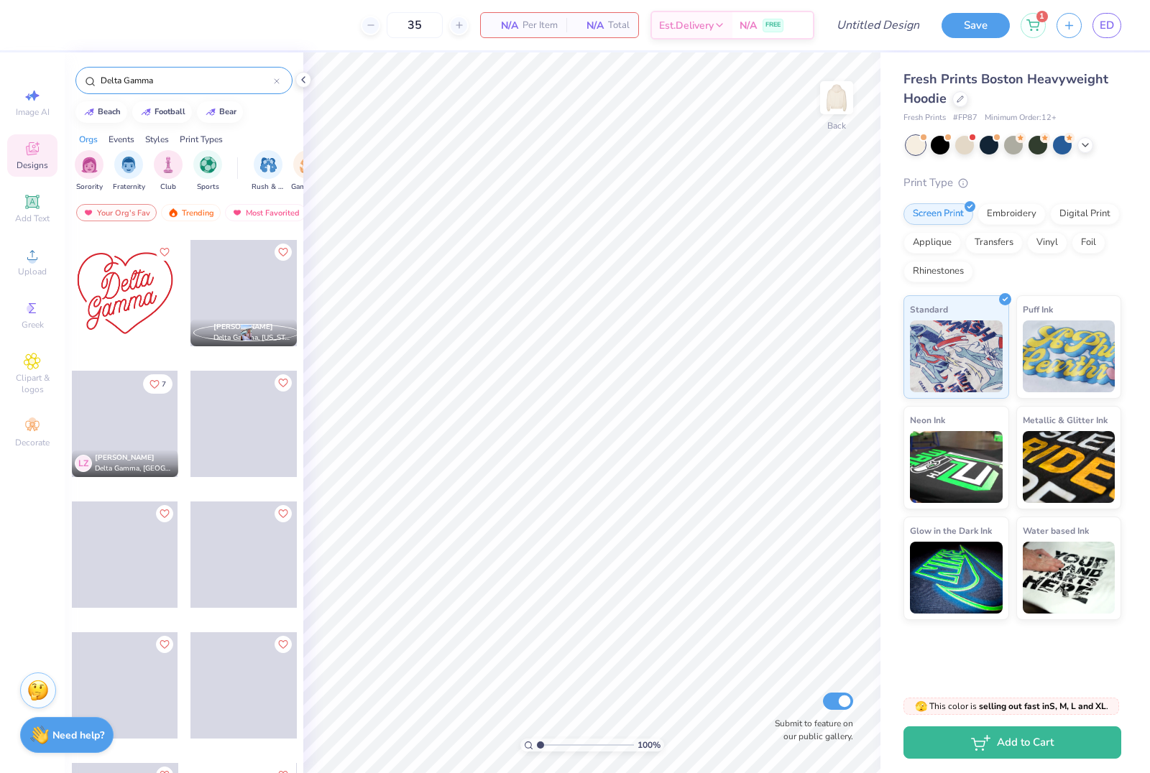
scroll to position [514, 0]
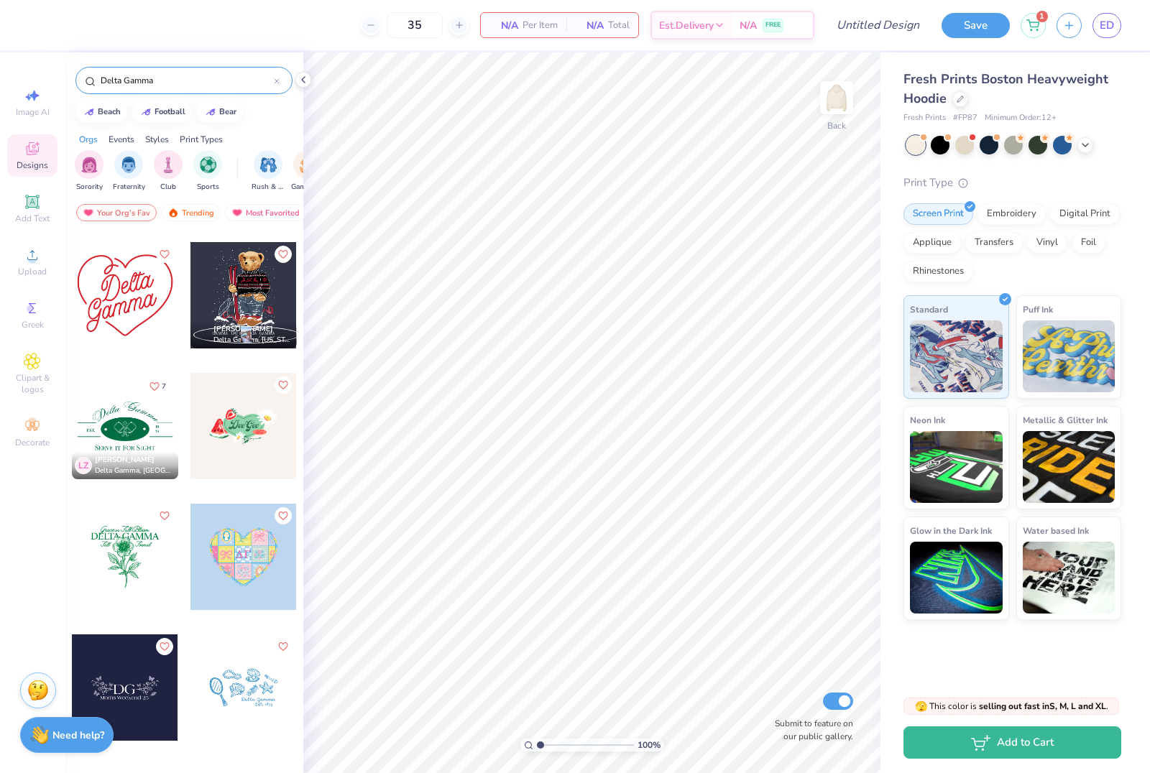
type input "Delta Gamma"
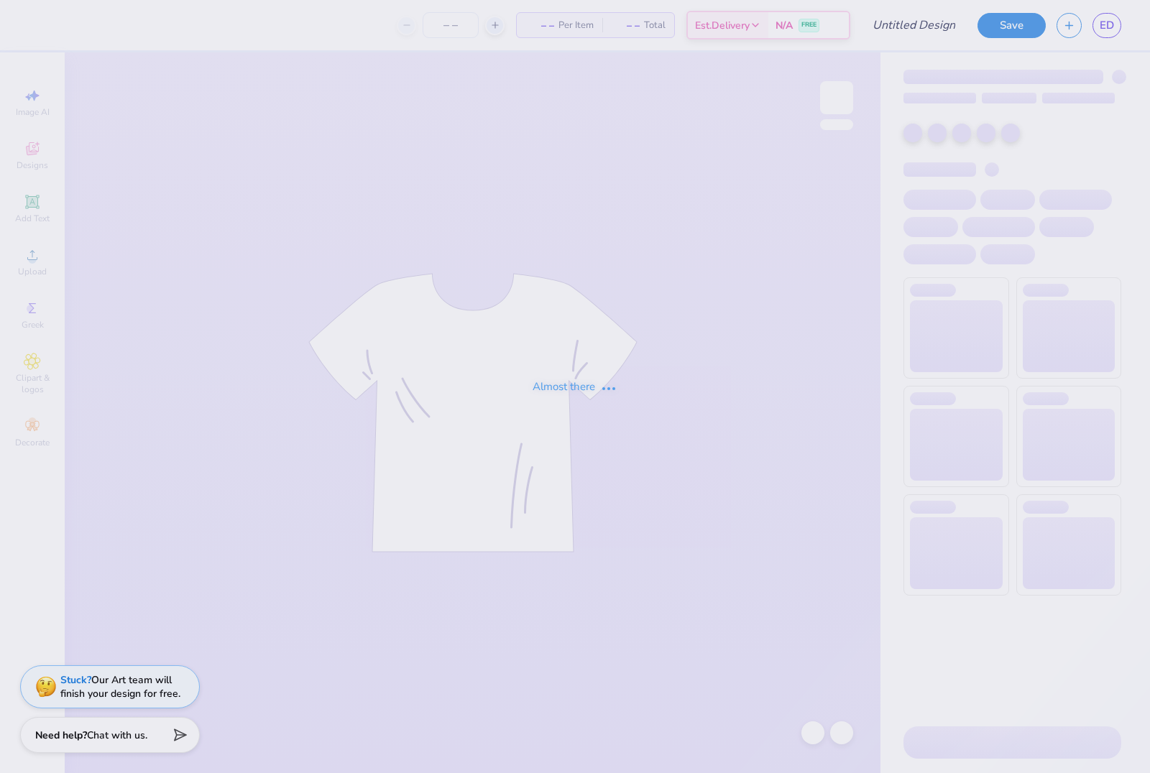
type input "Dance Company merch"
type input "35"
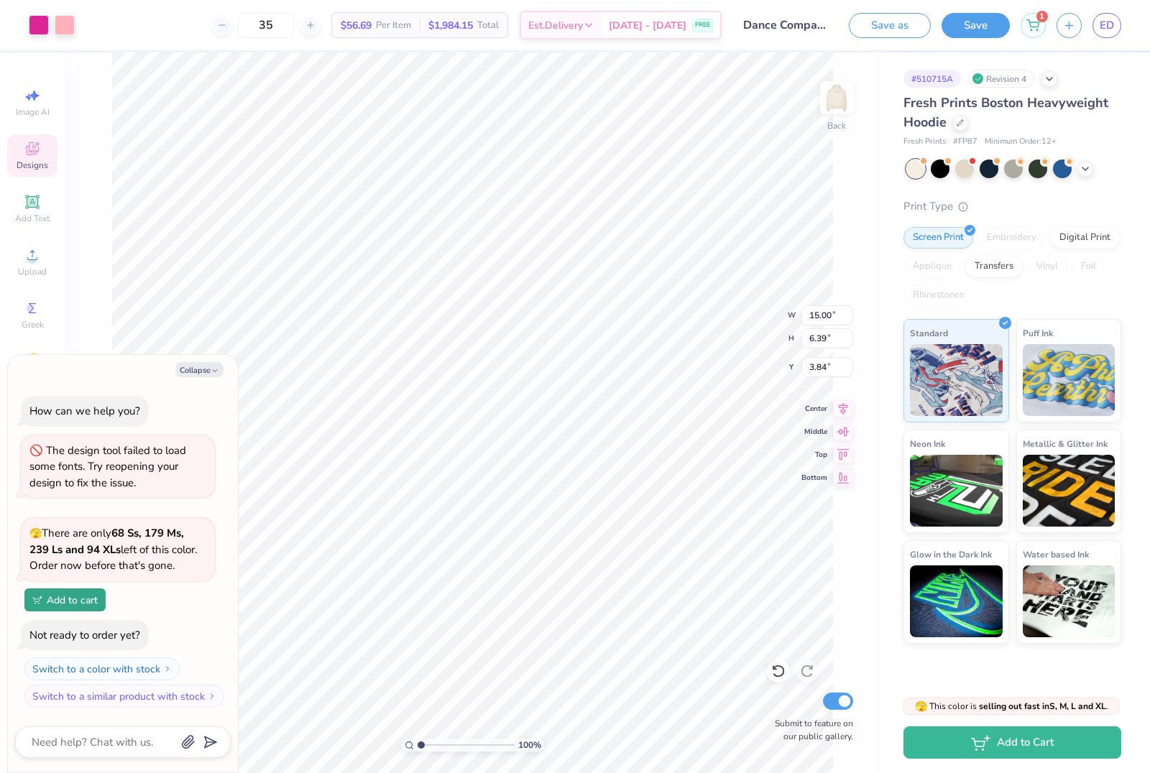
type textarea "x"
type input "3.99"
click at [1097, 28] on link "ED" at bounding box center [1106, 25] width 29 height 25
type textarea "x"
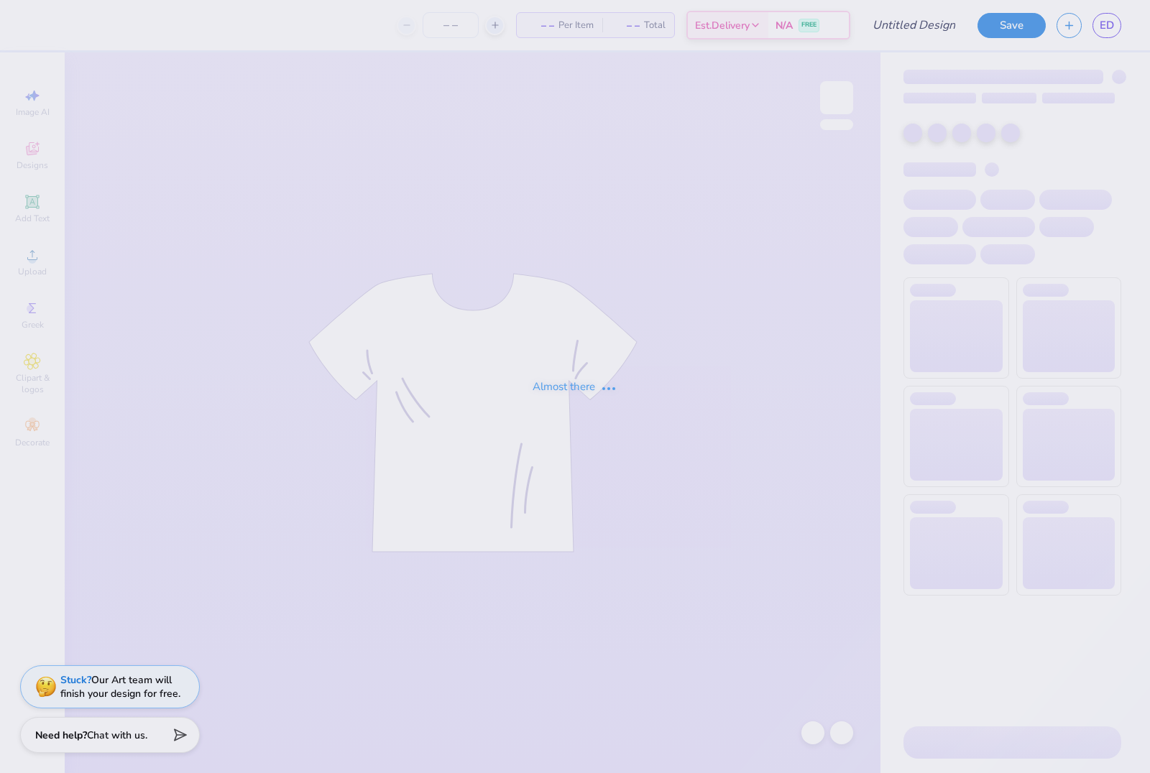
type input "Dance company merch 2"
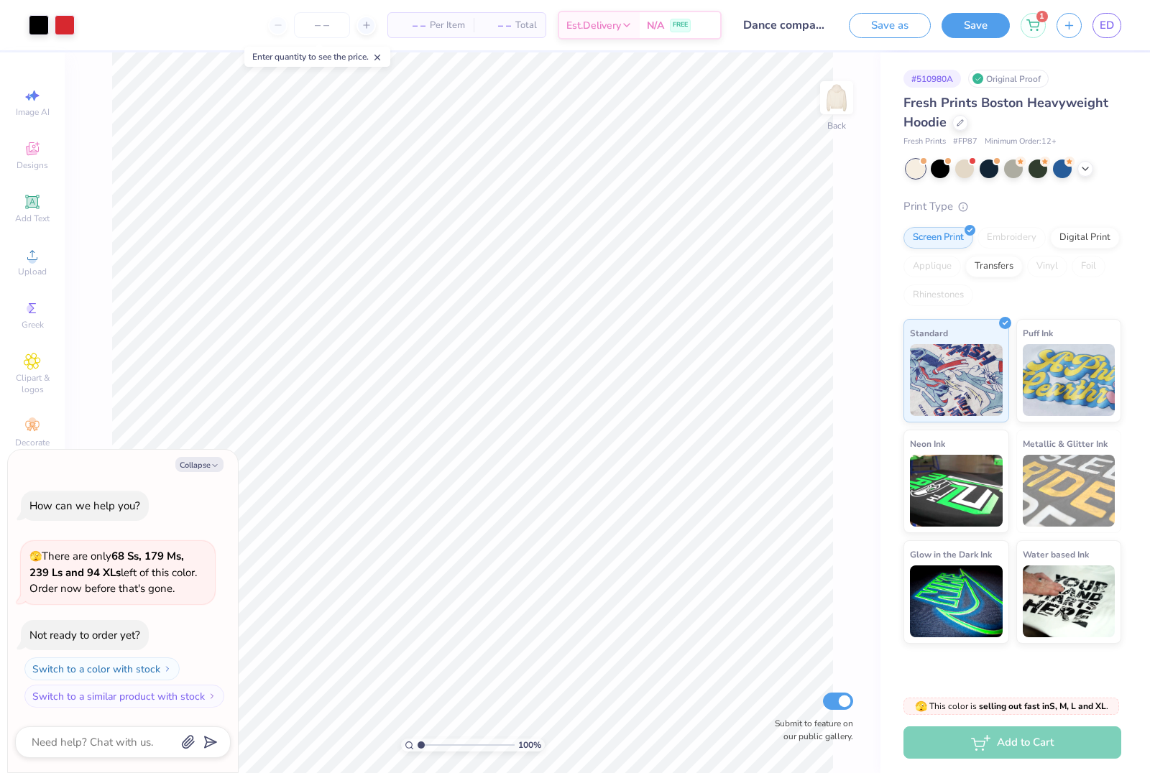
type textarea "x"
